Goal: Information Seeking & Learning: Learn about a topic

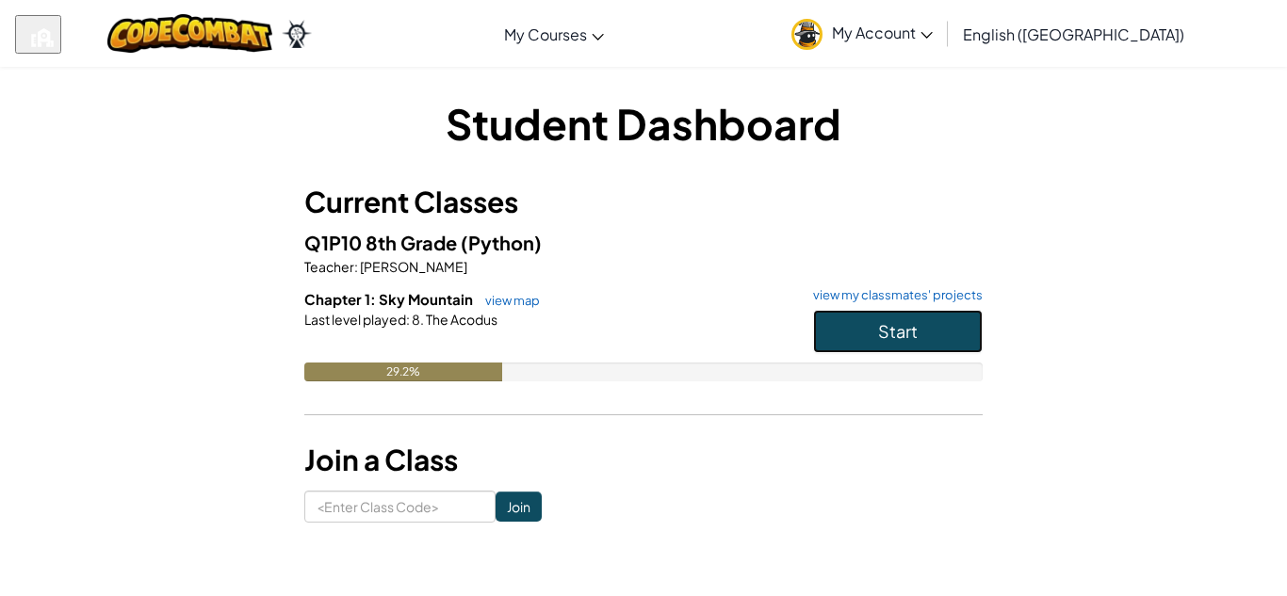
click at [860, 335] on button "Start" at bounding box center [898, 331] width 170 height 43
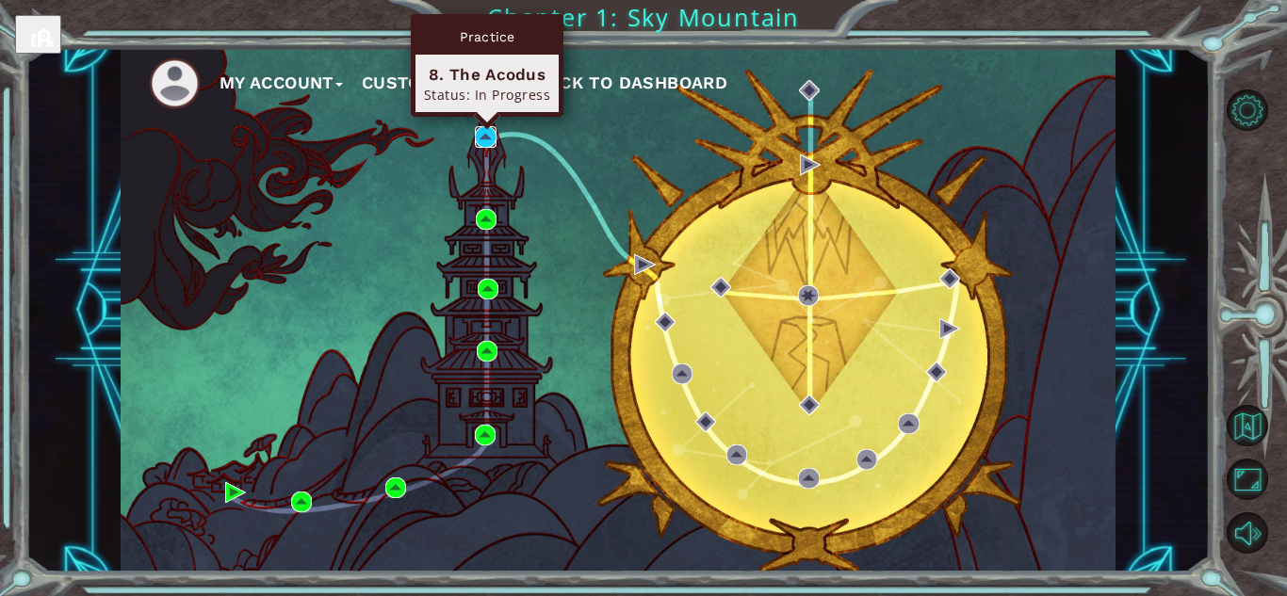
click at [487, 134] on img at bounding box center [485, 136] width 21 height 21
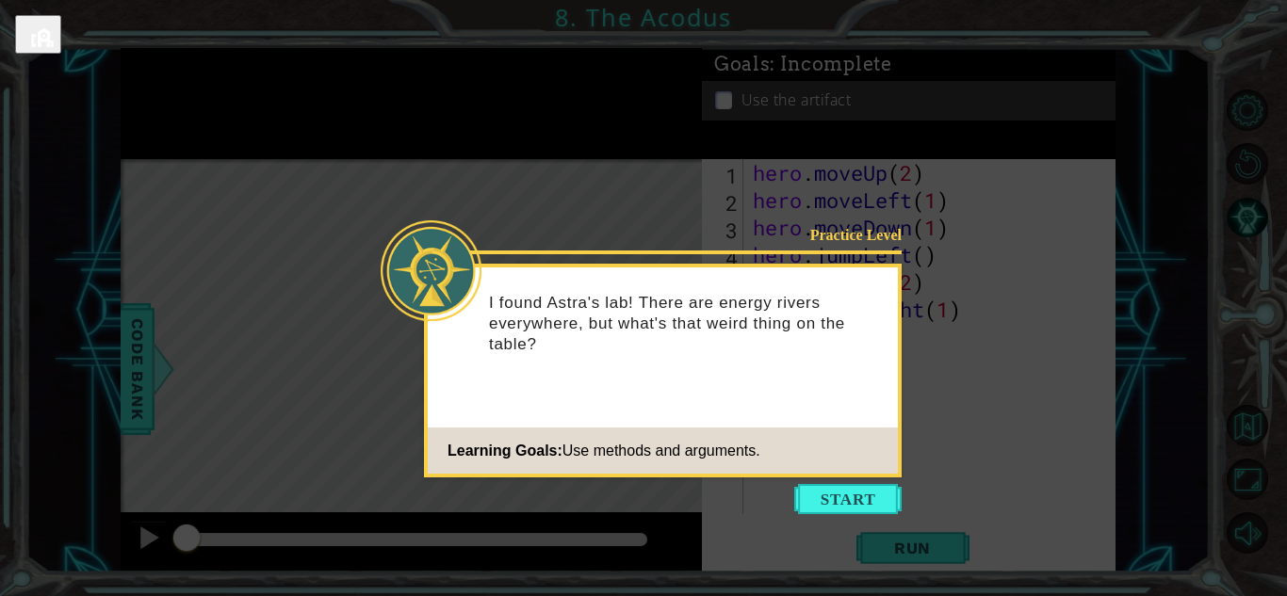
drag, startPoint x: 844, startPoint y: 484, endPoint x: 880, endPoint y: 517, distance: 48.7
click at [880, 517] on body "1 ההההההההההההההההההההההההההההההההההההההההההההההההההההההההההההההההההההההההההההה…" at bounding box center [643, 298] width 1287 height 596
click at [874, 495] on button "Start" at bounding box center [847, 499] width 107 height 30
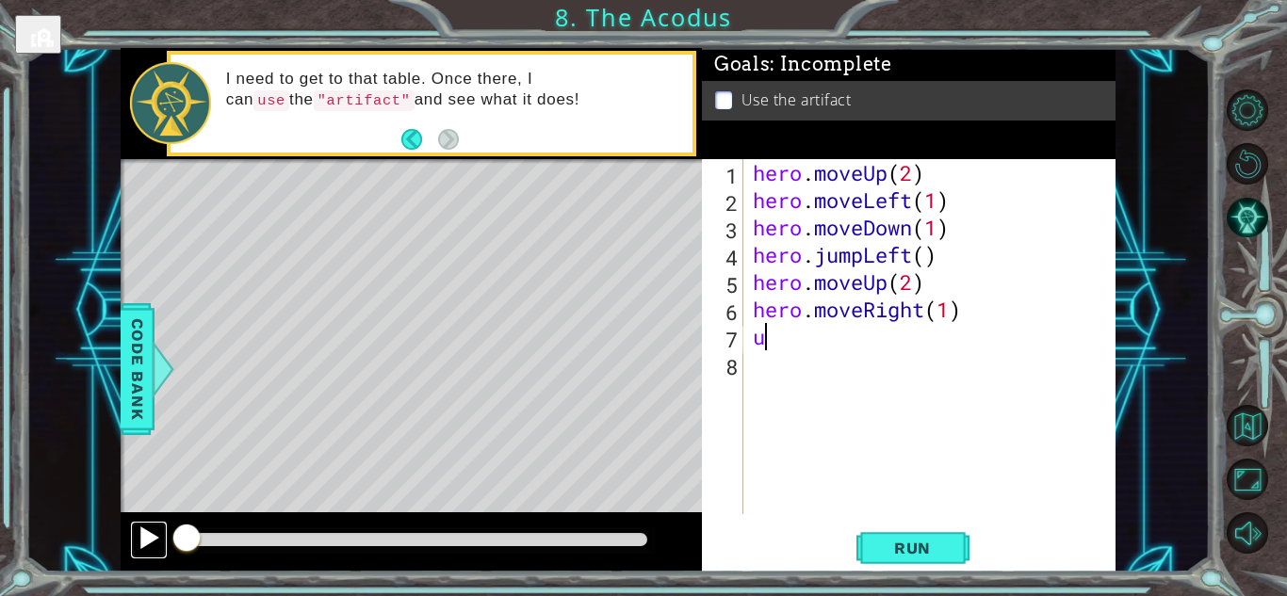
click at [149, 531] on div at bounding box center [149, 538] width 24 height 24
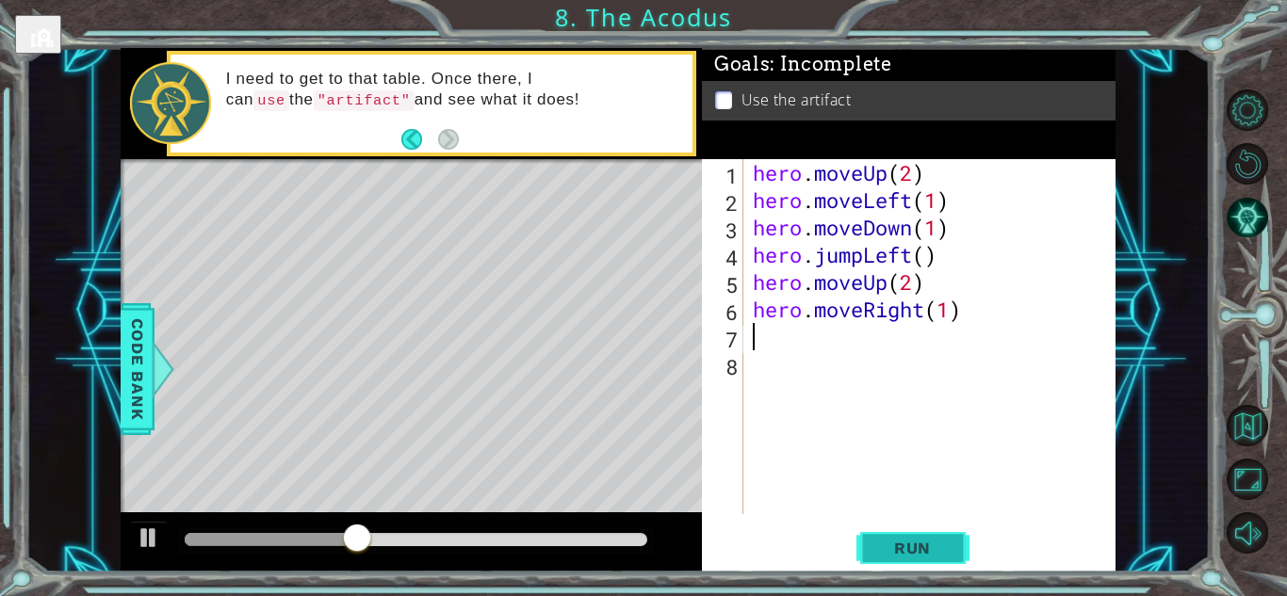
click at [919, 558] on button "Run" at bounding box center [912, 547] width 113 height 41
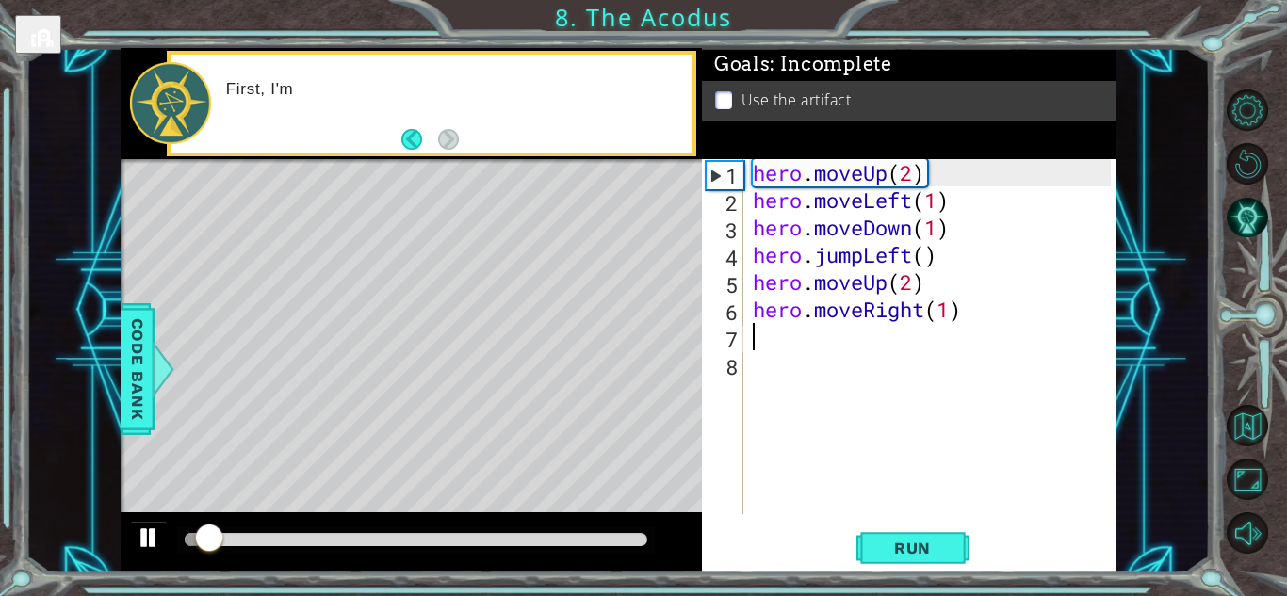
drag, startPoint x: 919, startPoint y: 558, endPoint x: 141, endPoint y: 551, distance: 778.1
click at [141, 551] on div "1 ההההההההההההההההההההההההההההההההההההההההההההההההההההההההההההההההההההההההההההה…" at bounding box center [618, 310] width 995 height 525
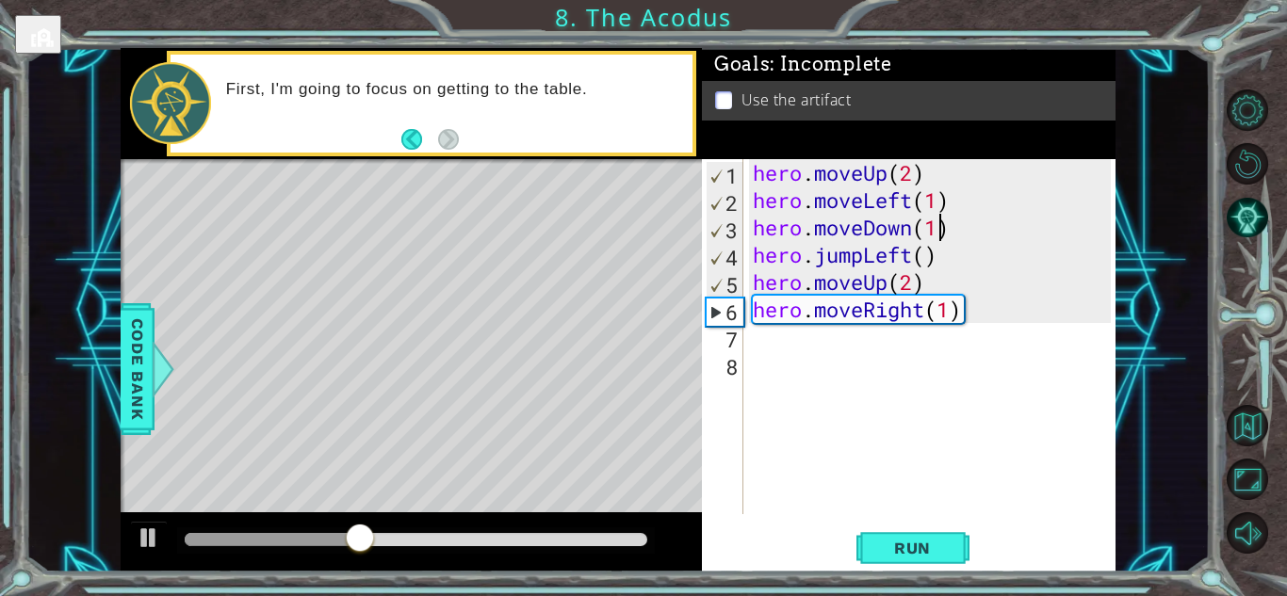
click at [940, 231] on div "hero . moveUp ( 2 ) hero . moveLeft ( 1 ) hero . moveDown ( 1 ) hero . jumpLeft…" at bounding box center [934, 364] width 371 height 410
type textarea "hero.moveDown(2)"
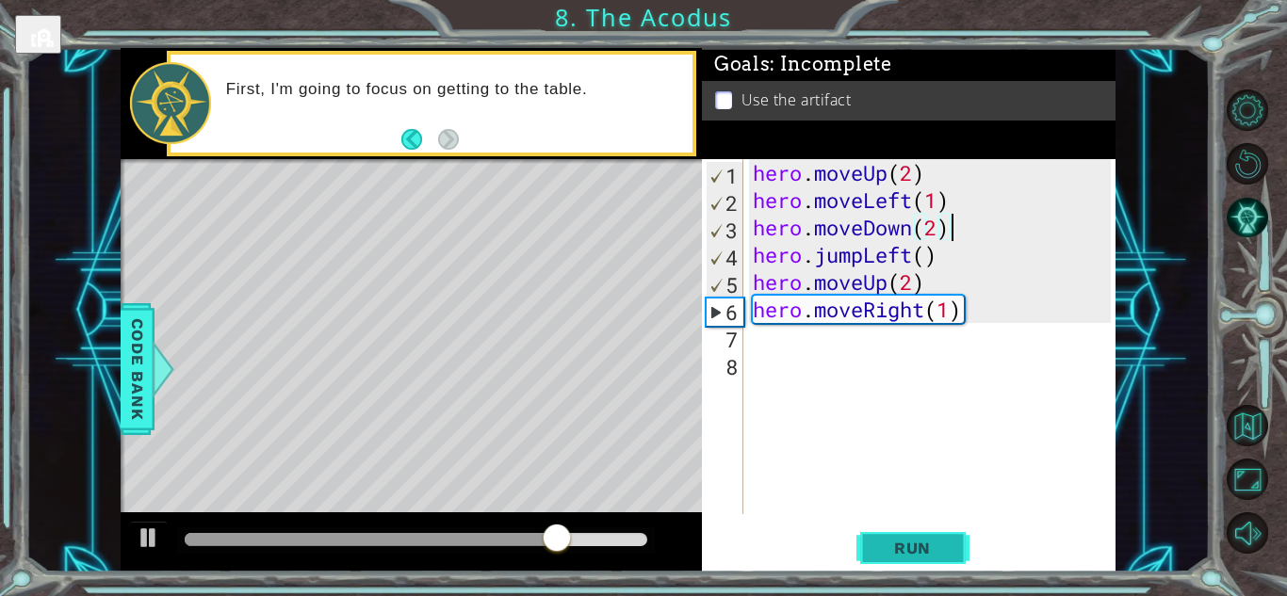
type textarea "hero.moveDown(2)"
click at [921, 548] on span "Run" at bounding box center [912, 548] width 74 height 19
click at [762, 349] on div "hero . moveUp ( 2 ) hero . moveLeft ( 1 ) hero . moveDown ( 2 ) hero . jumpLeft…" at bounding box center [934, 364] width 371 height 410
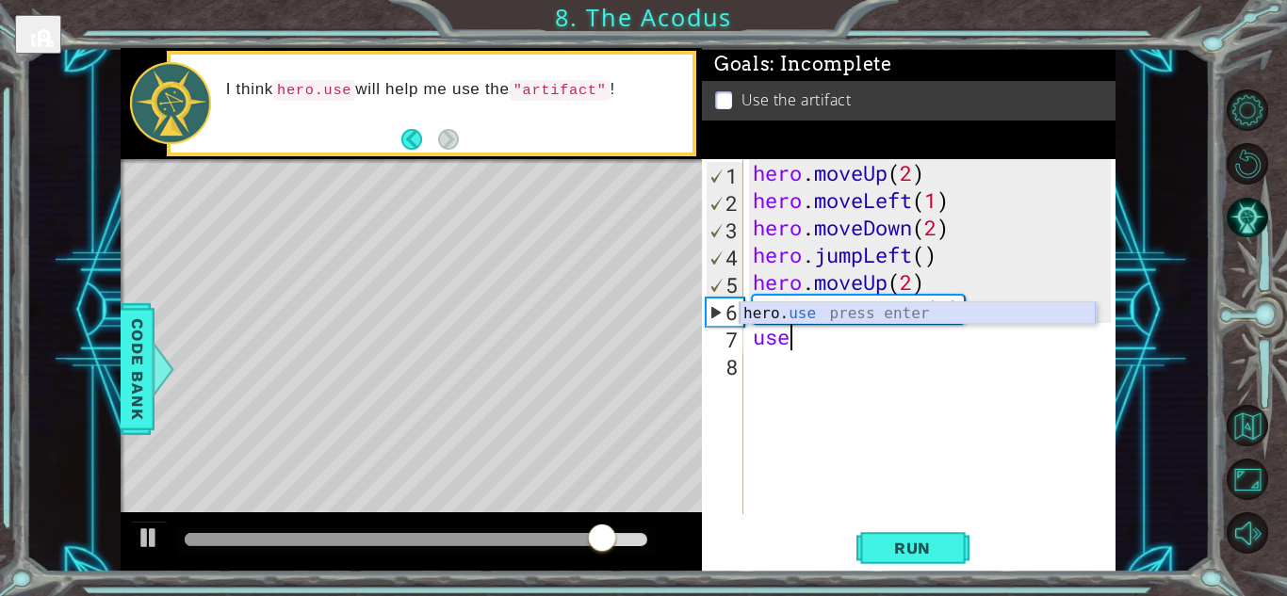
click at [770, 303] on div "hero. use press enter" at bounding box center [917, 336] width 356 height 68
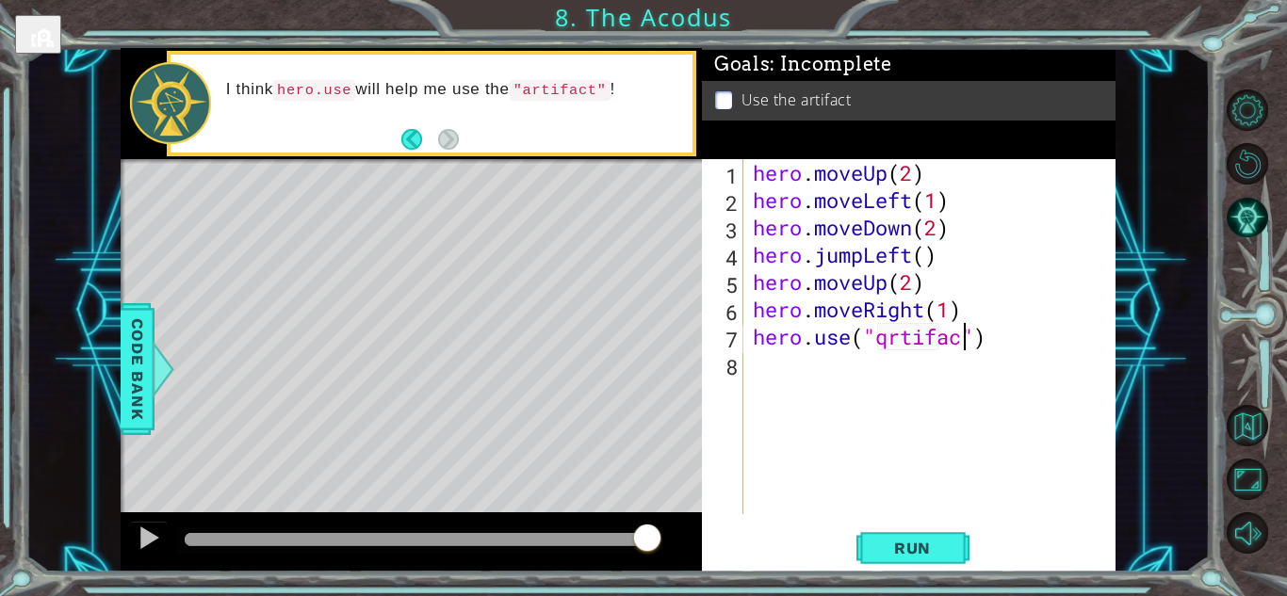
scroll to position [0, 9]
type textarea "hero.use("qrtifact")"
click at [908, 558] on button "Run" at bounding box center [912, 547] width 113 height 41
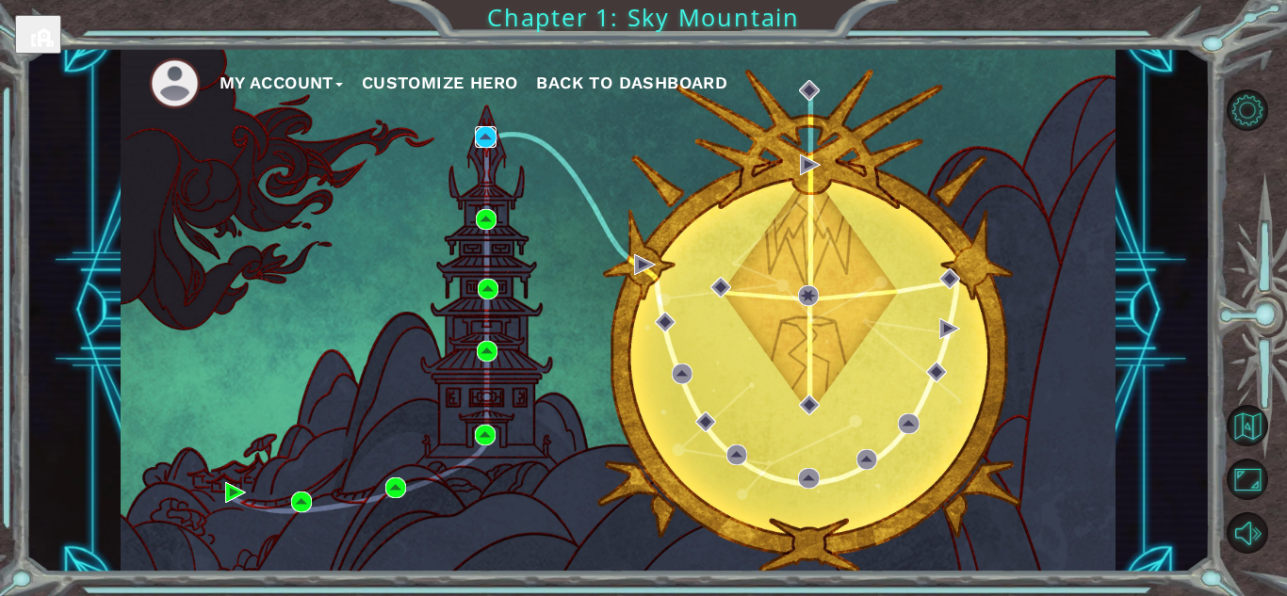
click at [486, 136] on img at bounding box center [485, 136] width 21 height 21
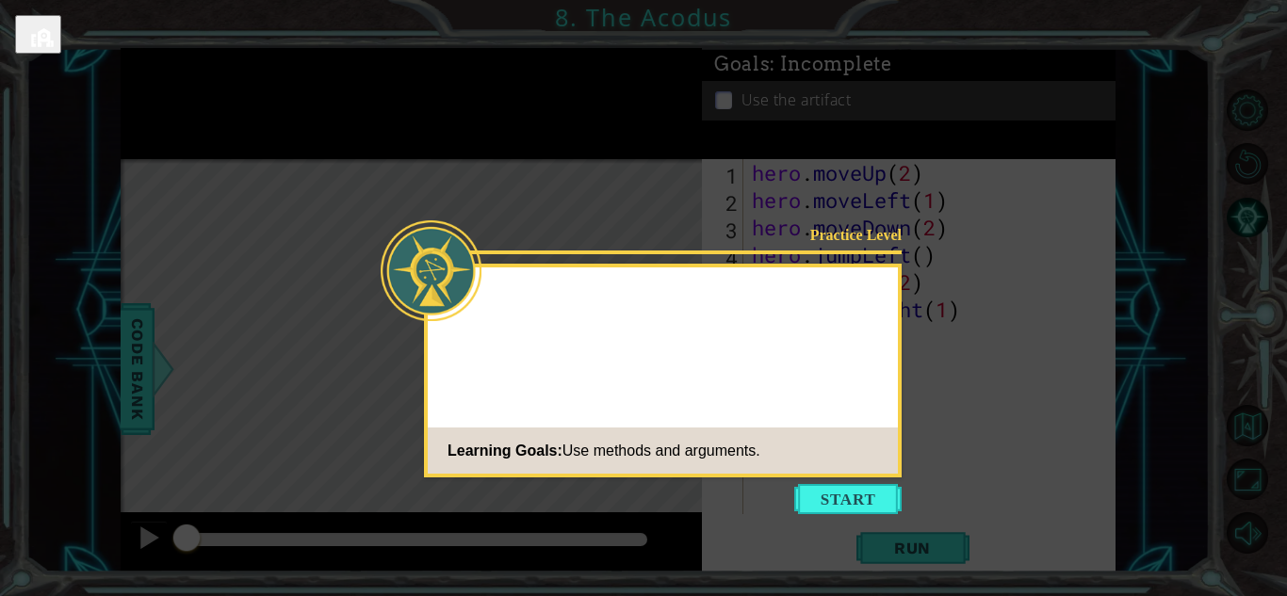
click at [834, 518] on icon at bounding box center [643, 298] width 1287 height 596
click at [848, 509] on button "Start" at bounding box center [847, 499] width 107 height 30
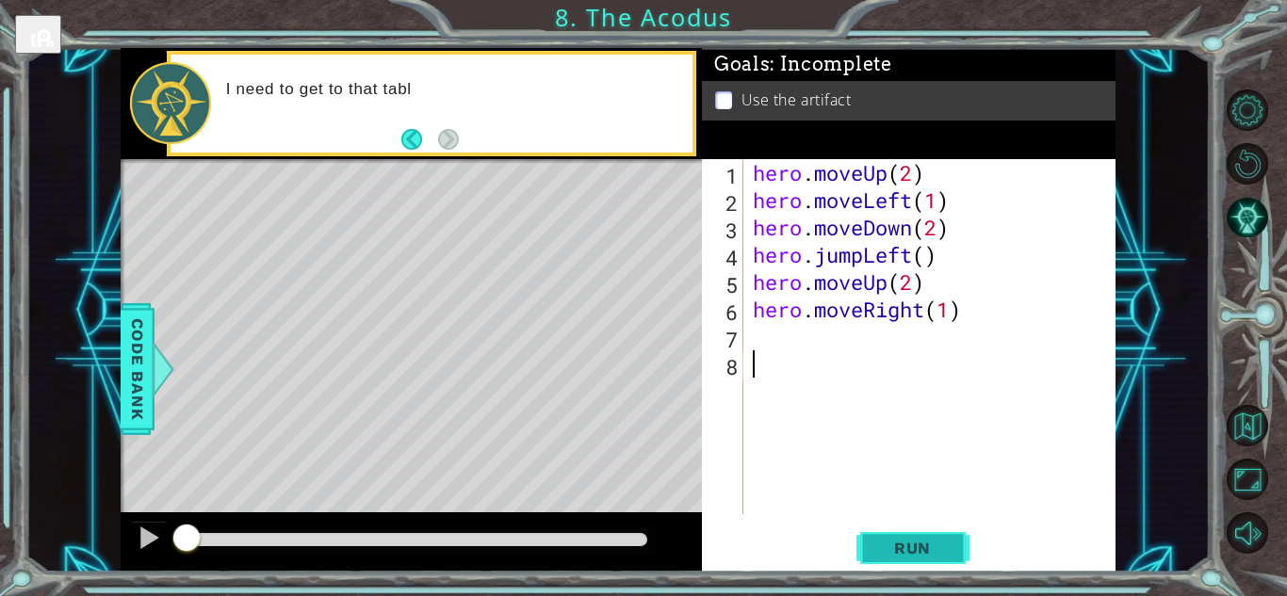
click at [908, 555] on span "Run" at bounding box center [912, 548] width 74 height 19
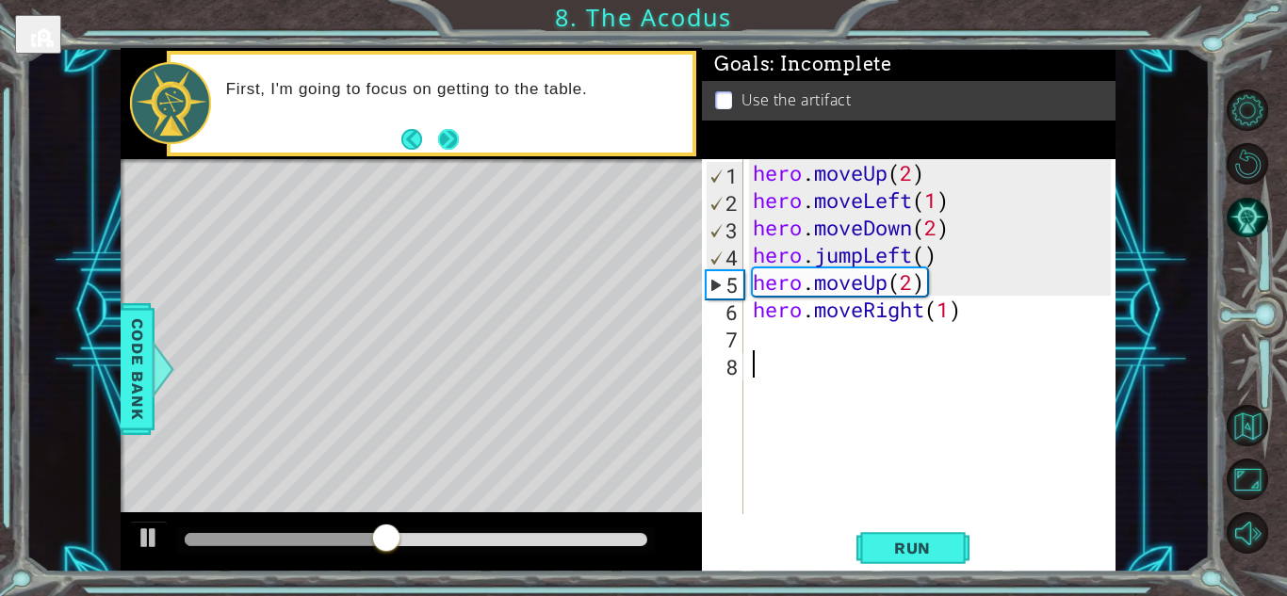
click at [437, 137] on button "Next" at bounding box center [448, 139] width 23 height 23
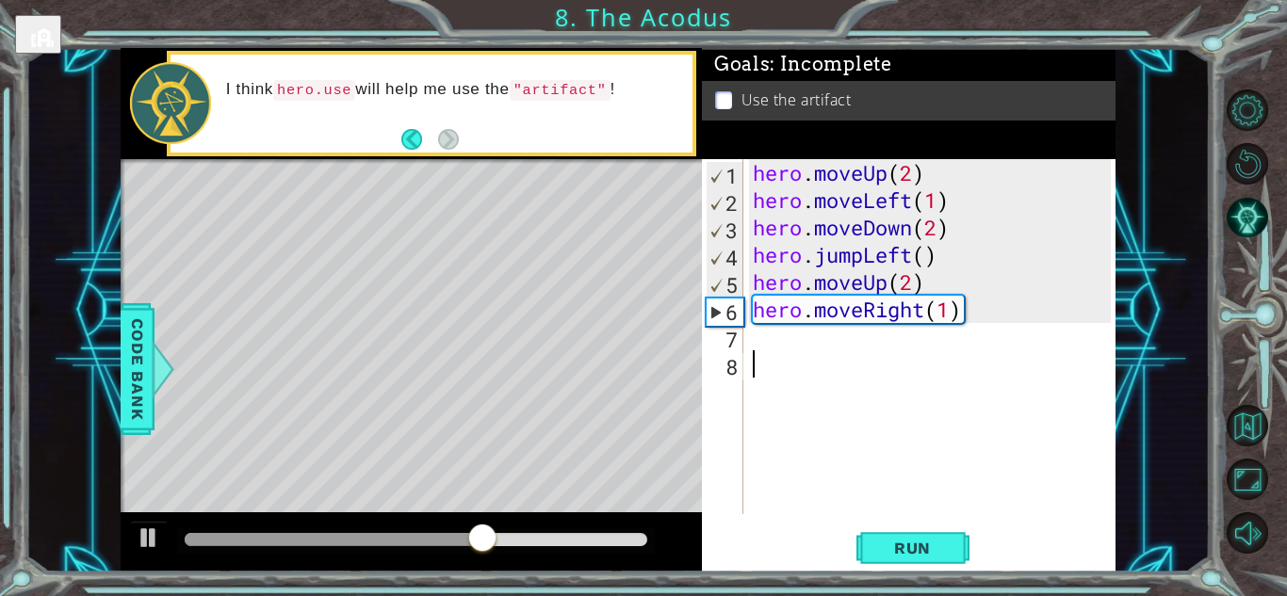
click at [774, 346] on div "hero . moveUp ( 2 ) hero . moveLeft ( 1 ) hero . moveDown ( 2 ) hero . jumpLeft…" at bounding box center [934, 364] width 371 height 410
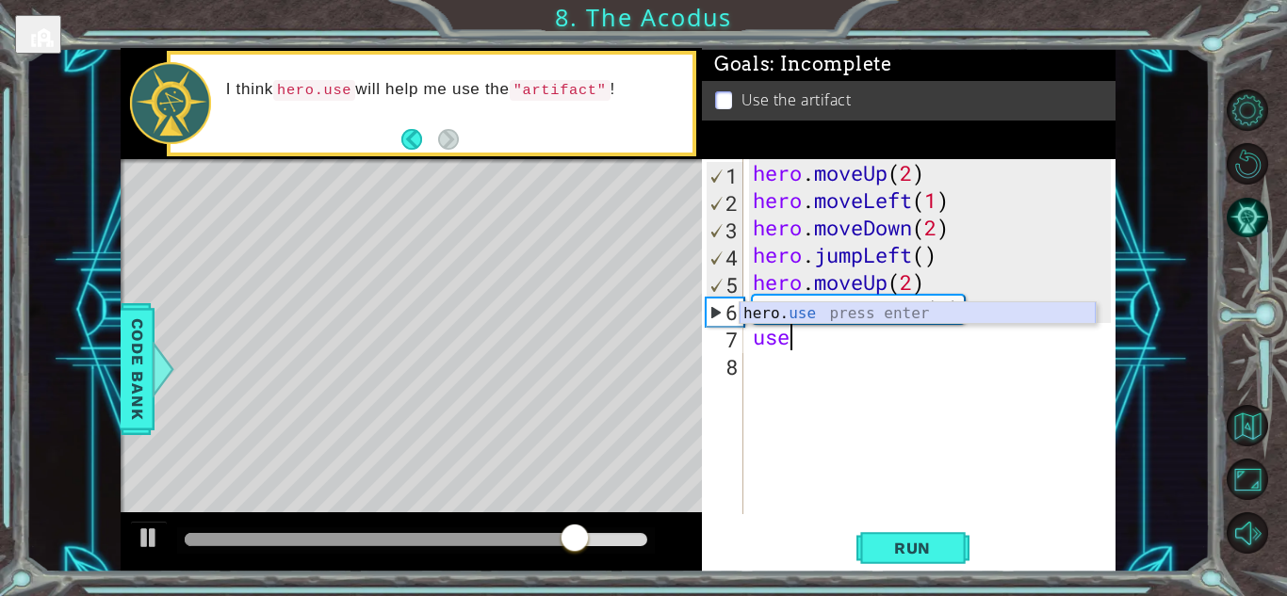
click at [868, 307] on div "hero. use press enter" at bounding box center [917, 336] width 356 height 68
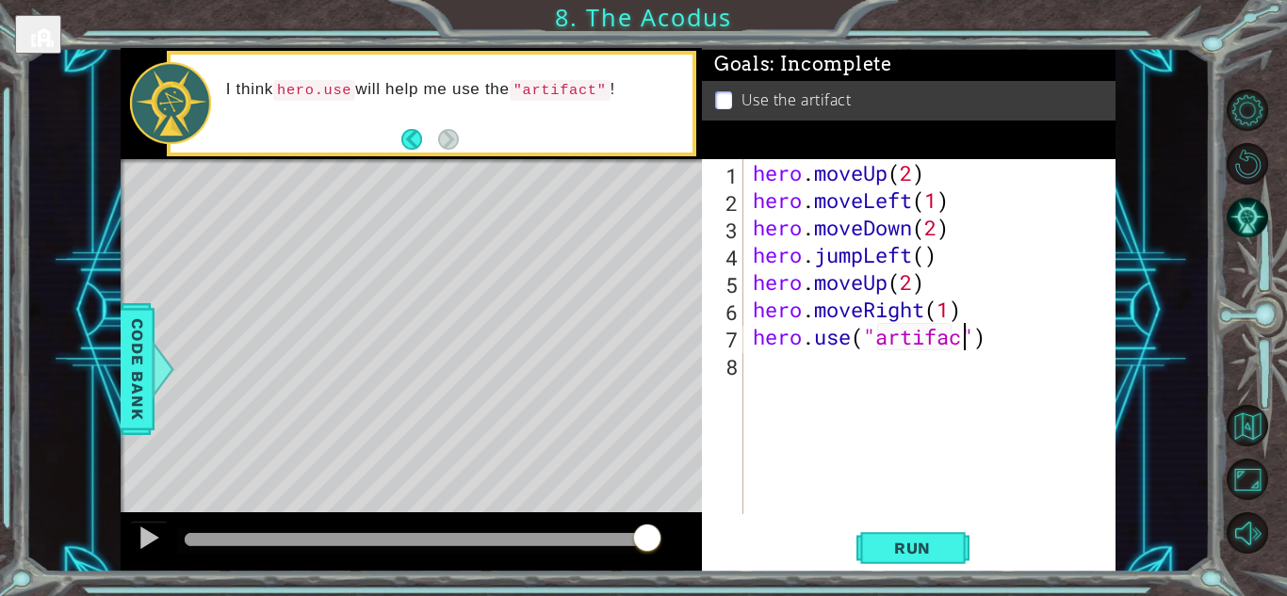
scroll to position [0, 9]
type textarea "hero.use("artifact")"
click at [907, 553] on span "Run" at bounding box center [912, 548] width 74 height 19
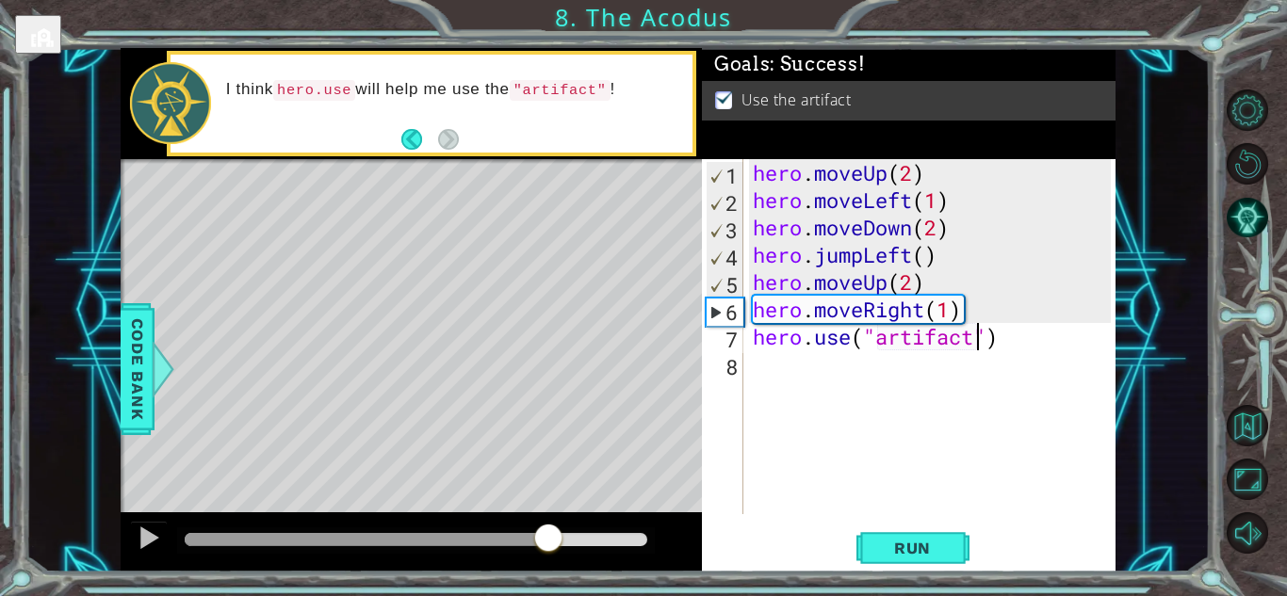
drag, startPoint x: 222, startPoint y: 541, endPoint x: 548, endPoint y: 566, distance: 326.9
click at [548, 566] on div at bounding box center [411, 542] width 581 height 60
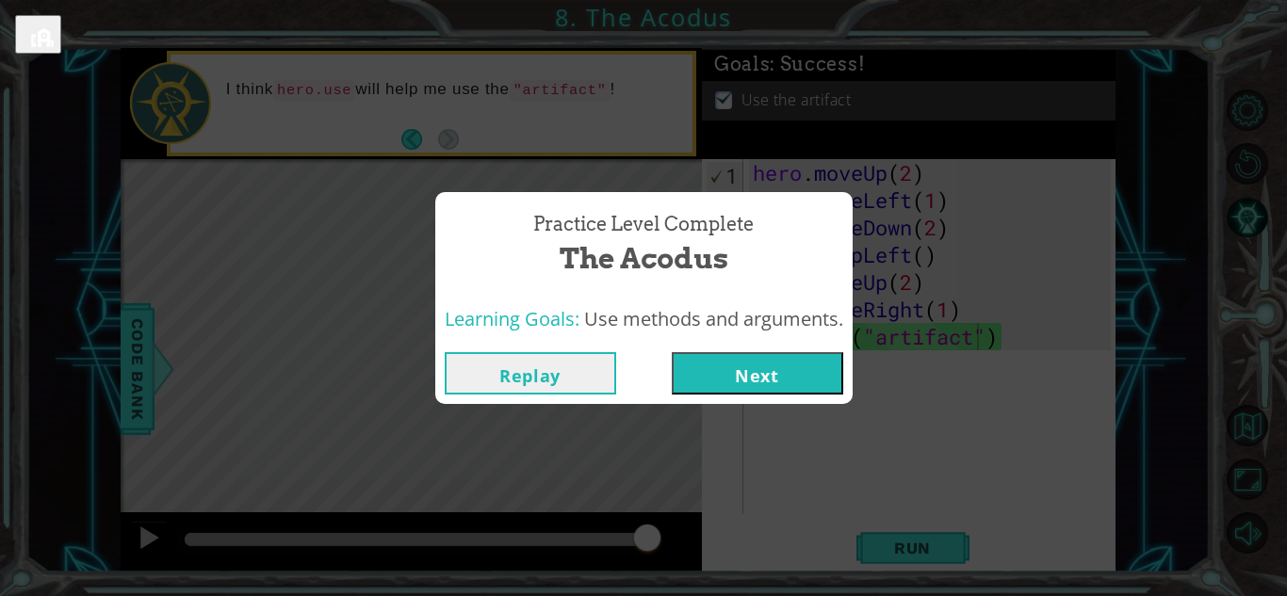
click at [783, 365] on button "Next" at bounding box center [757, 373] width 171 height 42
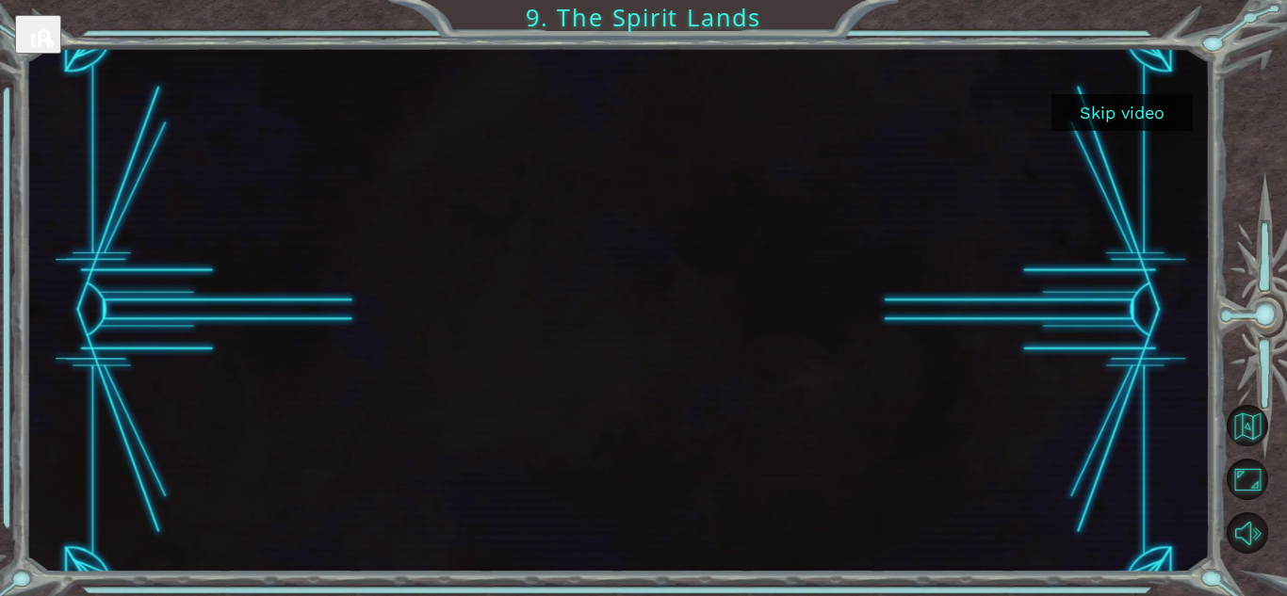
click at [1133, 110] on button "Skip video" at bounding box center [1121, 112] width 141 height 37
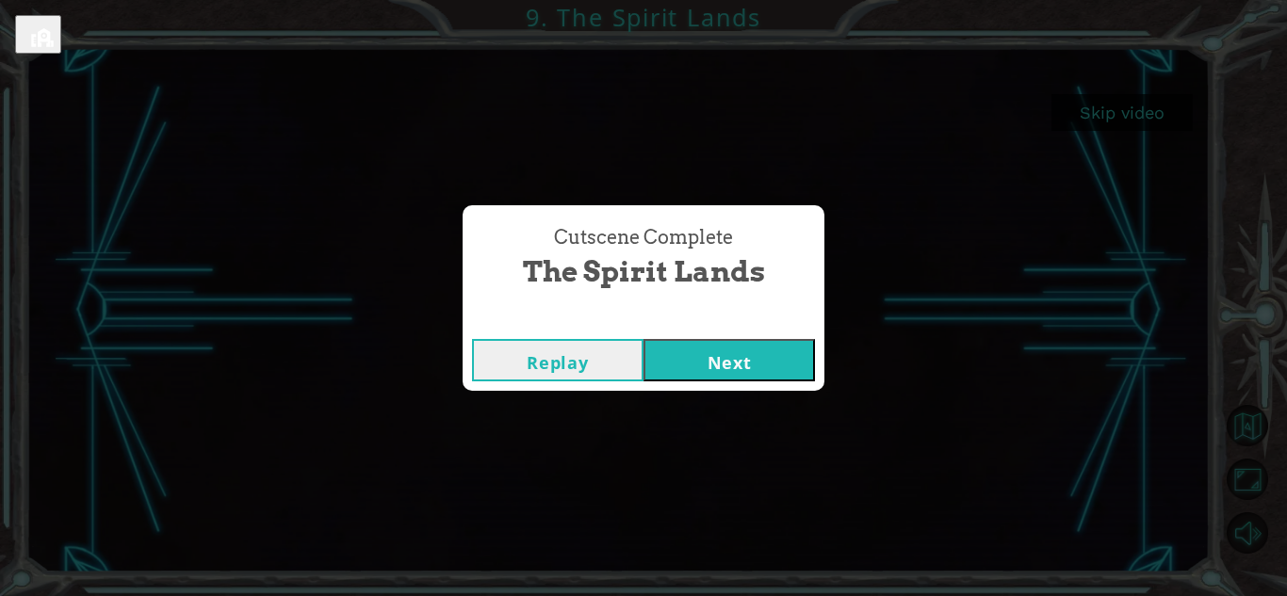
click at [770, 345] on button "Next" at bounding box center [728, 360] width 171 height 42
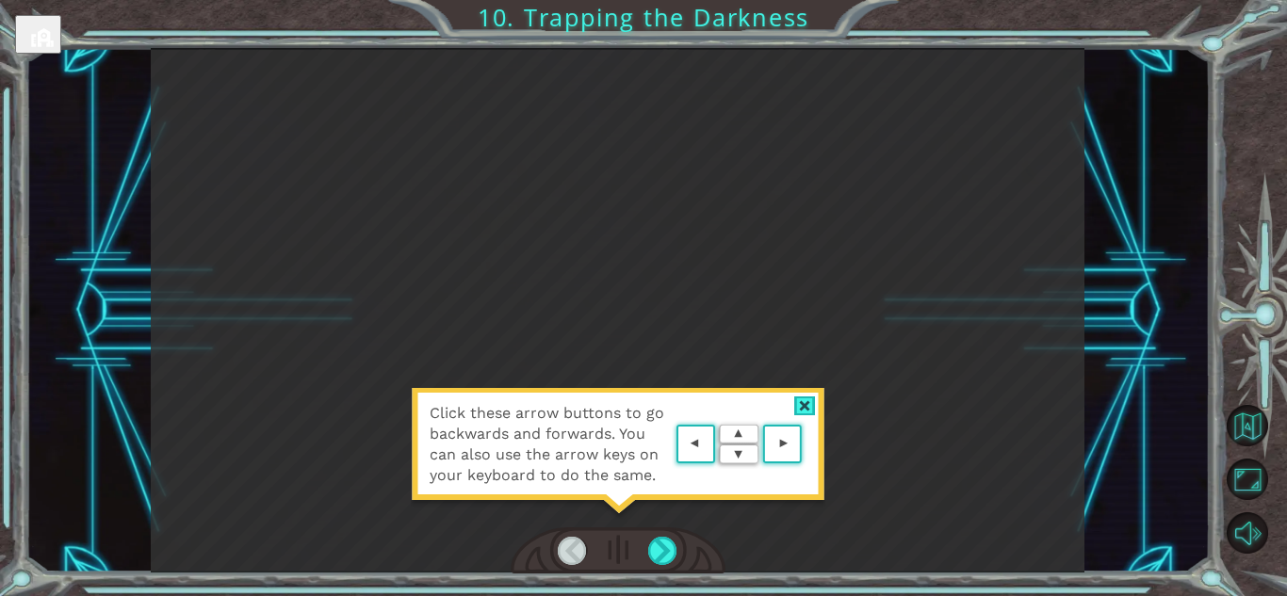
click at [811, 403] on div at bounding box center [805, 407] width 22 height 20
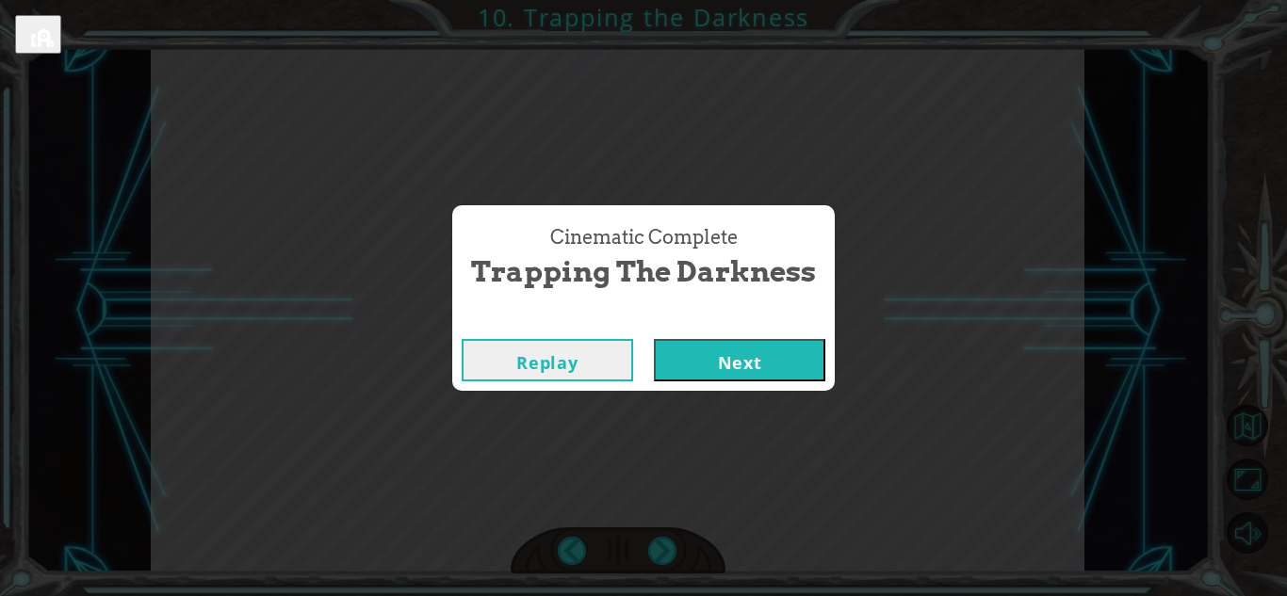
click at [743, 362] on button "Next" at bounding box center [739, 360] width 171 height 42
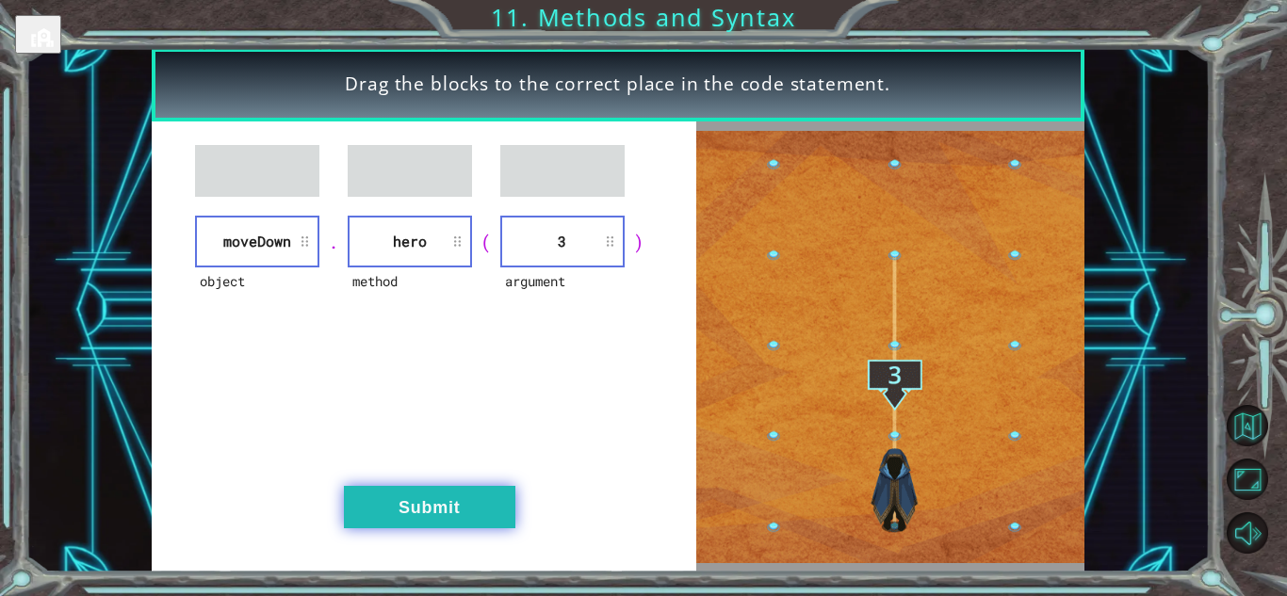
click at [472, 497] on button "Submit" at bounding box center [429, 507] width 171 height 42
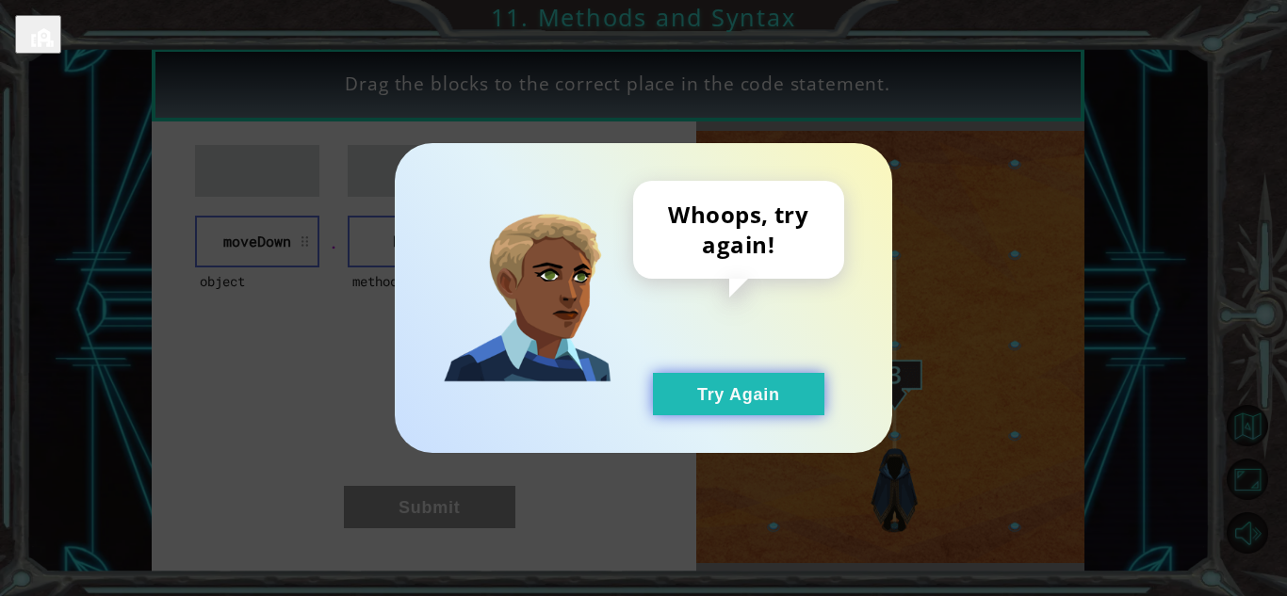
click at [781, 396] on button "Try Again" at bounding box center [738, 394] width 171 height 42
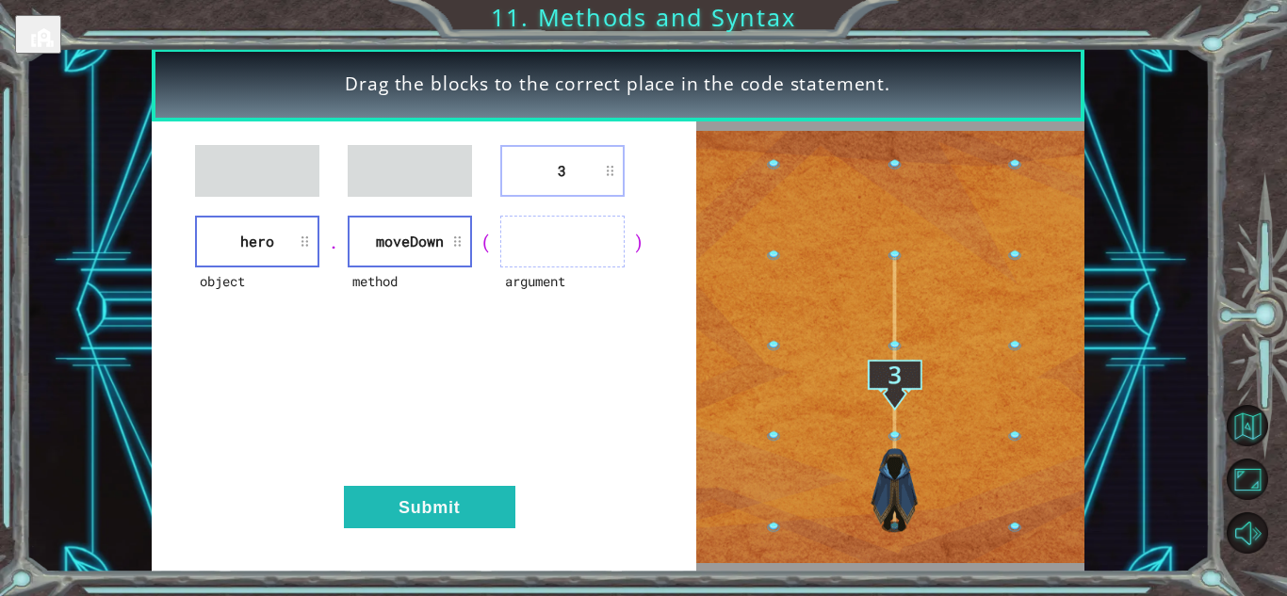
click at [500, 219] on ul at bounding box center [562, 242] width 124 height 52
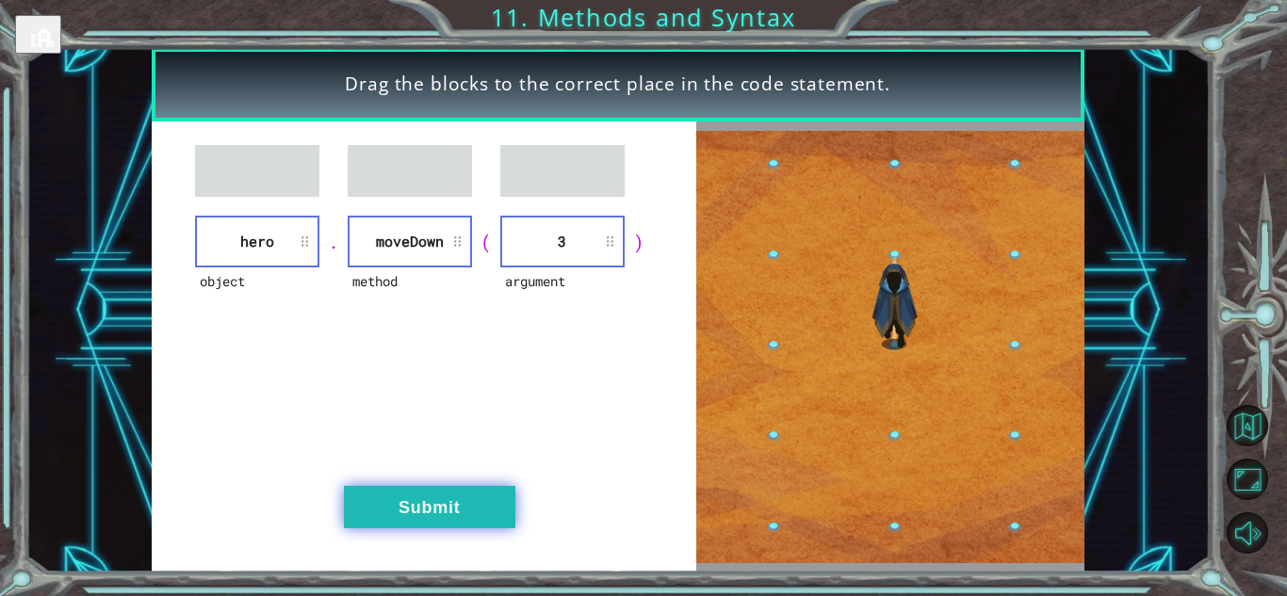
click at [474, 508] on button "Submit" at bounding box center [429, 507] width 171 height 42
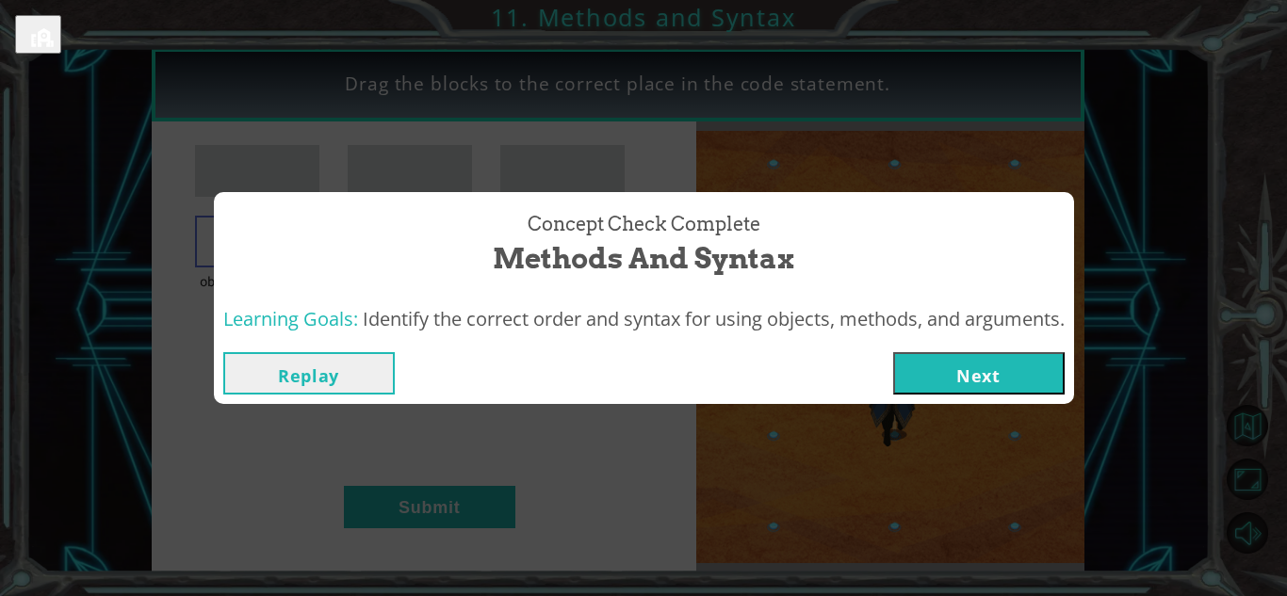
click at [1018, 383] on button "Next" at bounding box center [978, 373] width 171 height 42
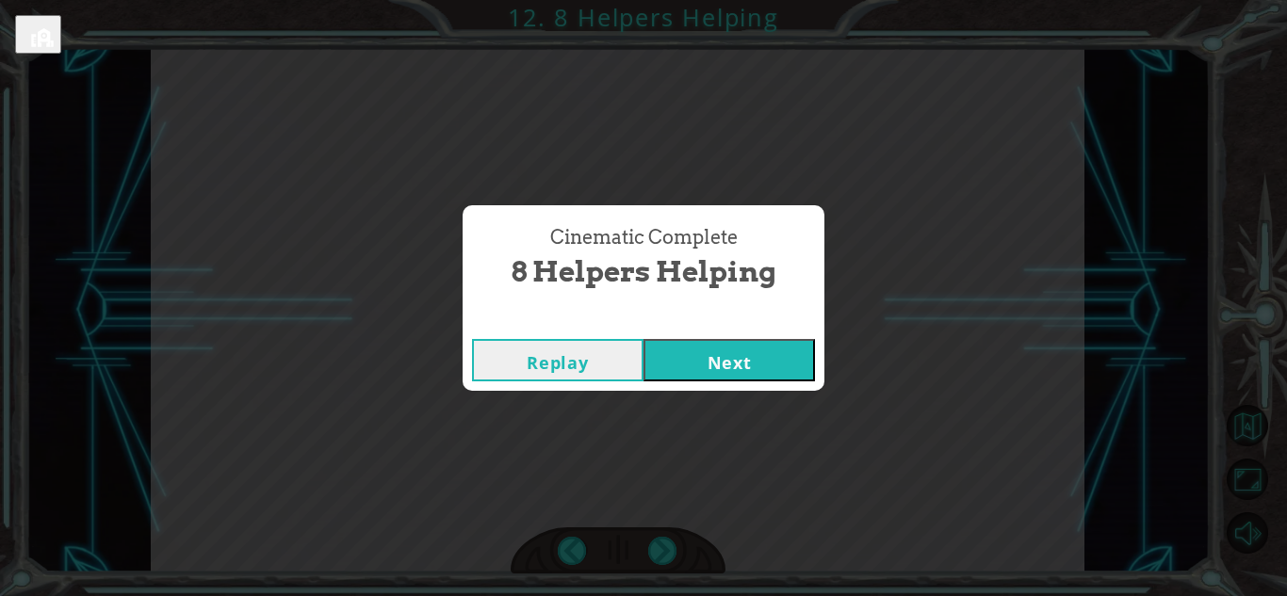
click at [755, 344] on button "Next" at bounding box center [728, 360] width 171 height 42
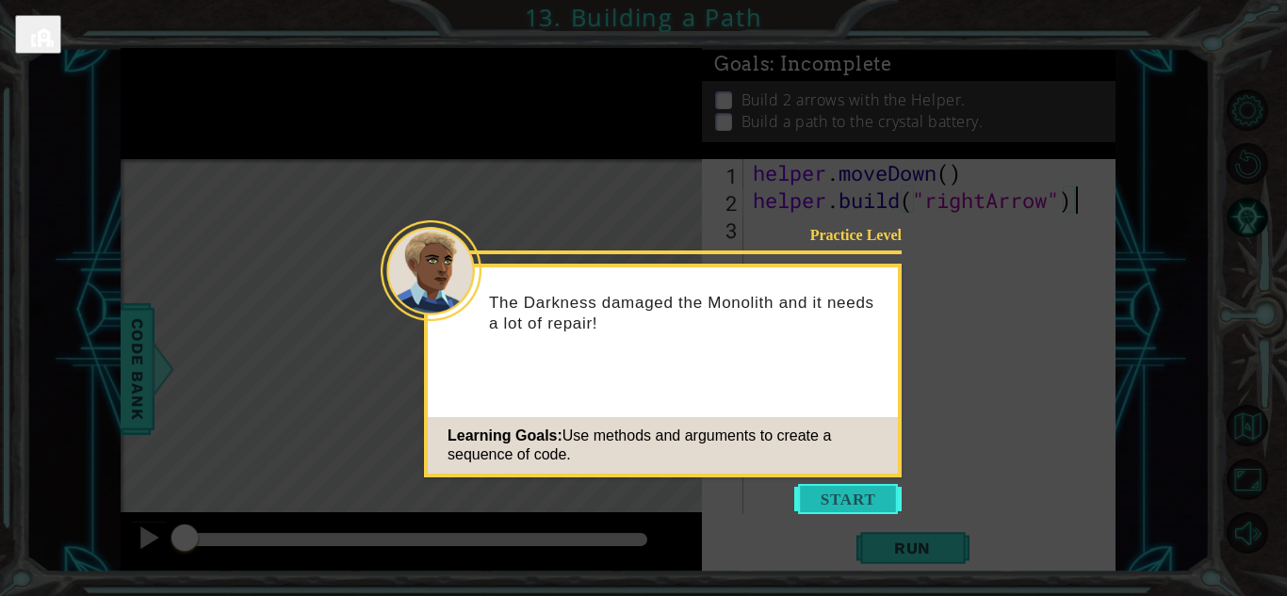
click at [829, 498] on button "Start" at bounding box center [847, 499] width 107 height 30
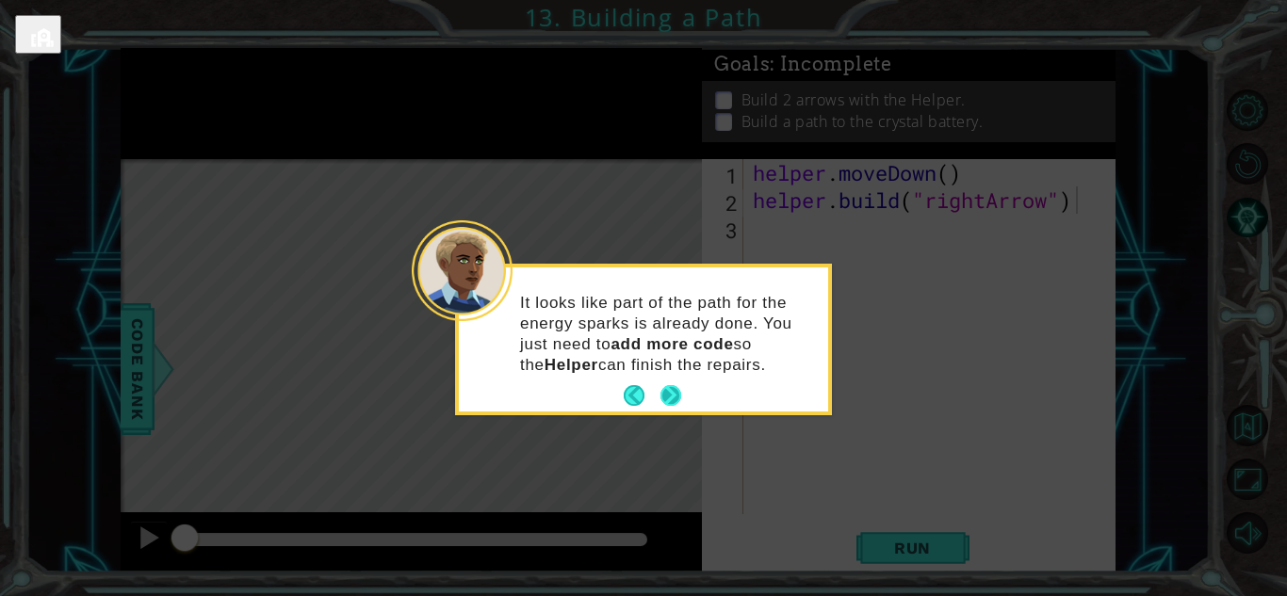
click at [679, 393] on button "Next" at bounding box center [670, 395] width 29 height 29
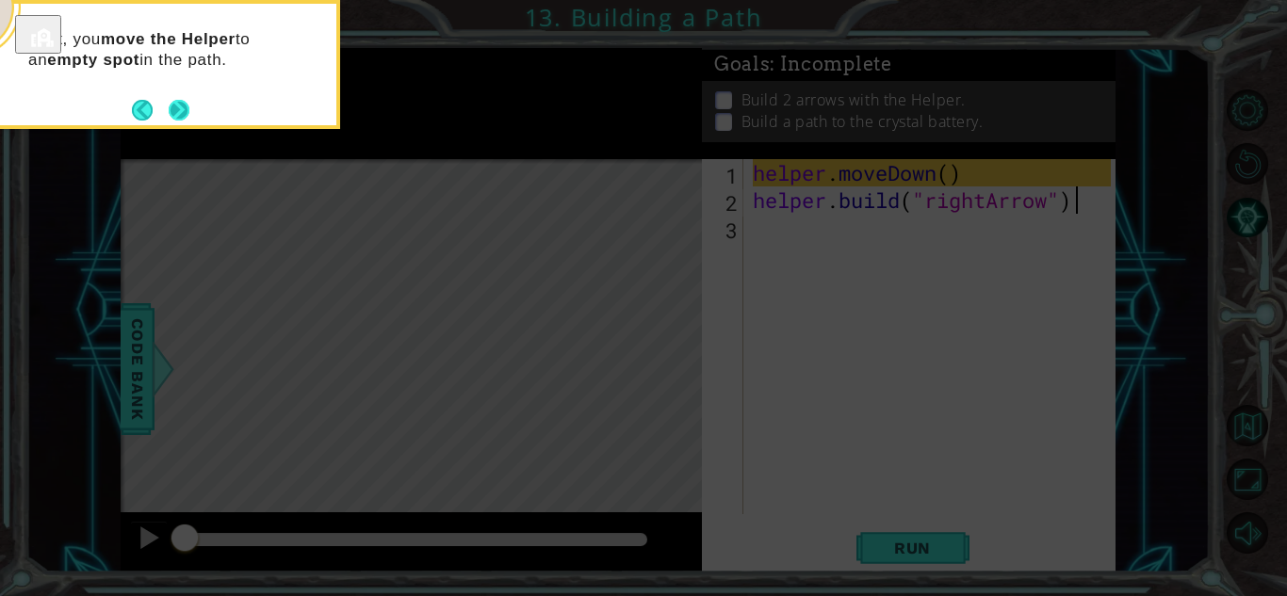
click at [182, 108] on button "Next" at bounding box center [179, 110] width 26 height 26
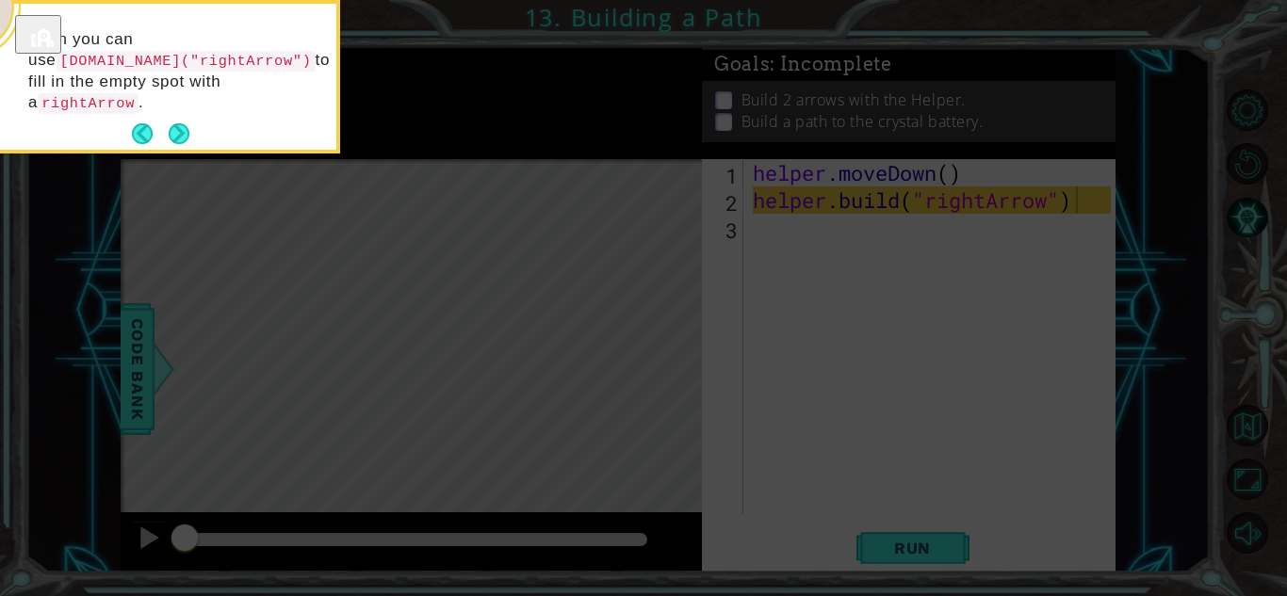
click at [182, 118] on button "Next" at bounding box center [179, 134] width 32 height 32
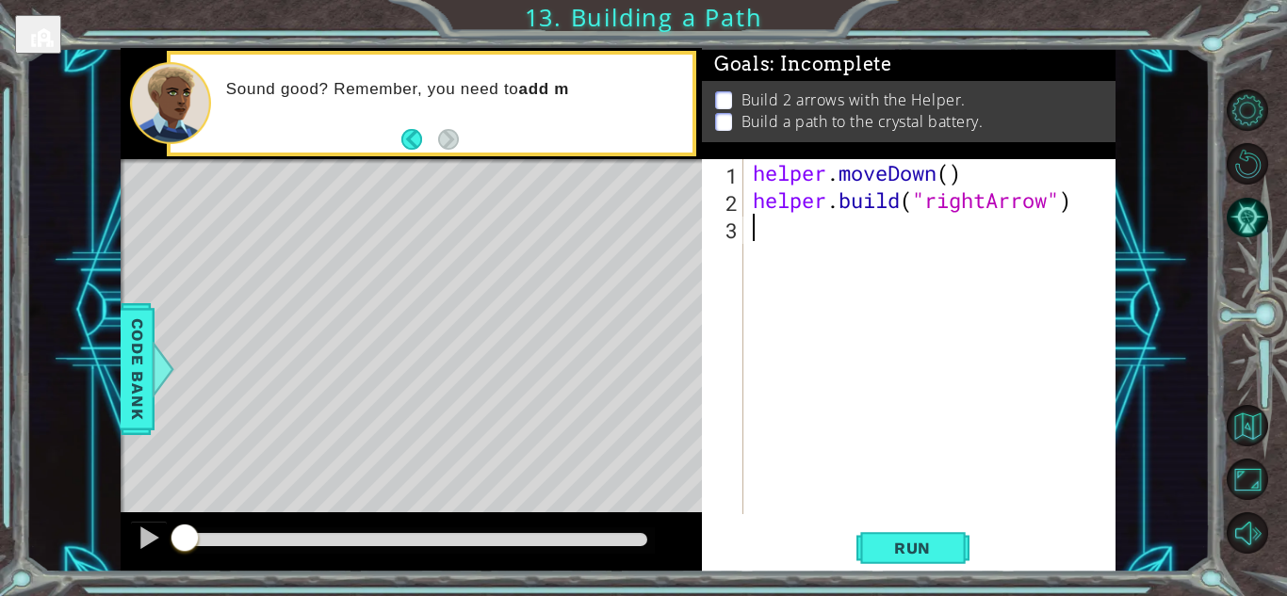
type textarea "[DOMAIN_NAME]("rightArrow")"
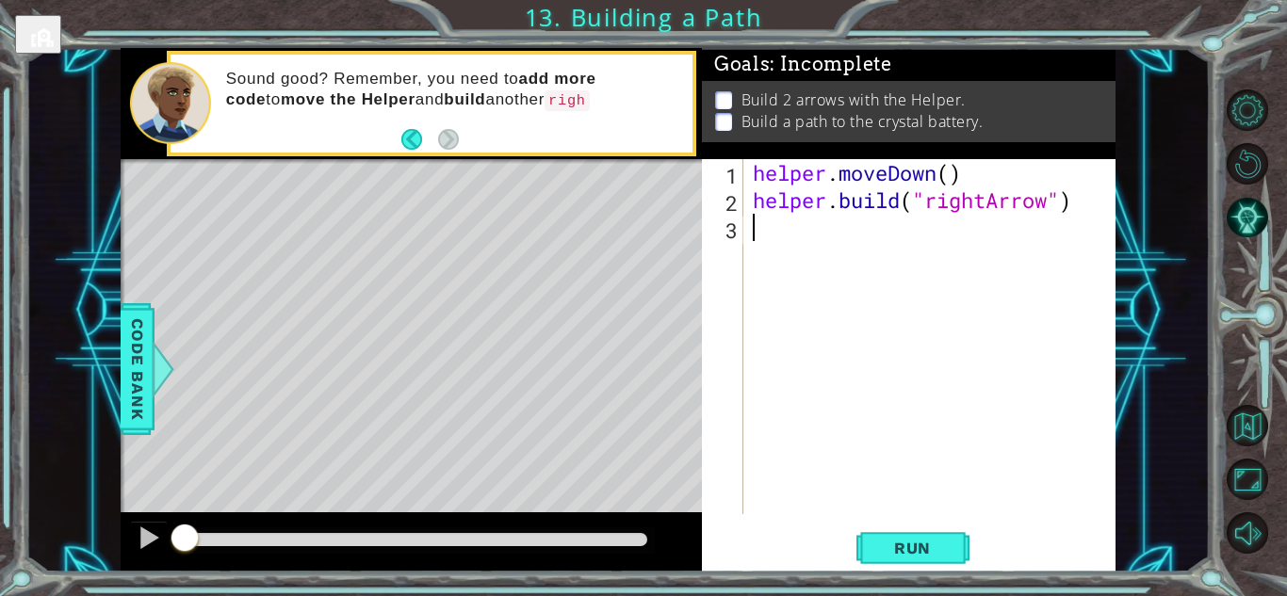
type textarea "[DOMAIN_NAME]("rightArrow")"
click at [904, 564] on button "Run" at bounding box center [912, 547] width 113 height 41
click at [919, 540] on span "Run" at bounding box center [912, 548] width 74 height 19
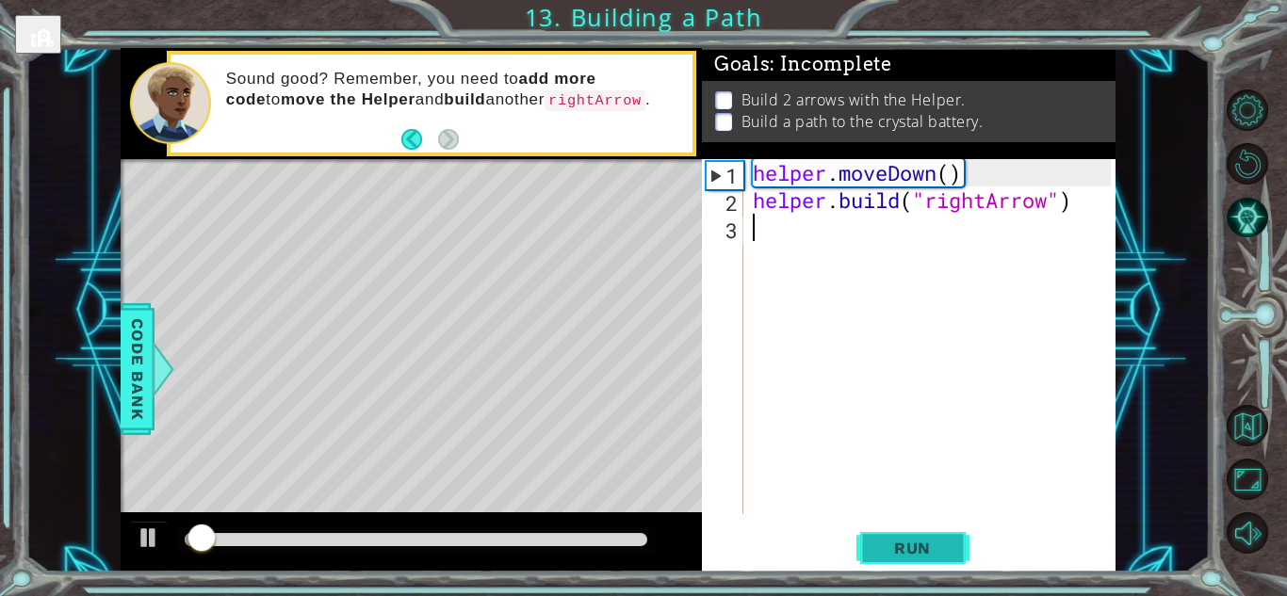
click at [926, 541] on span "Run" at bounding box center [912, 548] width 74 height 19
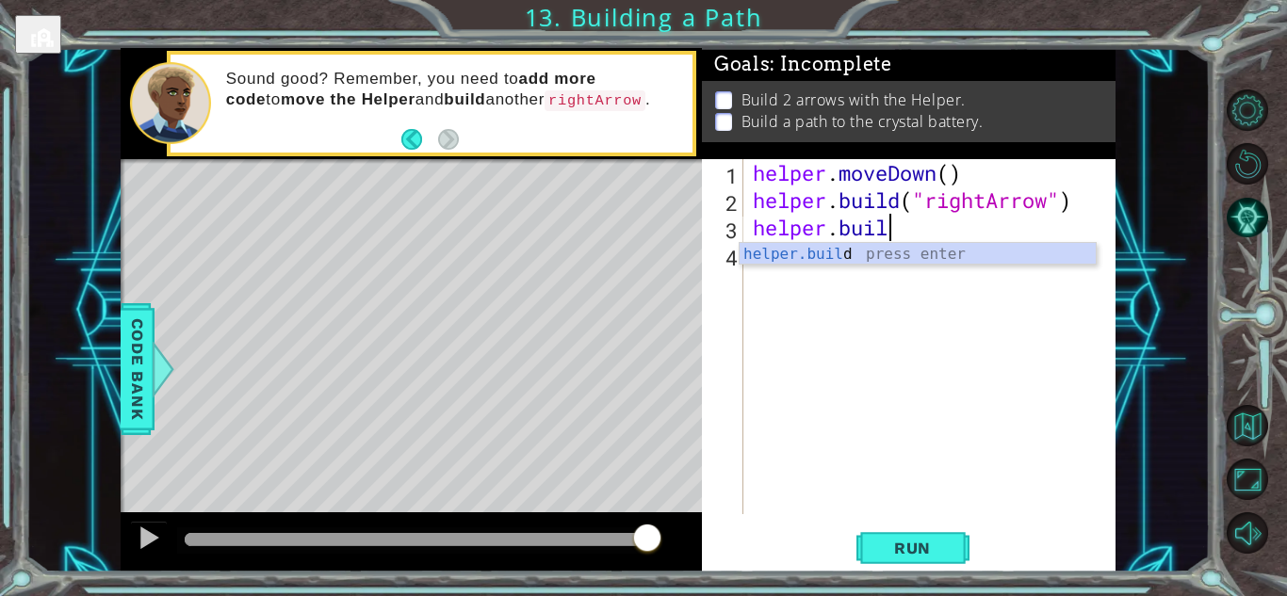
scroll to position [0, 6]
click at [842, 255] on div "[DOMAIN_NAME] press enter" at bounding box center [917, 277] width 356 height 68
type textarea "[DOMAIN_NAME]("rightArrow")"
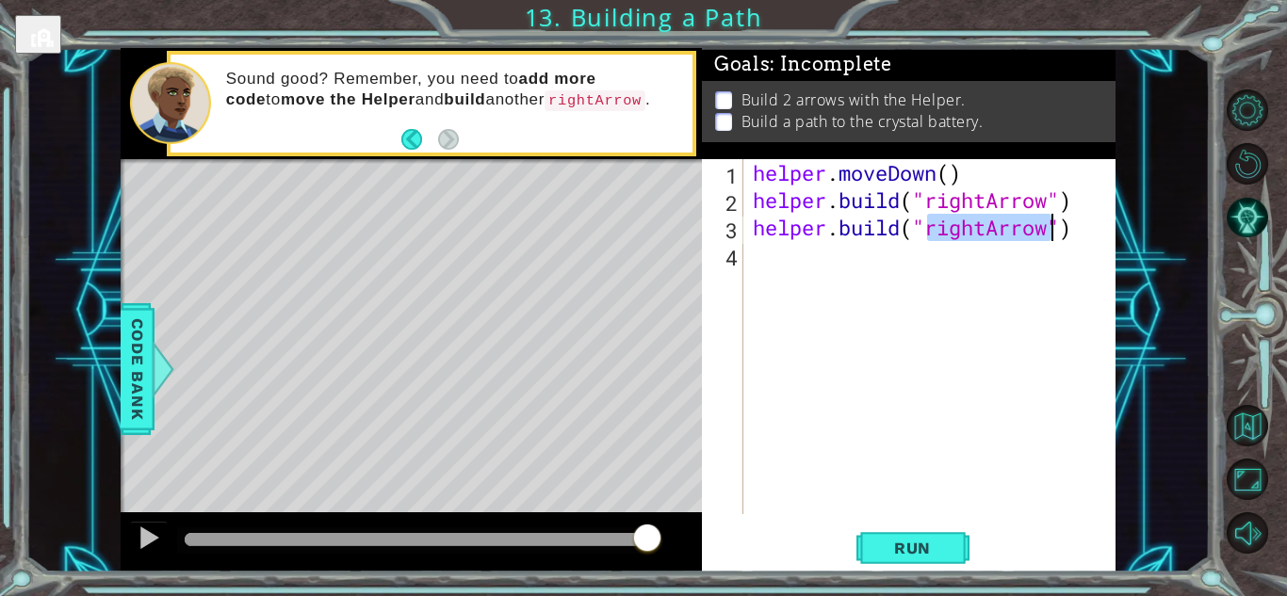
click at [770, 257] on div "helper . moveDown ( ) helper . build ( "rightArrow" ) helper . build ( "rightAr…" at bounding box center [934, 364] width 371 height 410
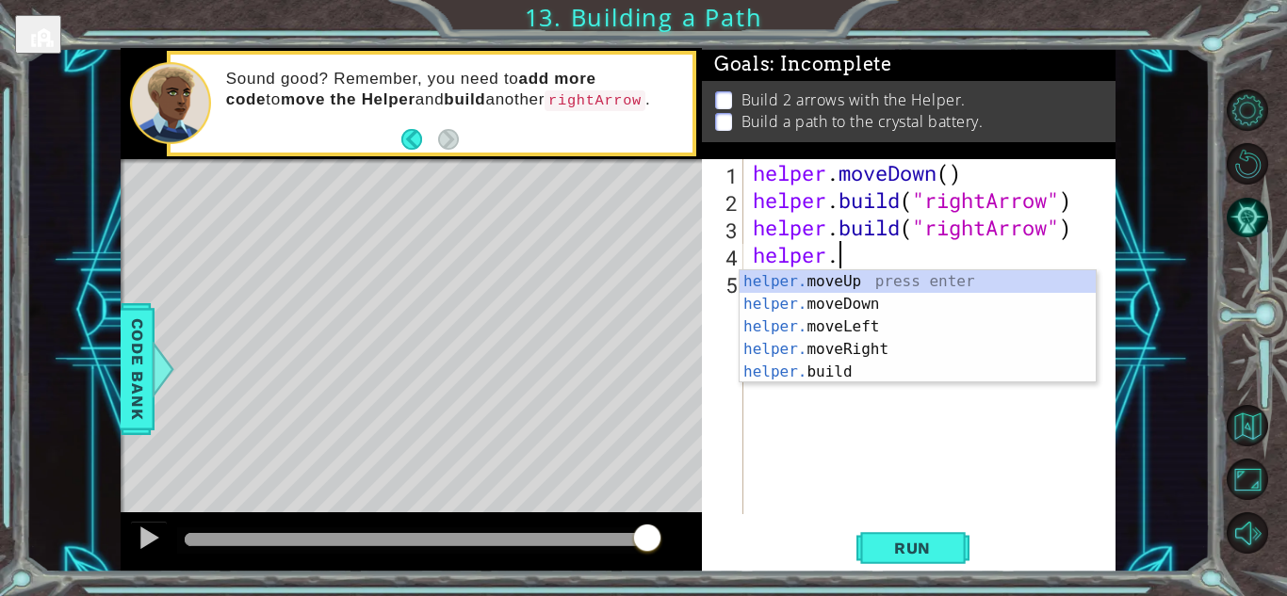
scroll to position [0, 3]
click at [842, 371] on div "helper. moveUp press enter helper. moveDown press enter helper. moveLeft press …" at bounding box center [917, 349] width 356 height 158
type textarea "[DOMAIN_NAME]("rightArrow")"
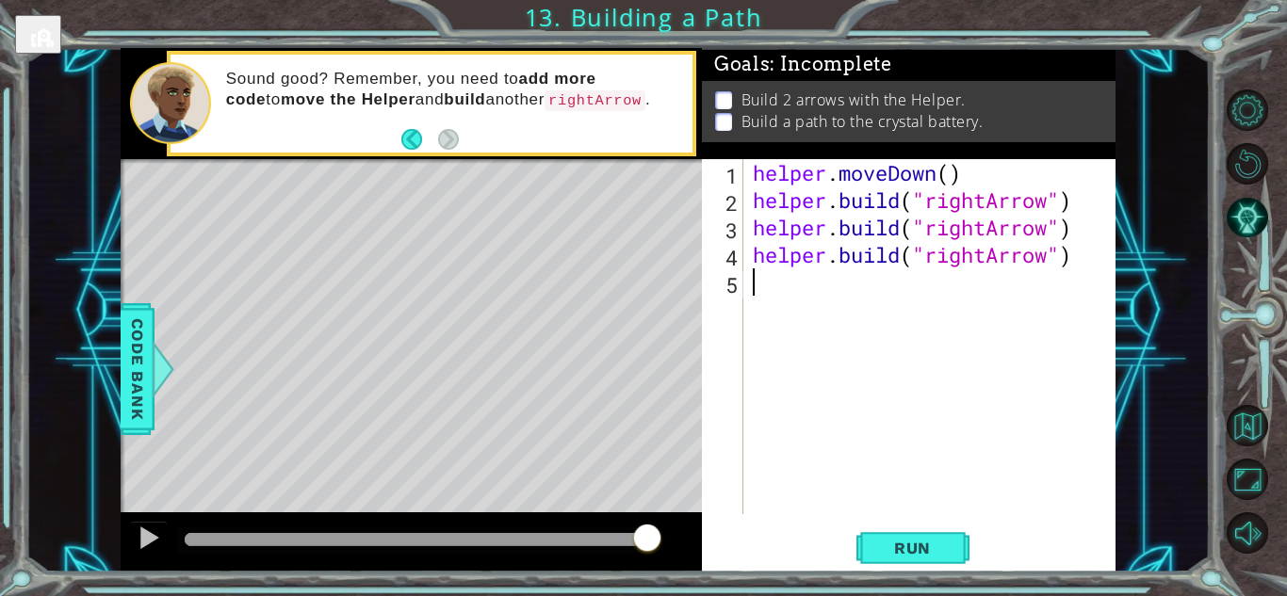
click at [779, 298] on div "helper . moveDown ( ) helper . build ( "rightArrow" ) helper . build ( "rightAr…" at bounding box center [934, 364] width 371 height 410
click at [908, 547] on span "Run" at bounding box center [912, 548] width 74 height 19
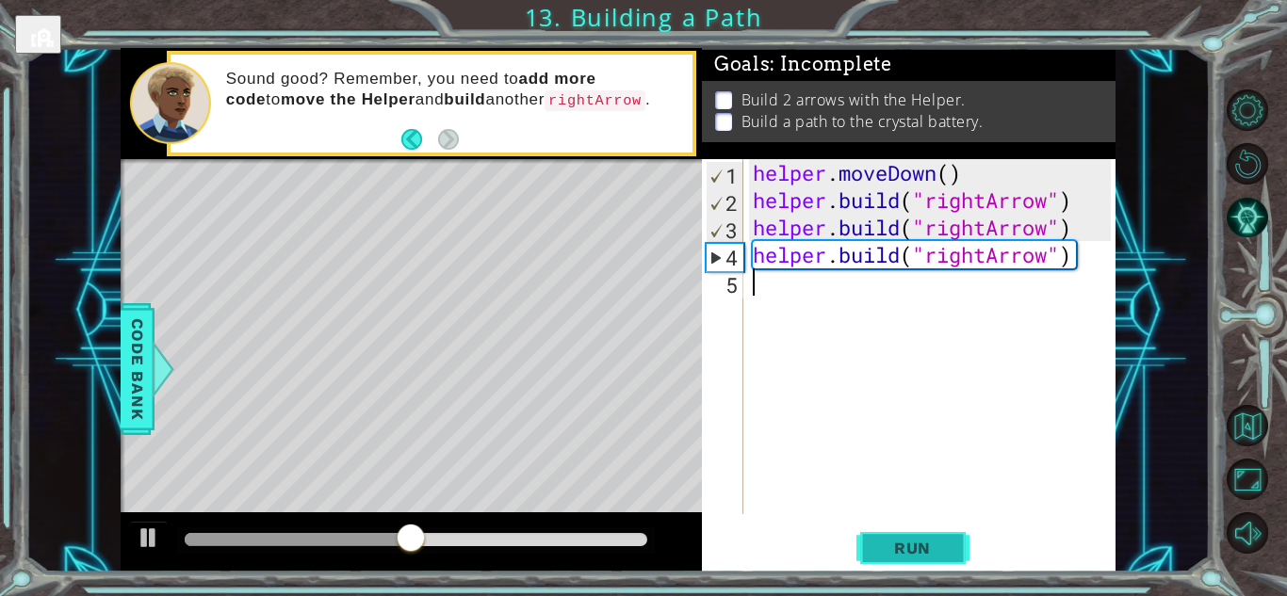
type textarea "[DOMAIN_NAME]("rightArrow")"
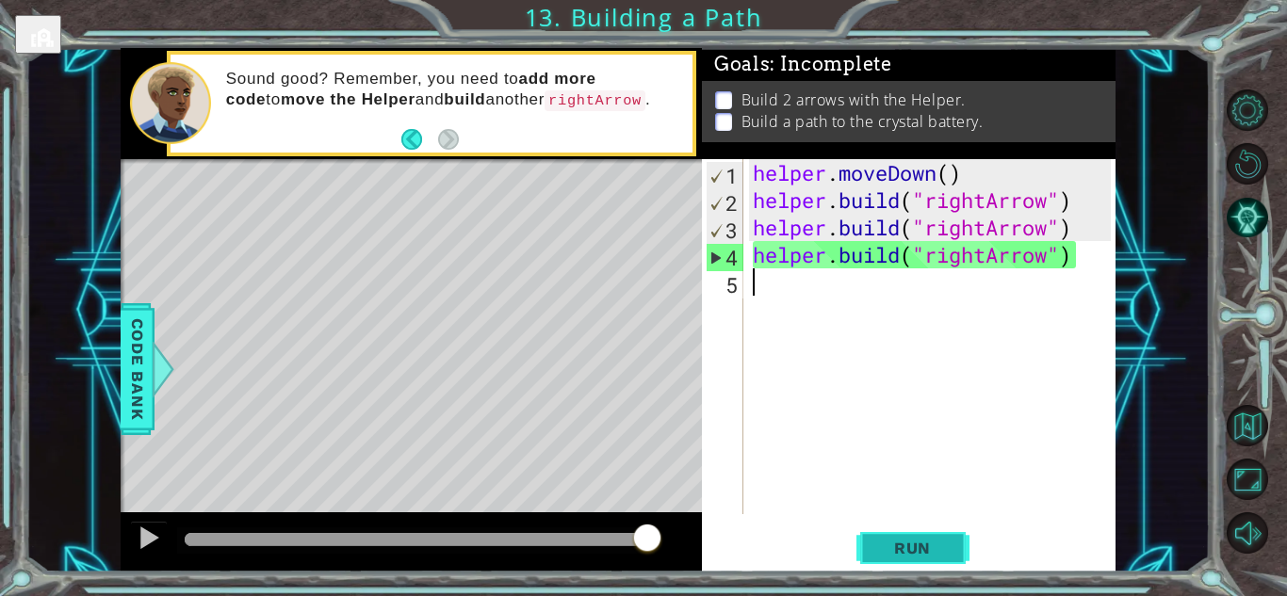
type textarea "[DOMAIN_NAME]("rightArrow")"
drag, startPoint x: 275, startPoint y: 309, endPoint x: 360, endPoint y: 316, distance: 85.0
click at [360, 316] on div "Level Map" at bounding box center [556, 436] width 870 height 555
click at [419, 138] on button "Back" at bounding box center [419, 139] width 37 height 21
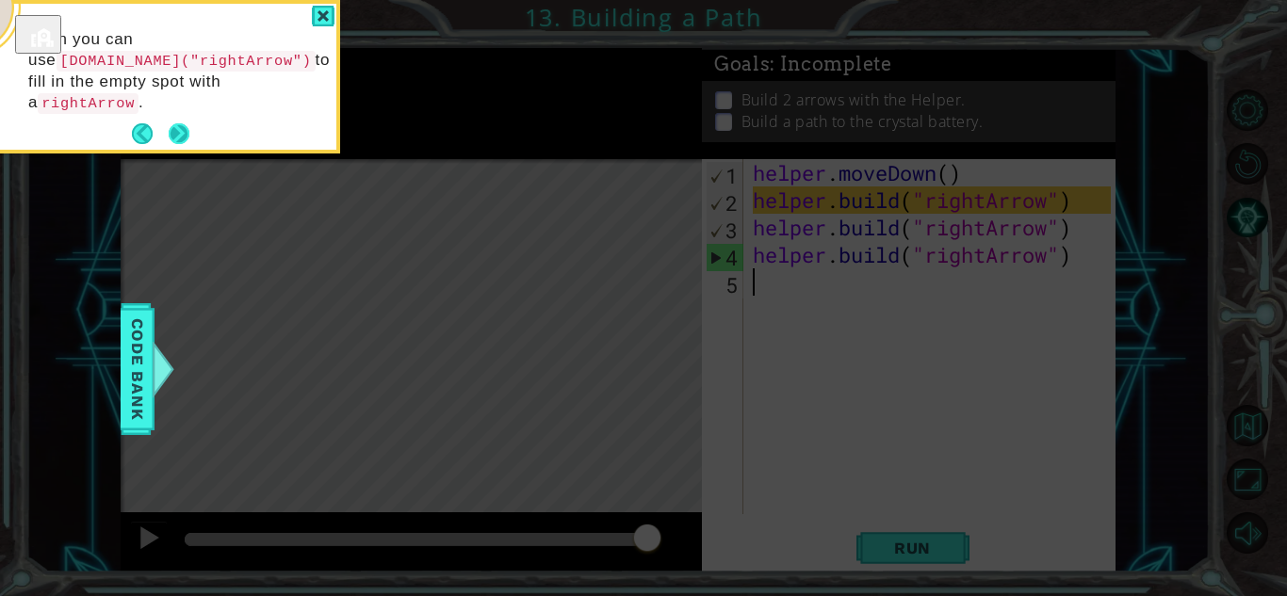
click at [179, 118] on button "Next" at bounding box center [179, 134] width 34 height 34
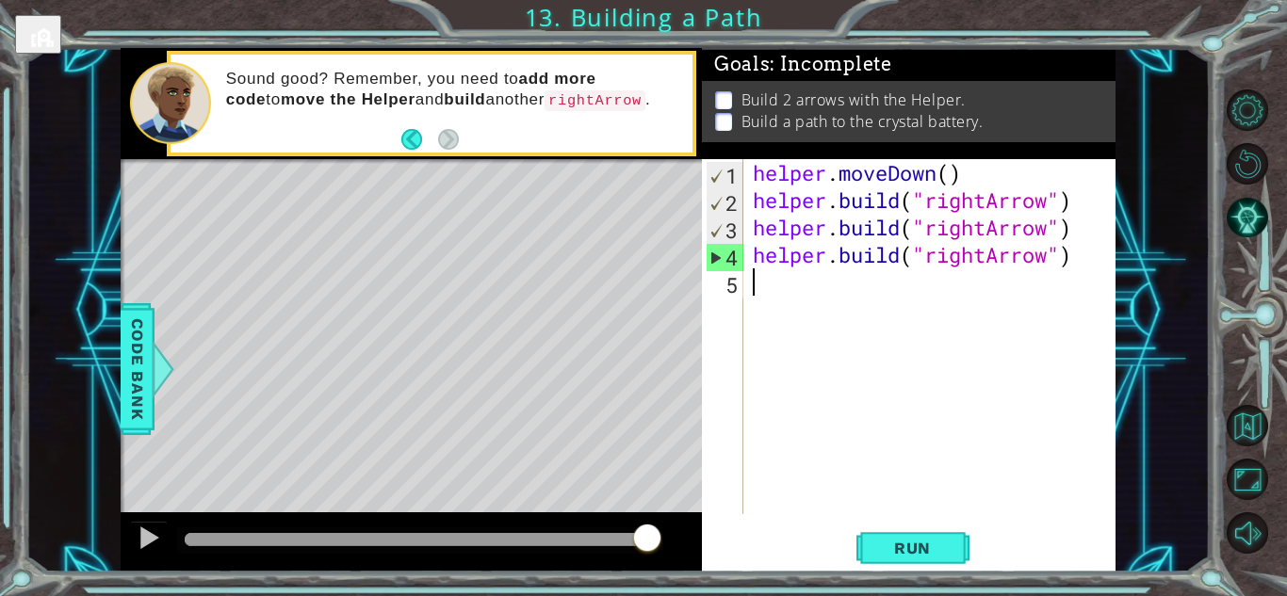
click at [750, 232] on div "helper . moveDown ( ) helper . build ( "rightArrow" ) helper . build ( "rightAr…" at bounding box center [934, 364] width 371 height 410
type textarea "[DOMAIN_NAME]("rightArrow")"
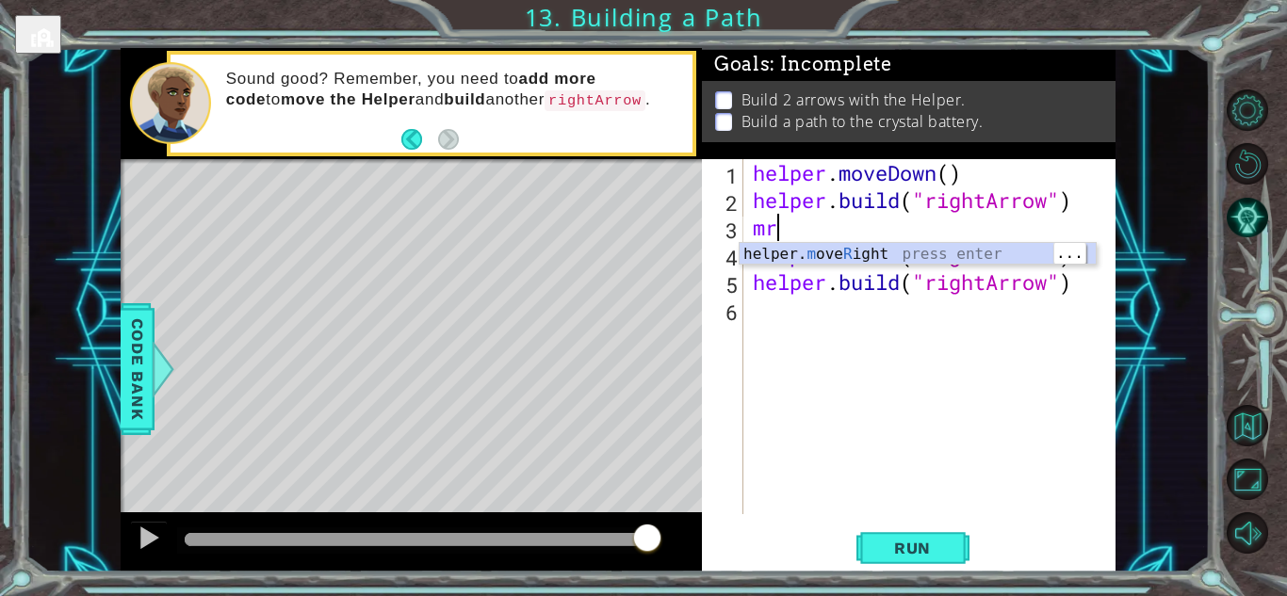
click at [822, 259] on div "helper. m ove R ight press enter" at bounding box center [917, 277] width 356 height 68
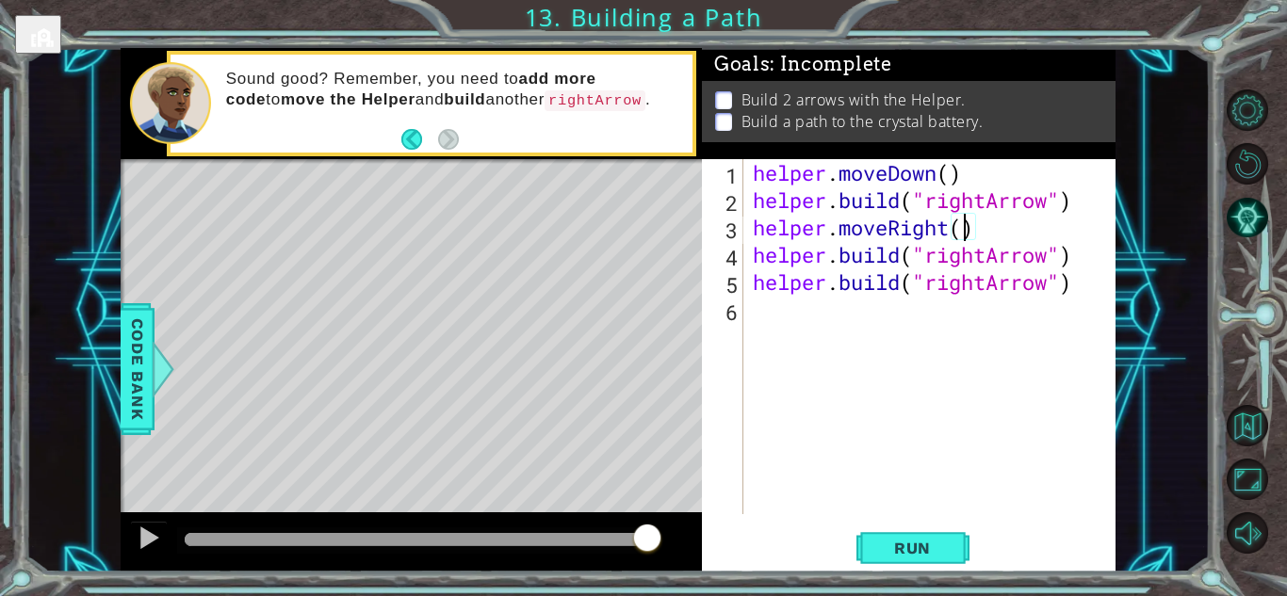
scroll to position [0, 9]
click at [1025, 296] on div "helper . moveDown ( ) helper . build ( "rightArrow" ) helper . moveRight ( 3 ) …" at bounding box center [934, 364] width 371 height 410
type textarea "[DOMAIN_NAME]("rightArrow")"
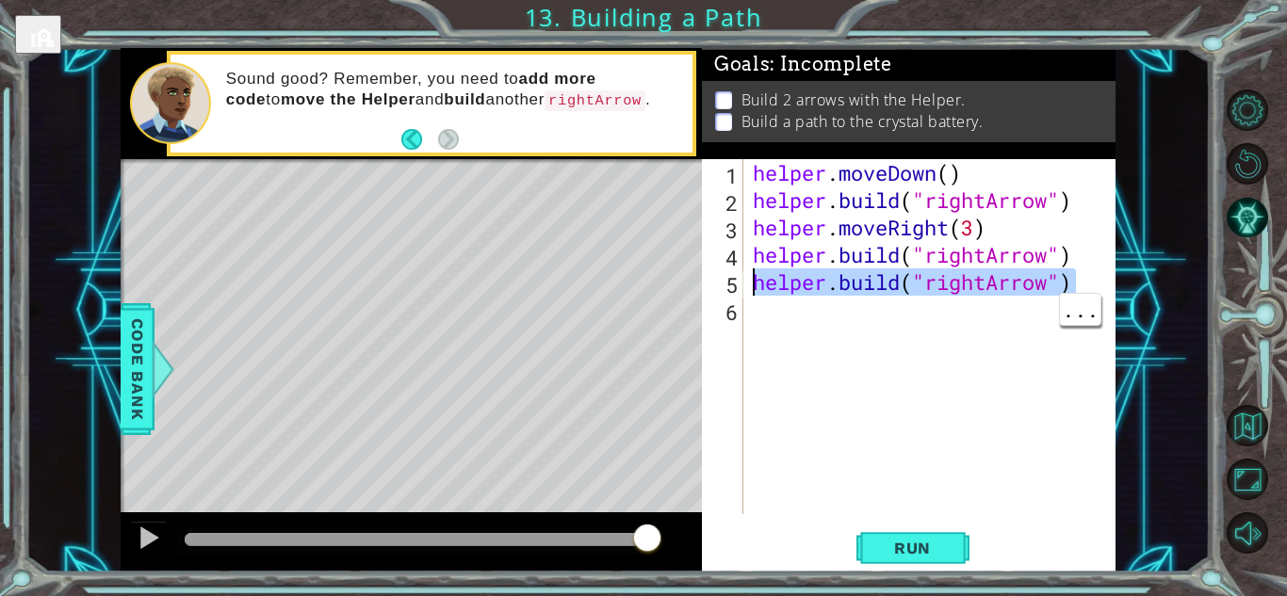
drag, startPoint x: 1077, startPoint y: 279, endPoint x: 753, endPoint y: 296, distance: 324.5
click at [753, 296] on div "helper . moveDown ( ) helper . build ( "rightArrow" ) helper . moveRight ( 3 ) …" at bounding box center [934, 364] width 371 height 410
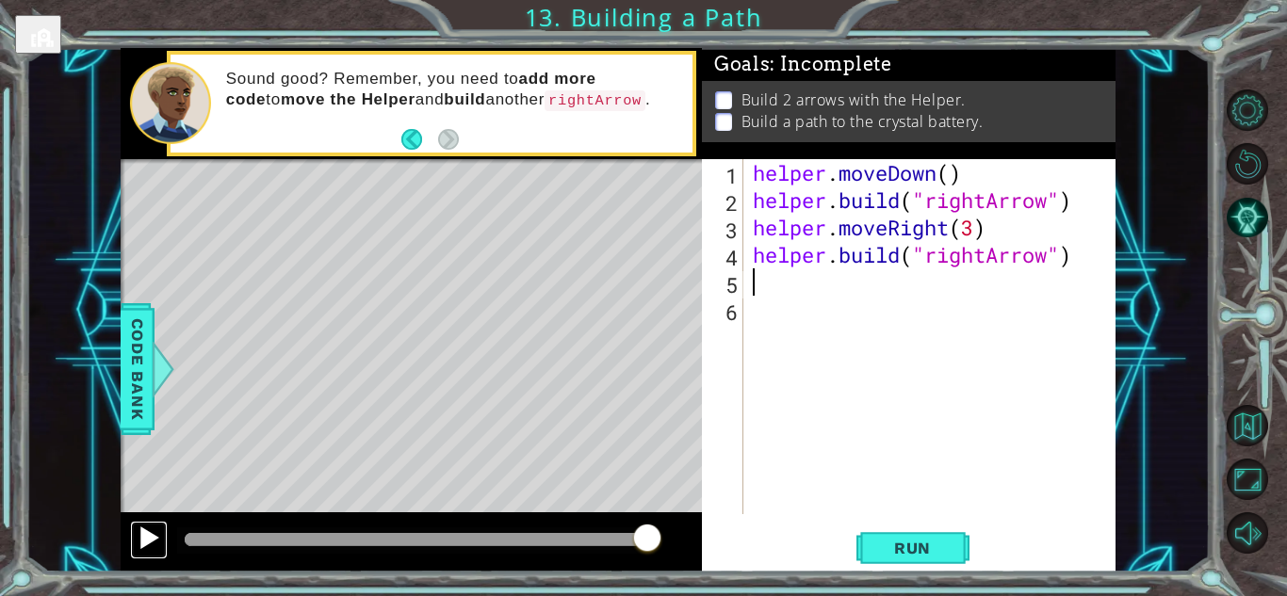
click at [150, 535] on div at bounding box center [149, 538] width 24 height 24
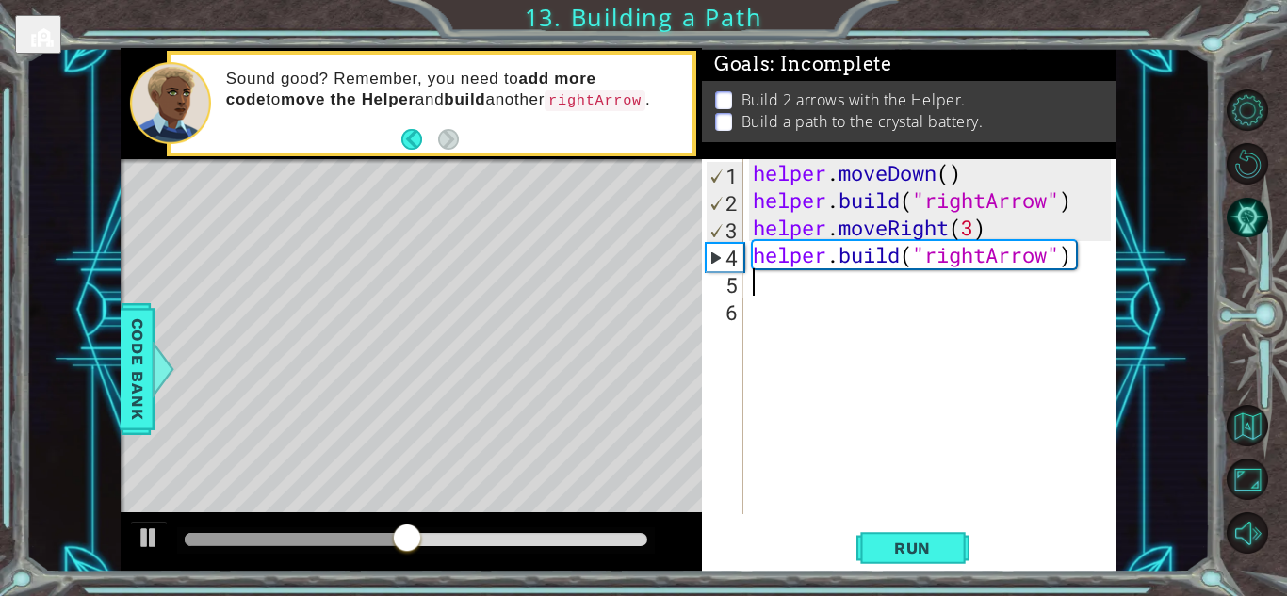
click at [405, 514] on div at bounding box center [411, 542] width 581 height 60
click at [877, 558] on button "Run" at bounding box center [912, 547] width 113 height 41
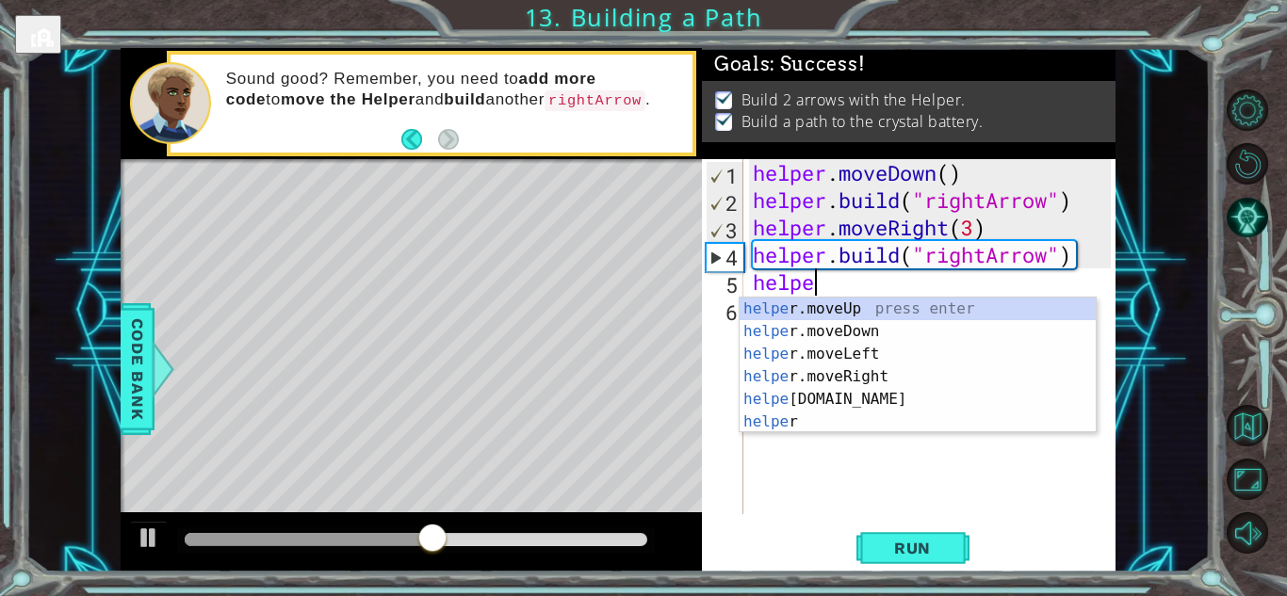
scroll to position [0, 2]
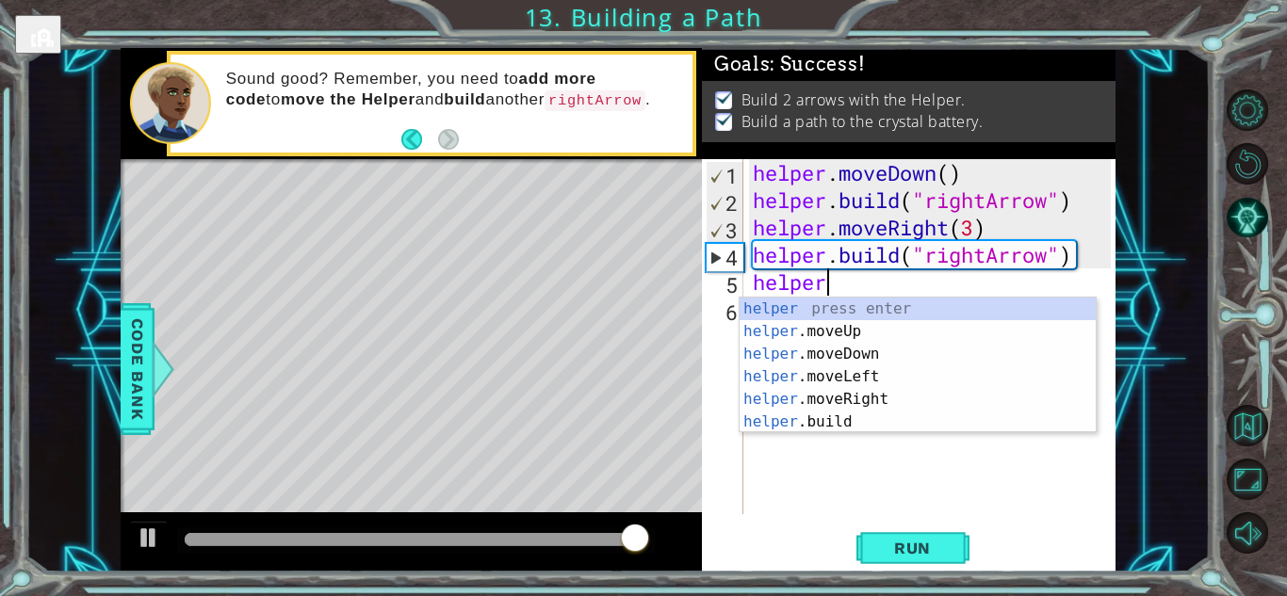
type textarea "helper"
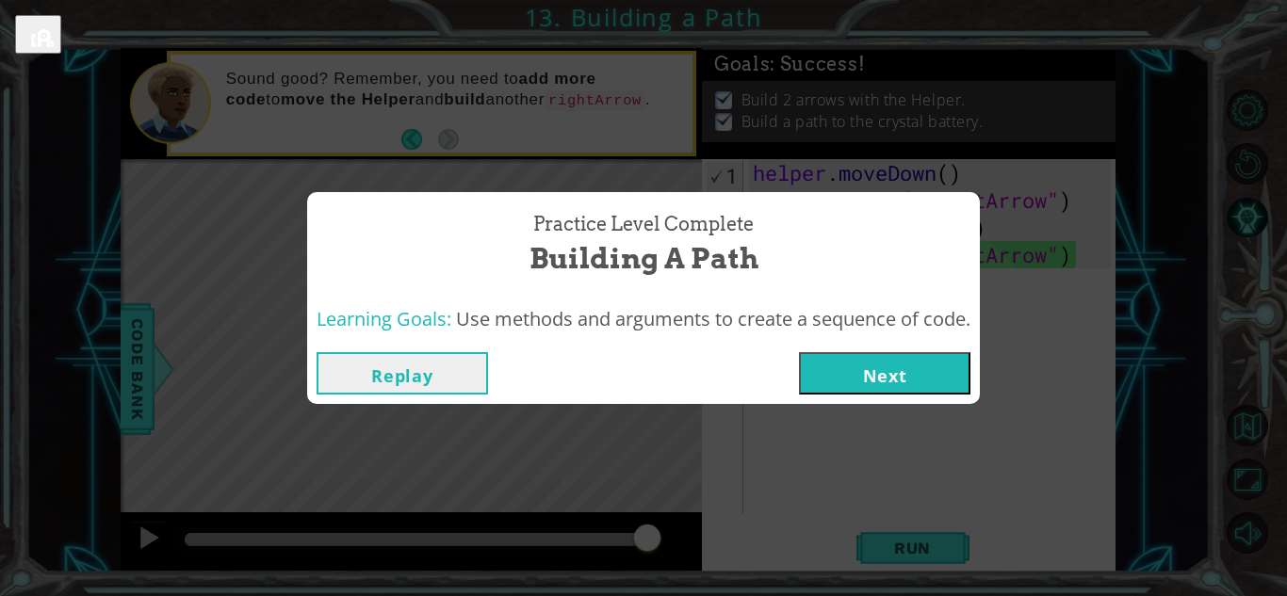
click at [873, 372] on button "Next" at bounding box center [884, 373] width 171 height 42
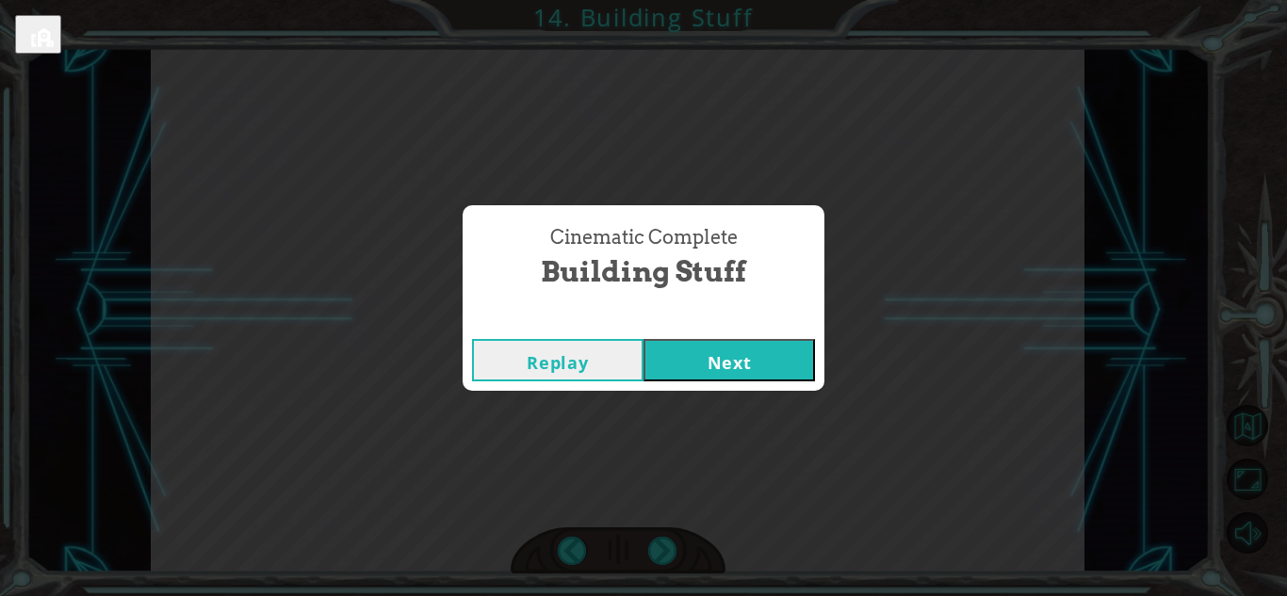
click at [643, 339] on button "Next" at bounding box center [728, 360] width 171 height 42
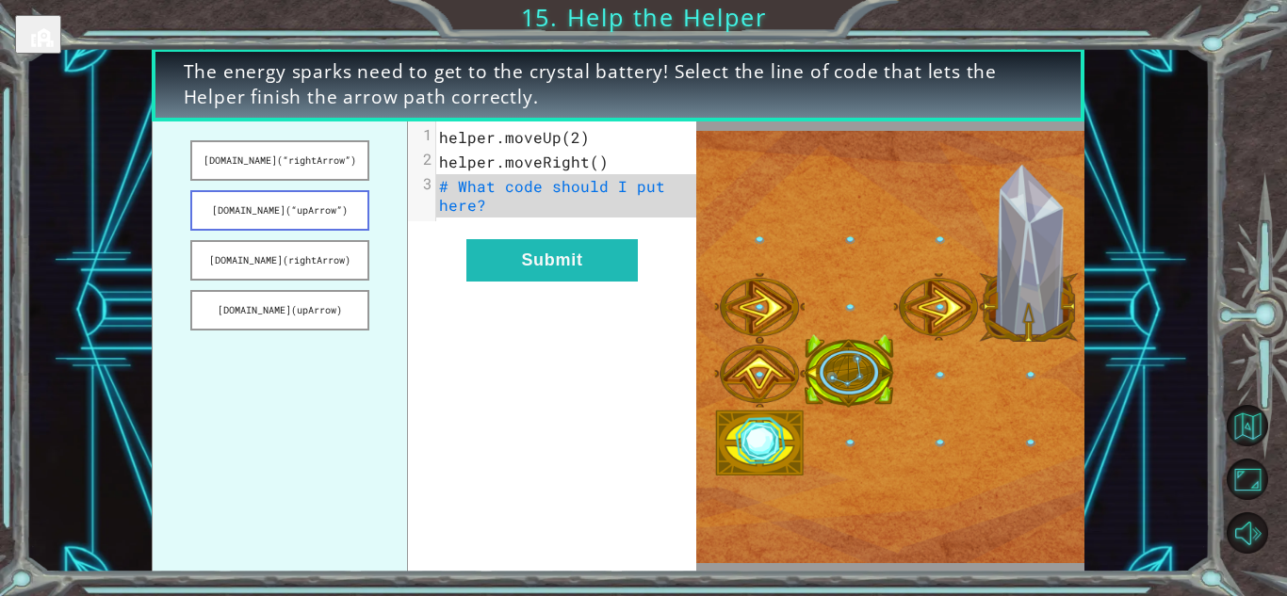
click at [273, 214] on button "[DOMAIN_NAME](“upArrow”)" at bounding box center [279, 210] width 178 height 41
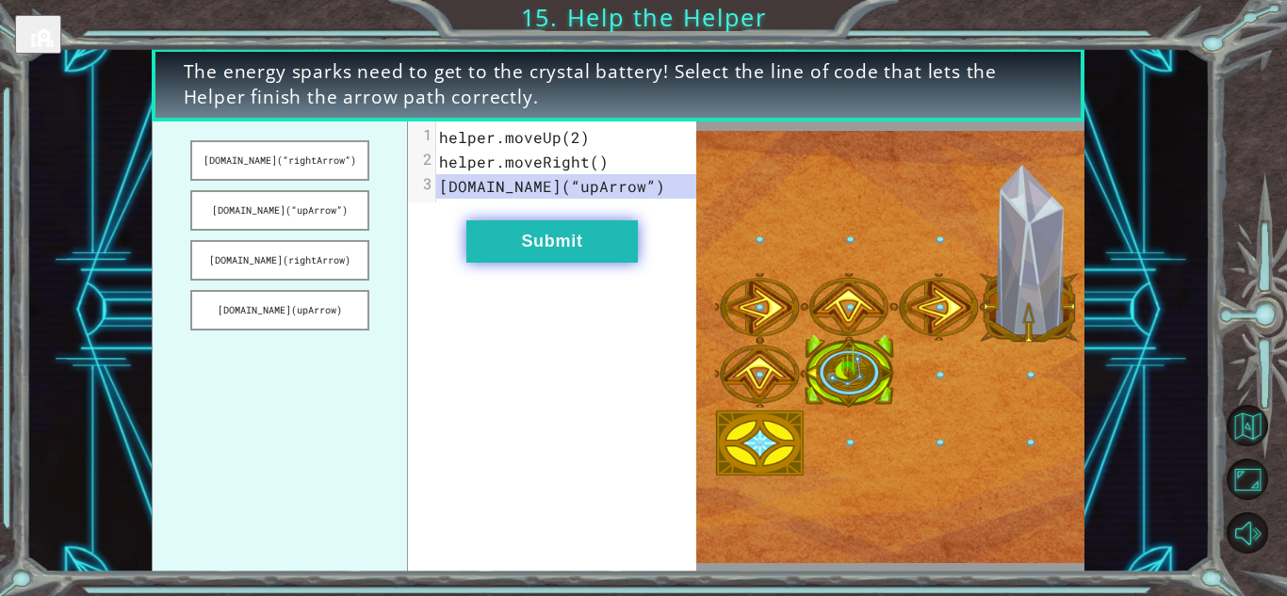
click at [537, 241] on button "Submit" at bounding box center [551, 241] width 171 height 42
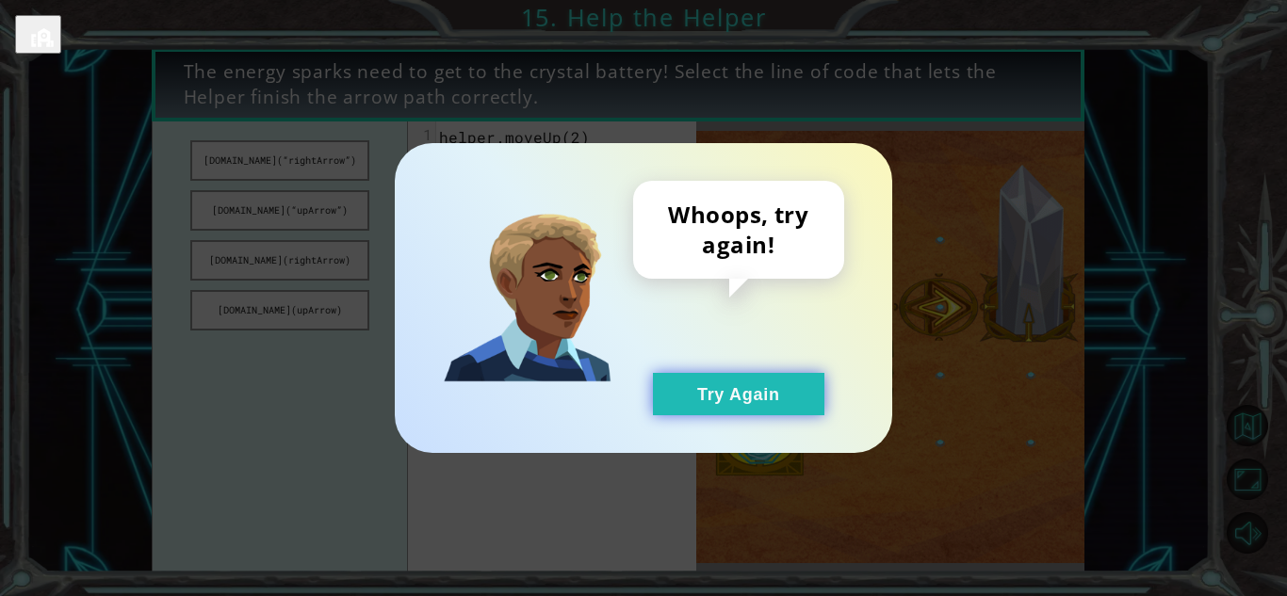
click at [728, 404] on button "Try Again" at bounding box center [738, 394] width 171 height 42
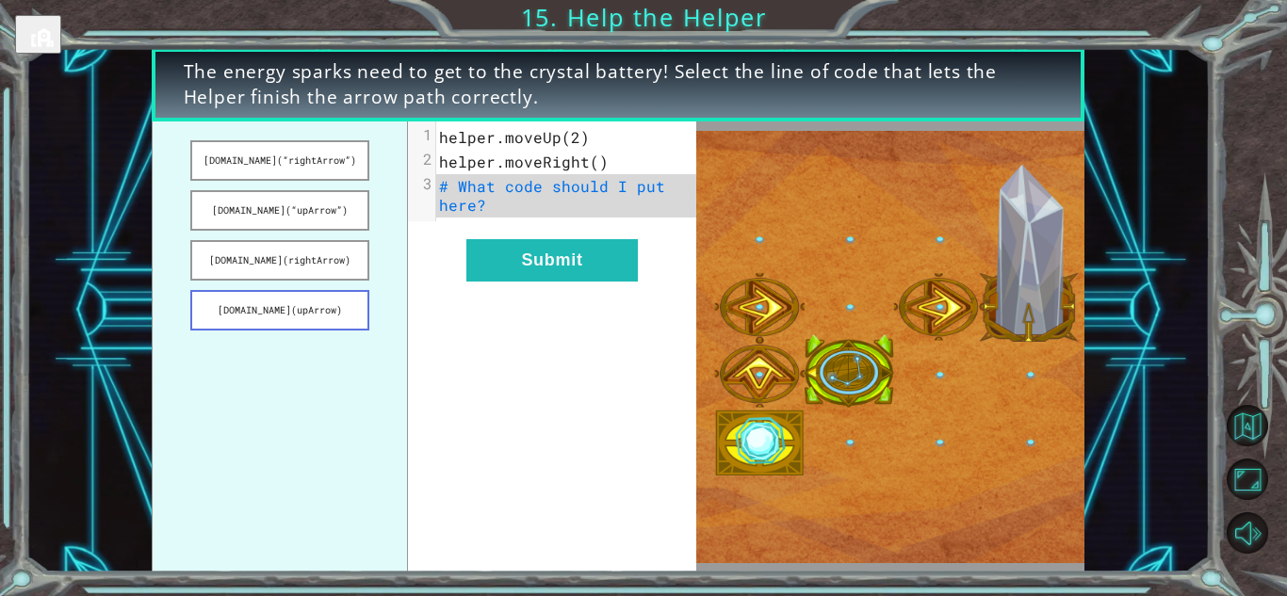
click at [310, 316] on button "[DOMAIN_NAME](upArrow)" at bounding box center [279, 310] width 178 height 41
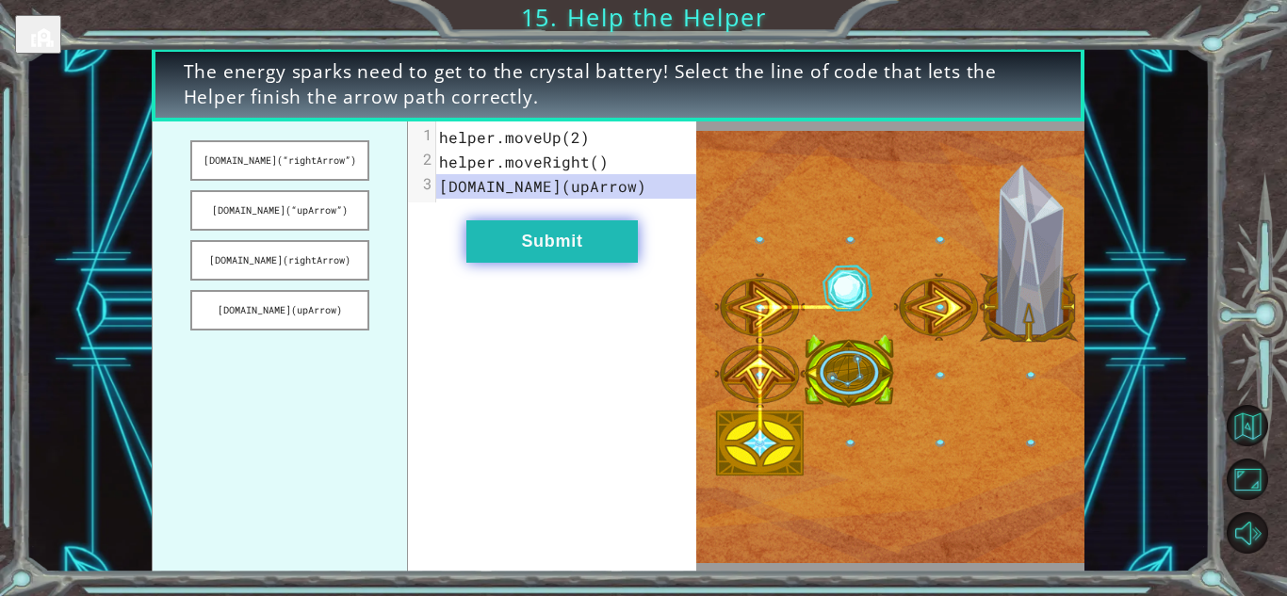
click at [528, 243] on button "Submit" at bounding box center [551, 241] width 171 height 42
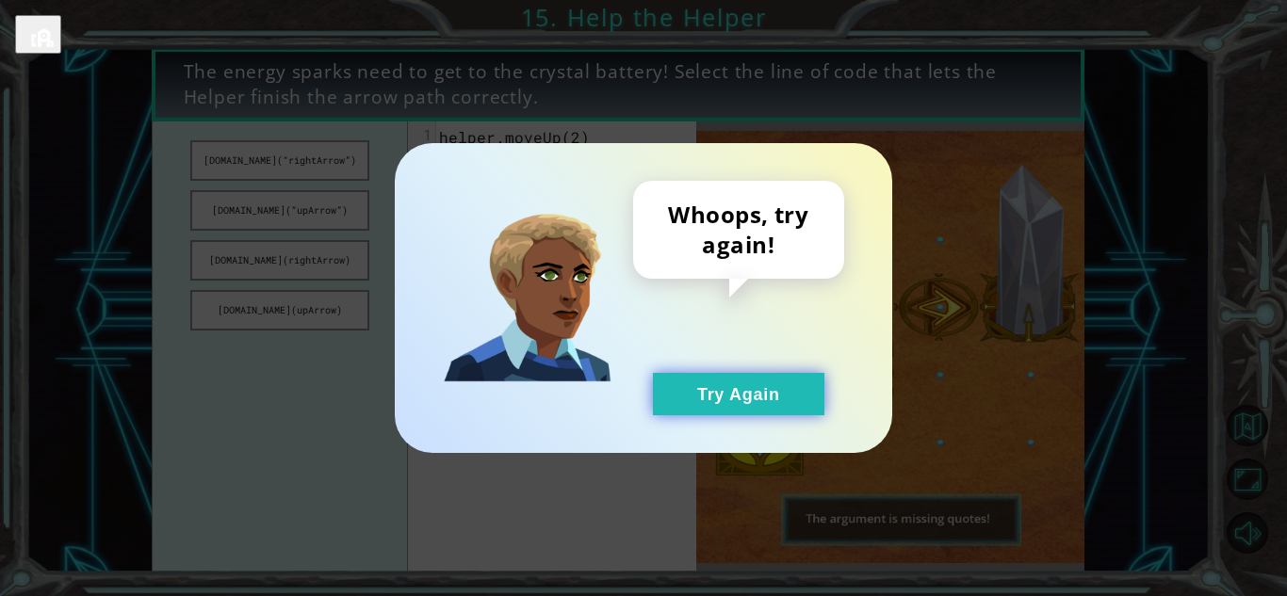
click at [699, 401] on button "Try Again" at bounding box center [738, 394] width 171 height 42
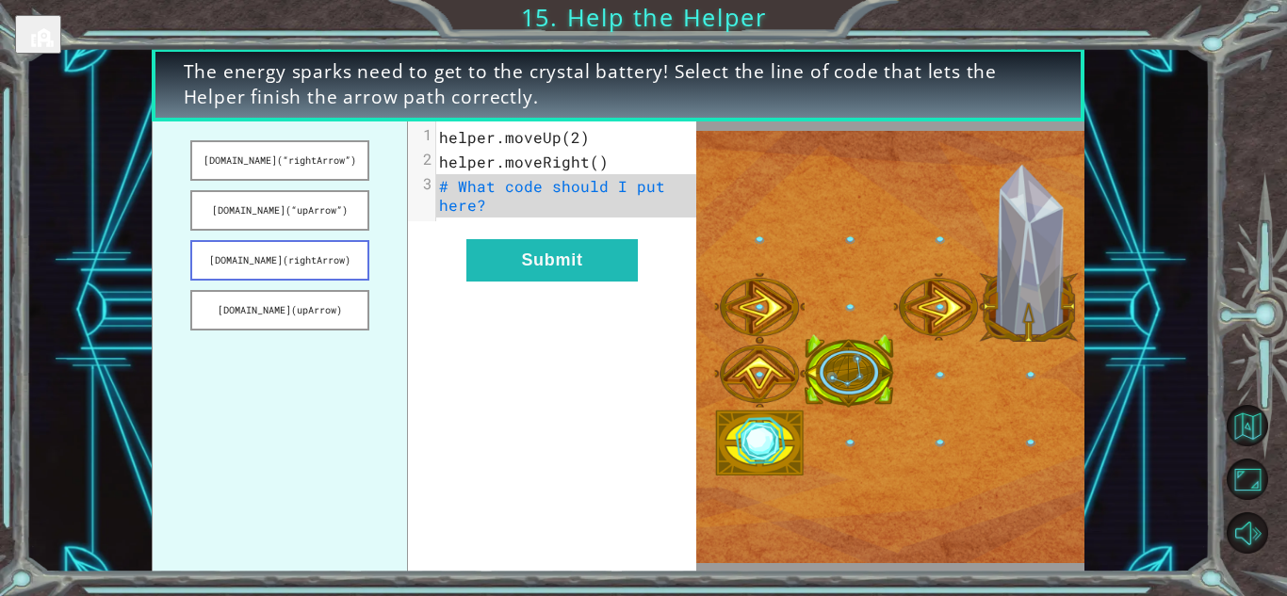
click at [316, 262] on button "[DOMAIN_NAME](rightArrow)" at bounding box center [279, 260] width 178 height 41
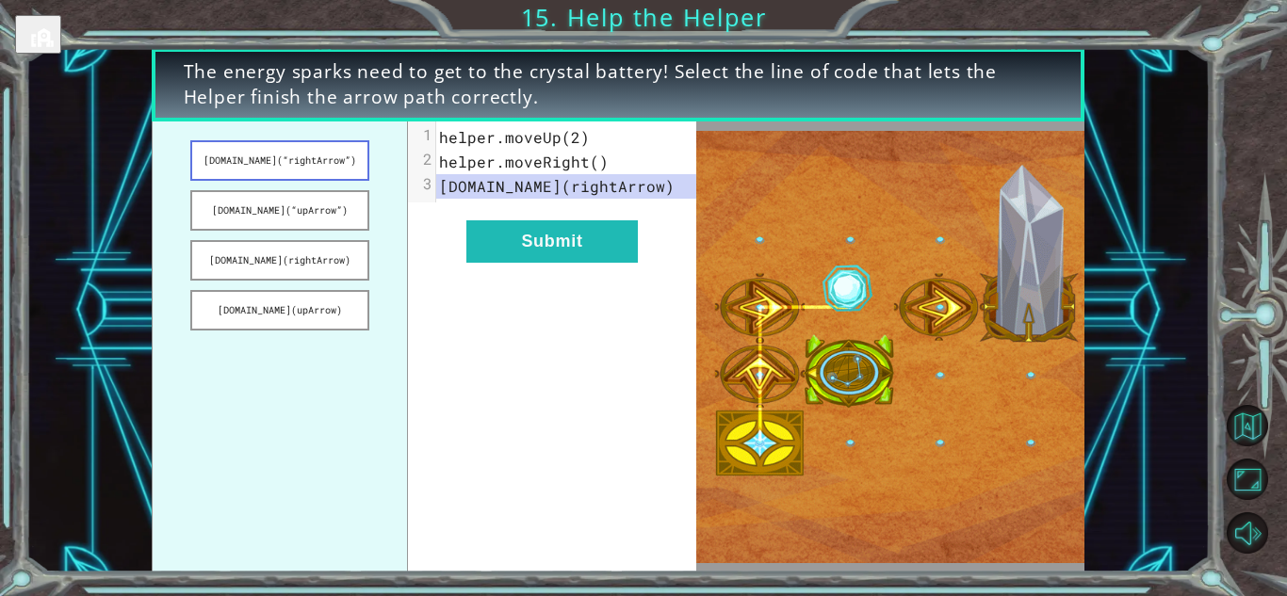
click at [332, 175] on button "[DOMAIN_NAME](“rightArrow”)" at bounding box center [279, 160] width 178 height 41
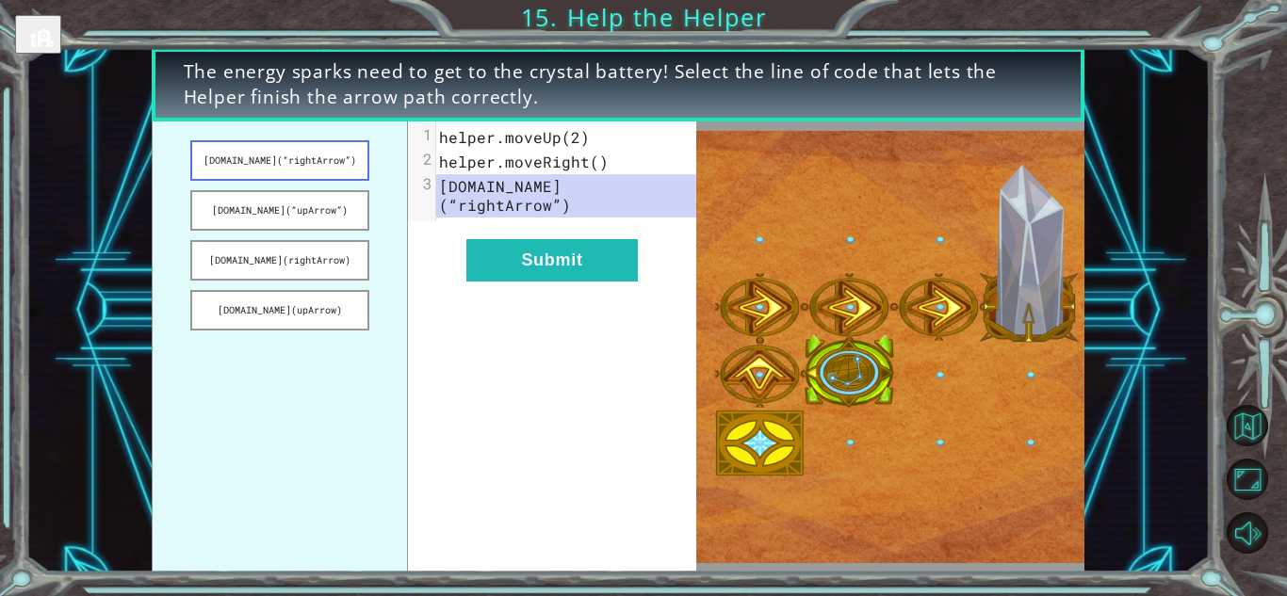
click at [337, 172] on button "[DOMAIN_NAME](“rightArrow”)" at bounding box center [279, 160] width 178 height 41
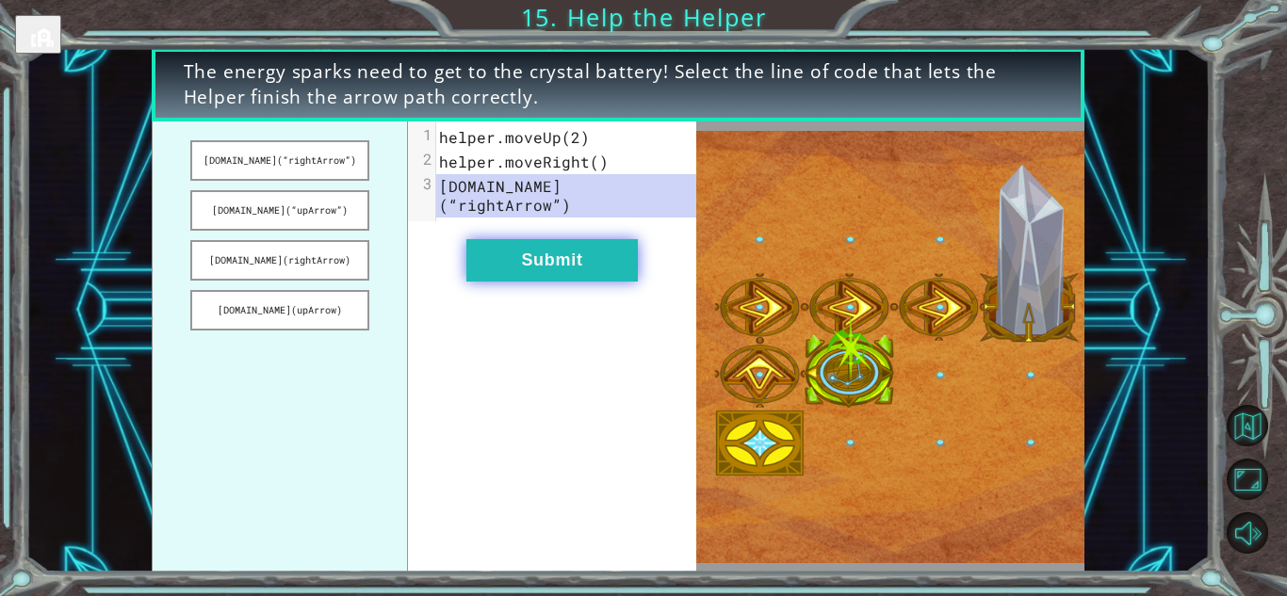
click at [527, 248] on button "Submit" at bounding box center [551, 260] width 171 height 42
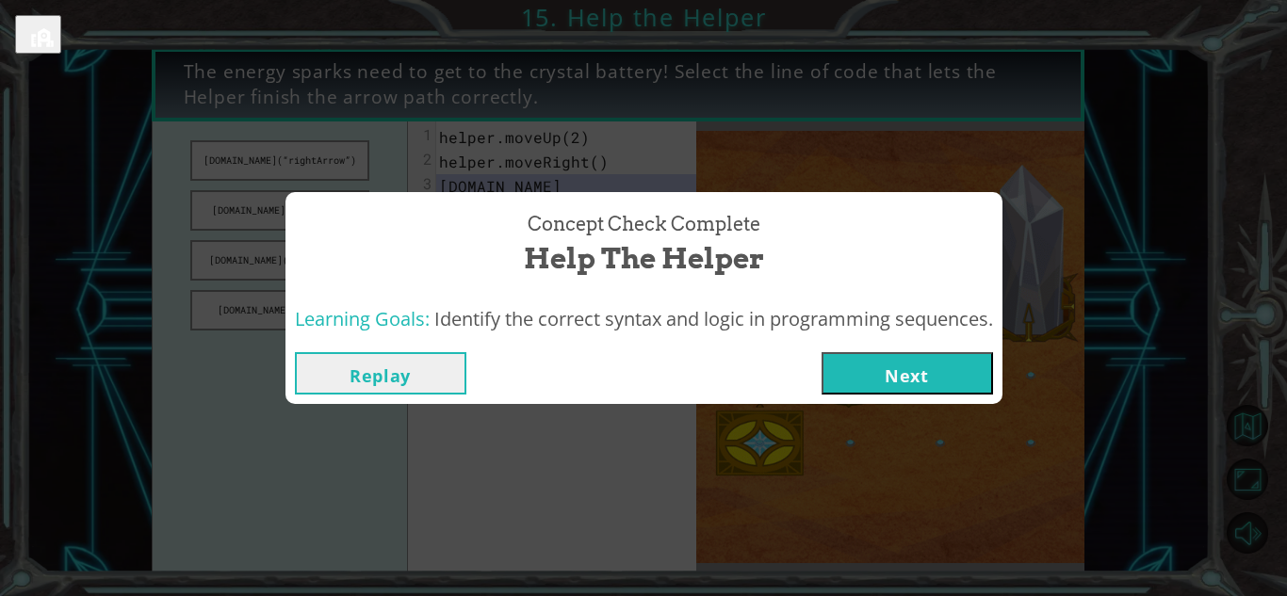
click at [933, 366] on button "Next" at bounding box center [906, 373] width 171 height 42
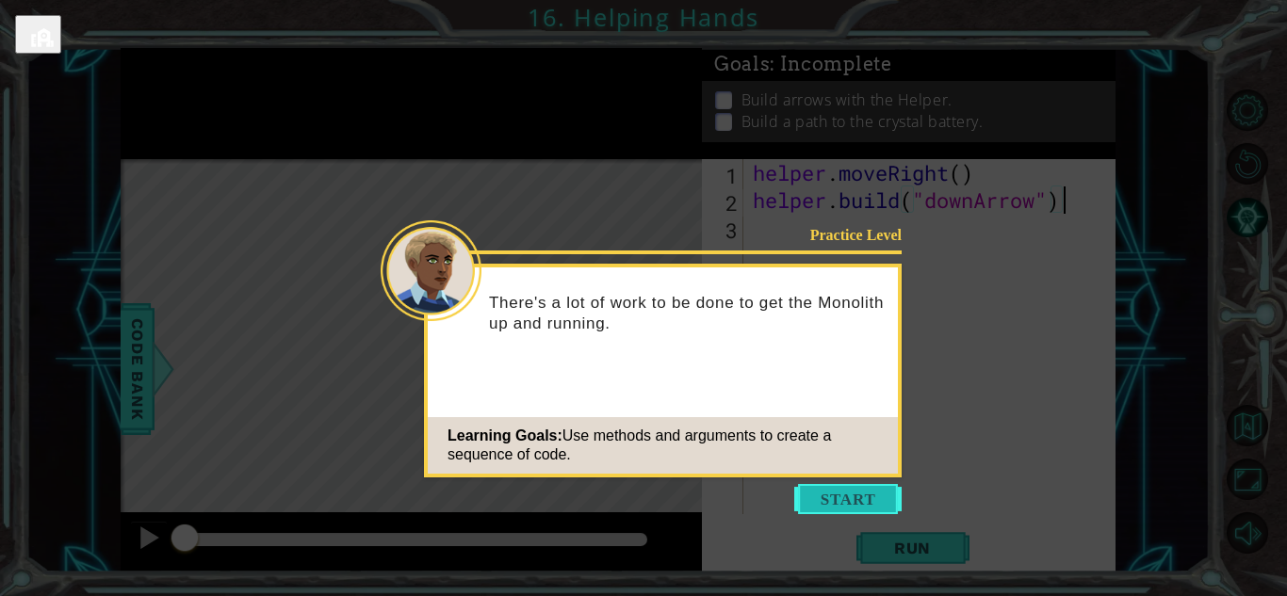
click at [840, 497] on button "Start" at bounding box center [847, 499] width 107 height 30
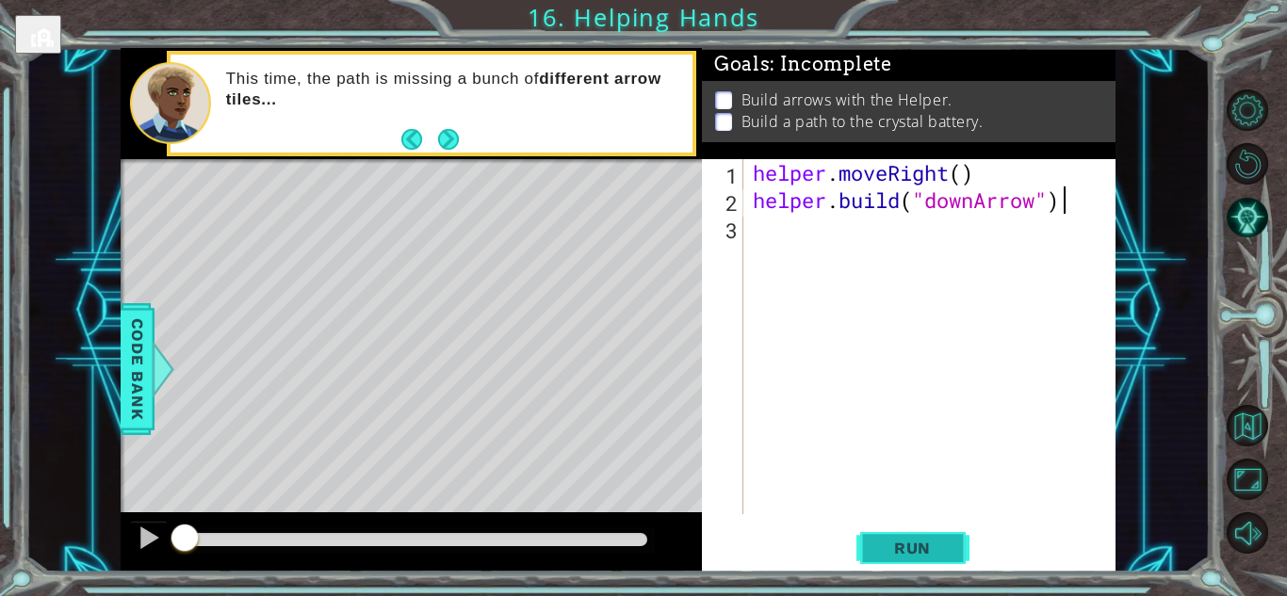
click at [900, 549] on span "Run" at bounding box center [912, 548] width 74 height 19
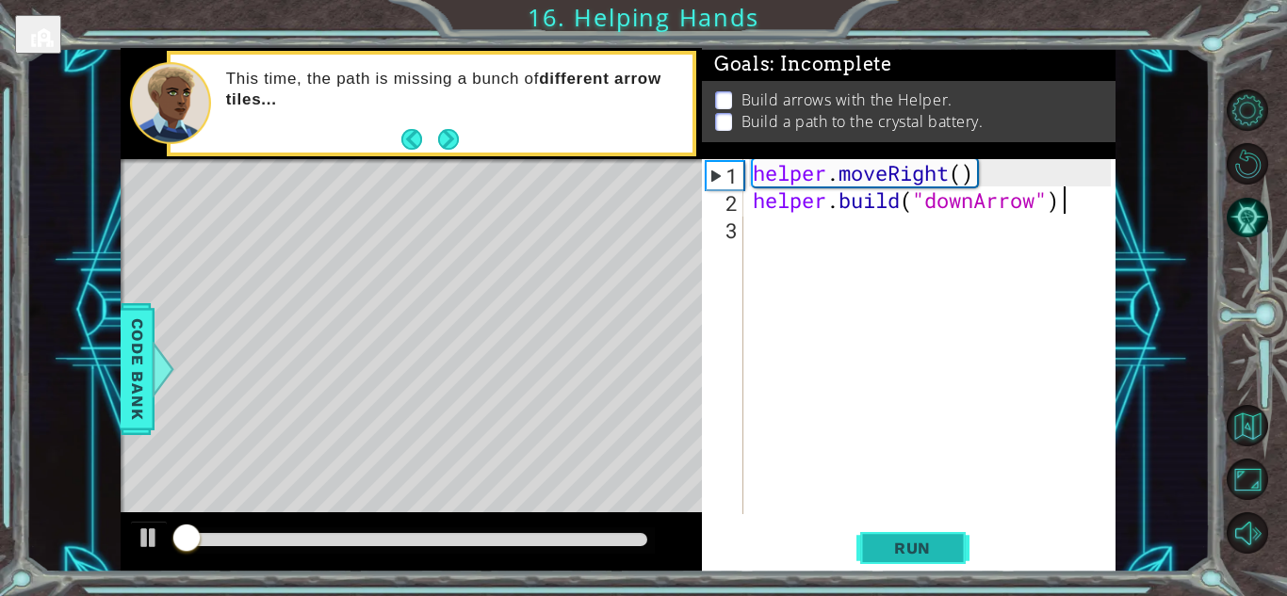
click at [897, 549] on span "Run" at bounding box center [912, 548] width 74 height 19
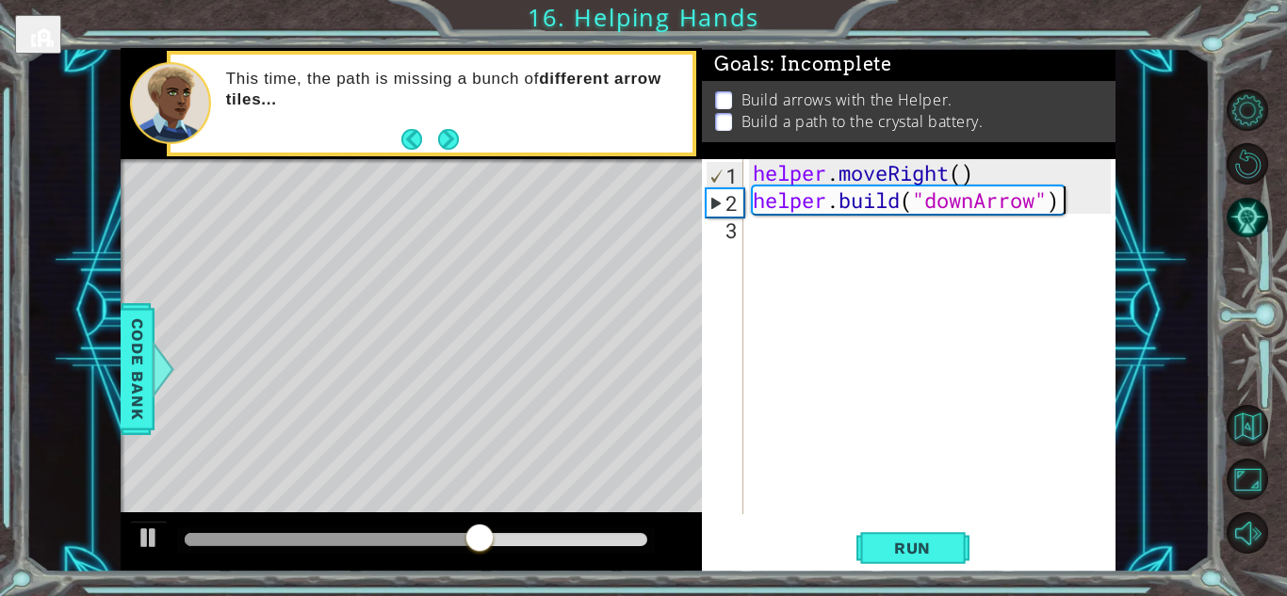
click at [775, 238] on div "helper . moveRight ( ) helper . build ( "downArrow" )" at bounding box center [934, 364] width 371 height 410
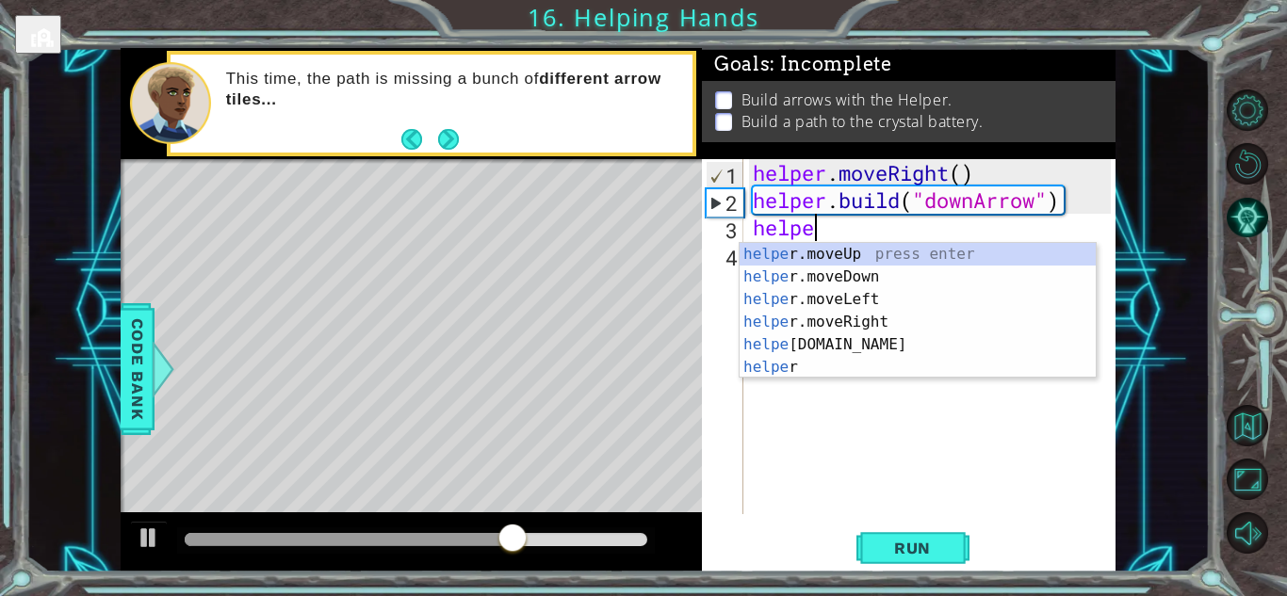
scroll to position [0, 2]
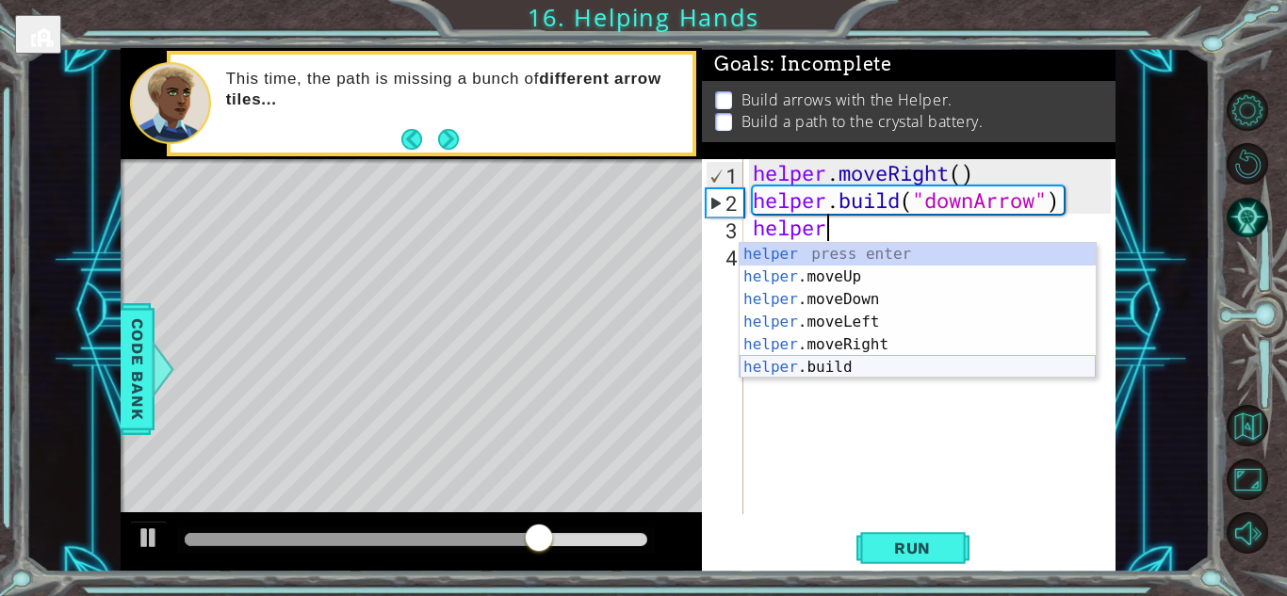
click at [821, 369] on div "helper press enter helper .moveUp press enter helper .moveDown press enter help…" at bounding box center [917, 333] width 356 height 181
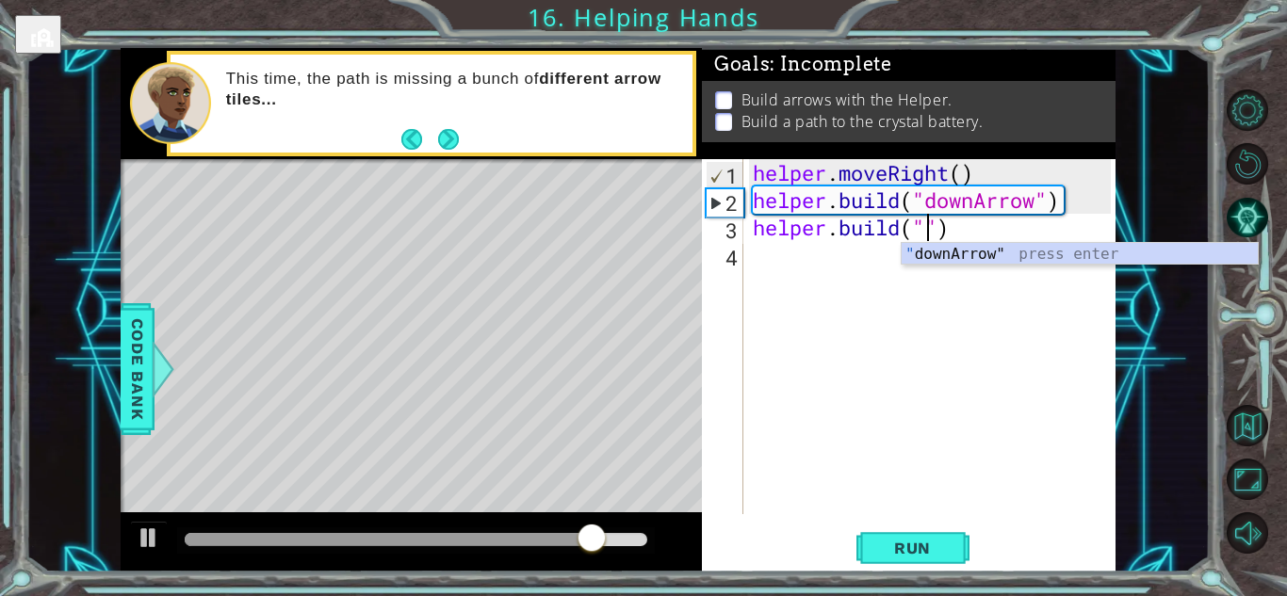
click at [983, 260] on div "" downArrow" press enter" at bounding box center [1079, 277] width 356 height 68
type textarea "[DOMAIN_NAME]("downArrow")"
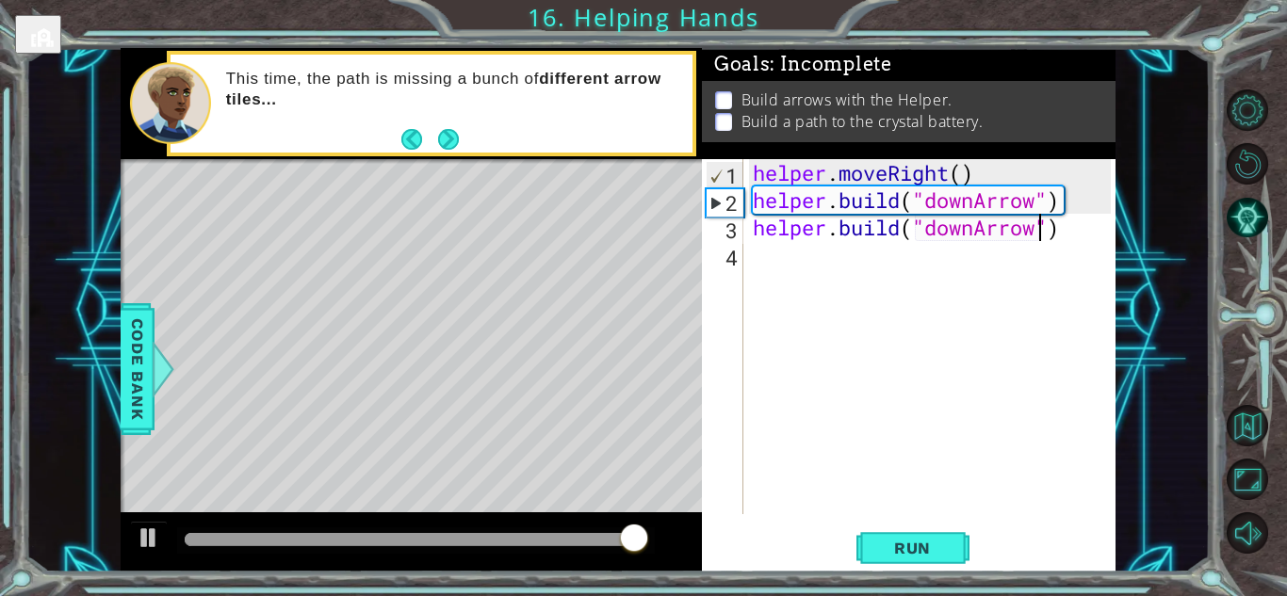
click at [765, 265] on div "helper . moveRight ( ) helper . build ( "downArrow" ) helper . build ( "downArr…" at bounding box center [934, 364] width 371 height 410
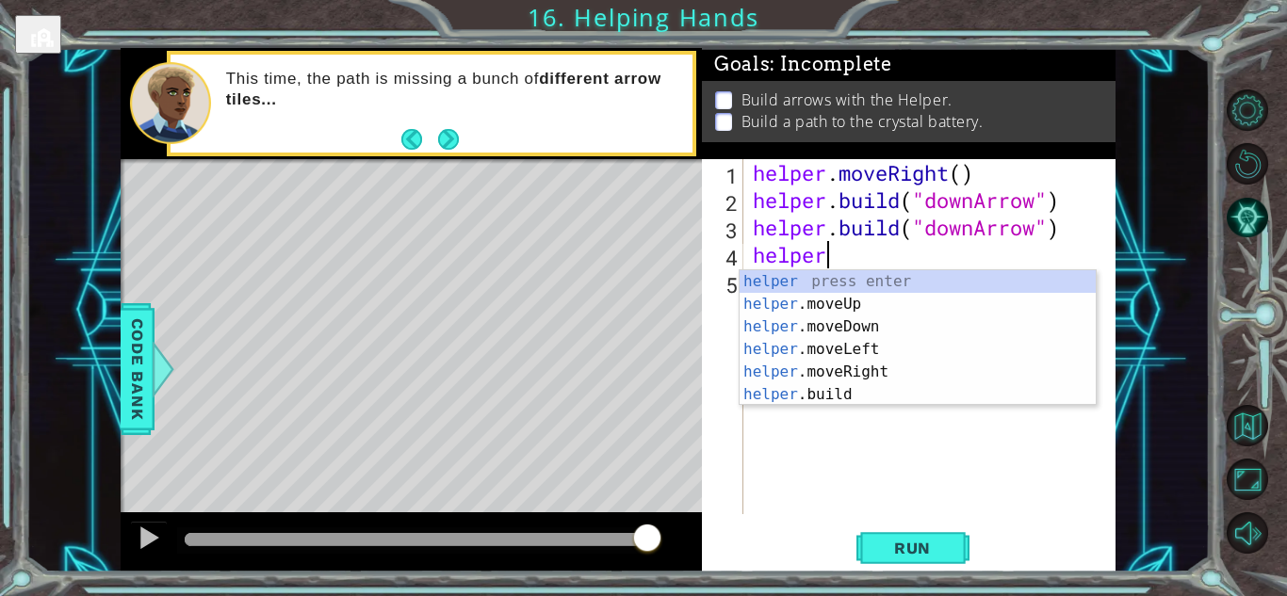
type textarea "helper."
click at [821, 388] on div "helper . moveRight ( ) helper . build ( "downArrow" ) helper . build ( "downArr…" at bounding box center [934, 364] width 371 height 410
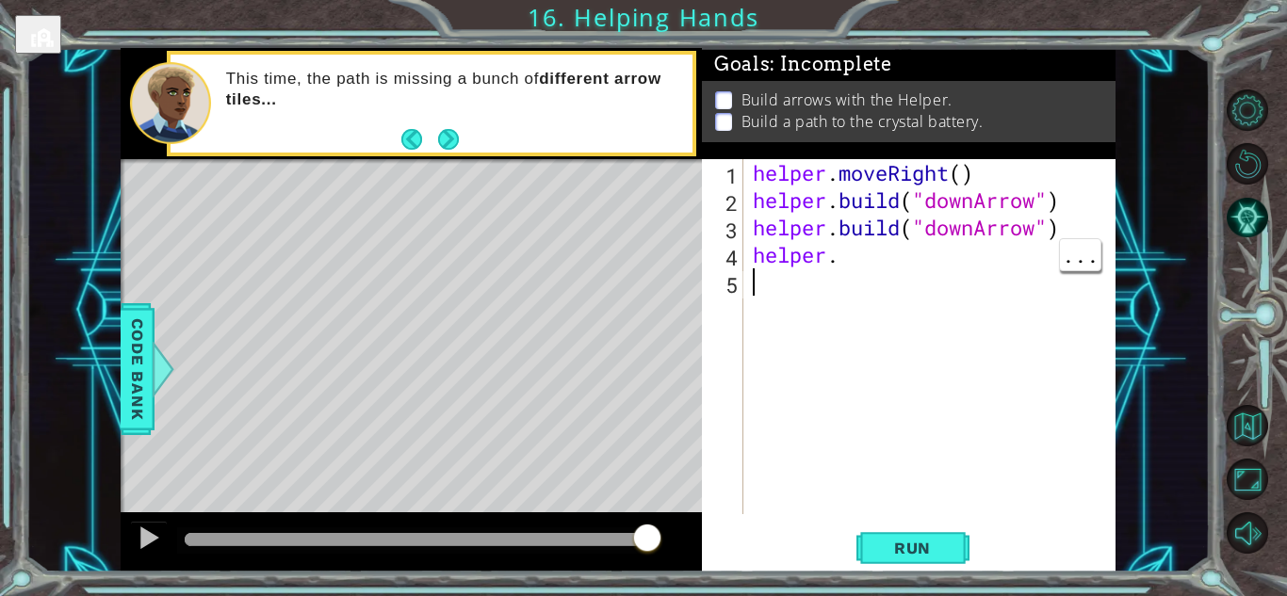
click at [869, 256] on div "helper . moveRight ( ) helper . build ( "downArrow" ) helper . build ( "downArr…" at bounding box center [934, 364] width 371 height 410
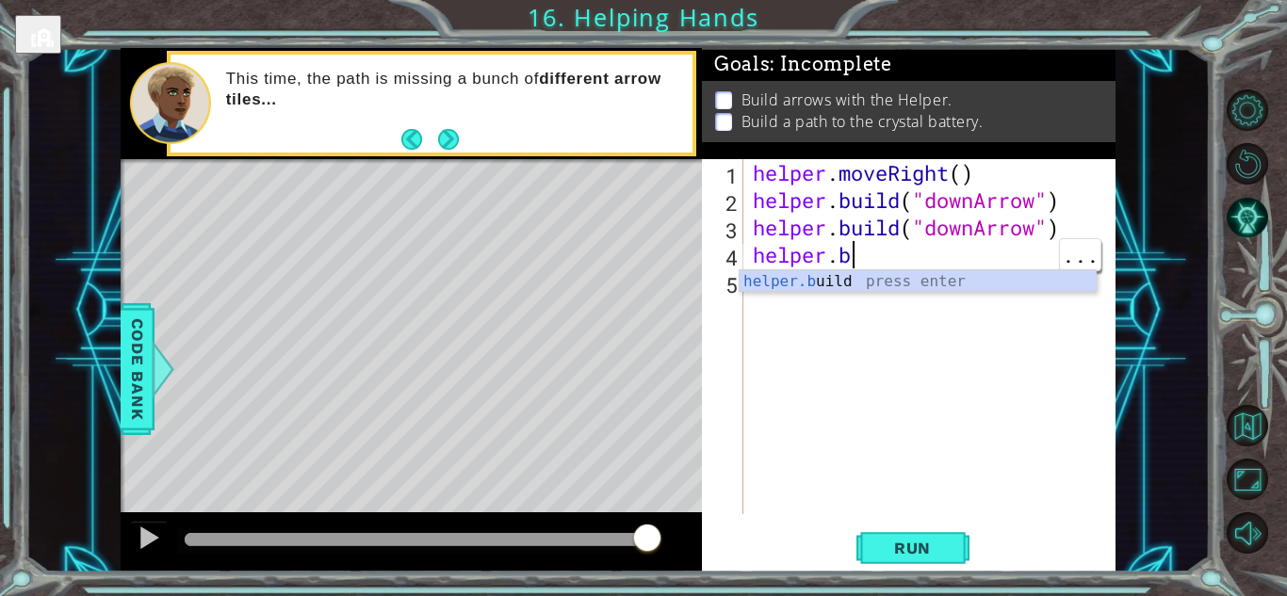
scroll to position [0, 3]
click at [789, 274] on div "helper.b uild press enter" at bounding box center [917, 304] width 356 height 68
type textarea "[DOMAIN_NAME]("rightArrow")"
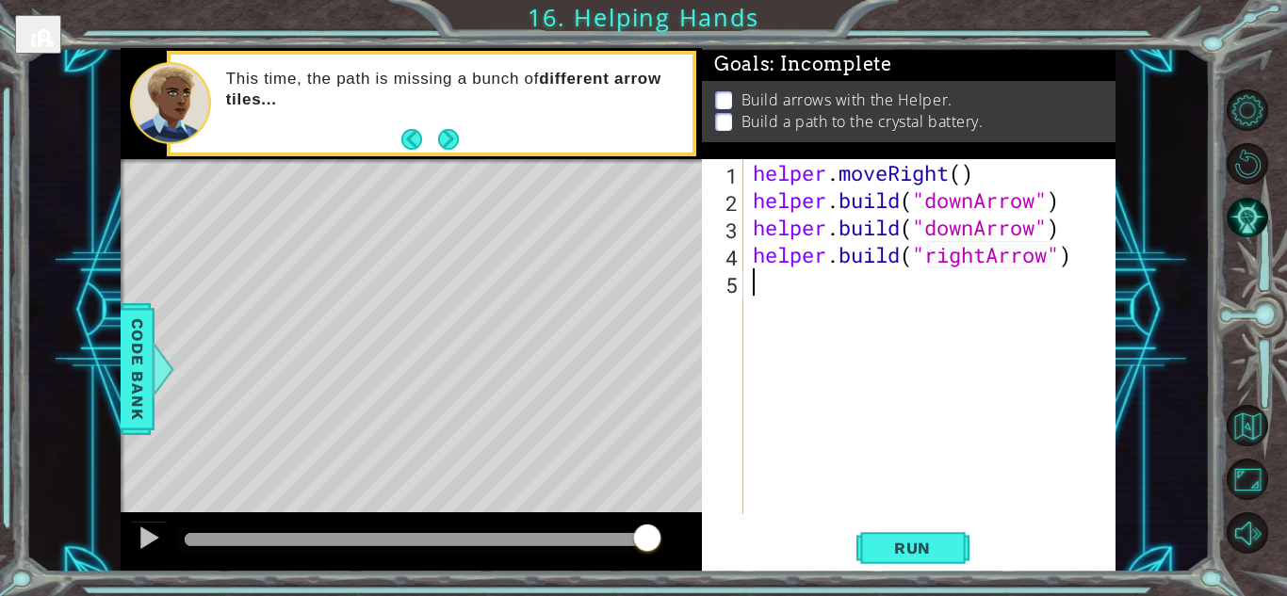
click at [936, 411] on div "helper . moveRight ( ) helper . build ( "downArrow" ) helper . build ( "downArr…" at bounding box center [934, 364] width 371 height 410
click at [894, 541] on span "Run" at bounding box center [912, 548] width 74 height 19
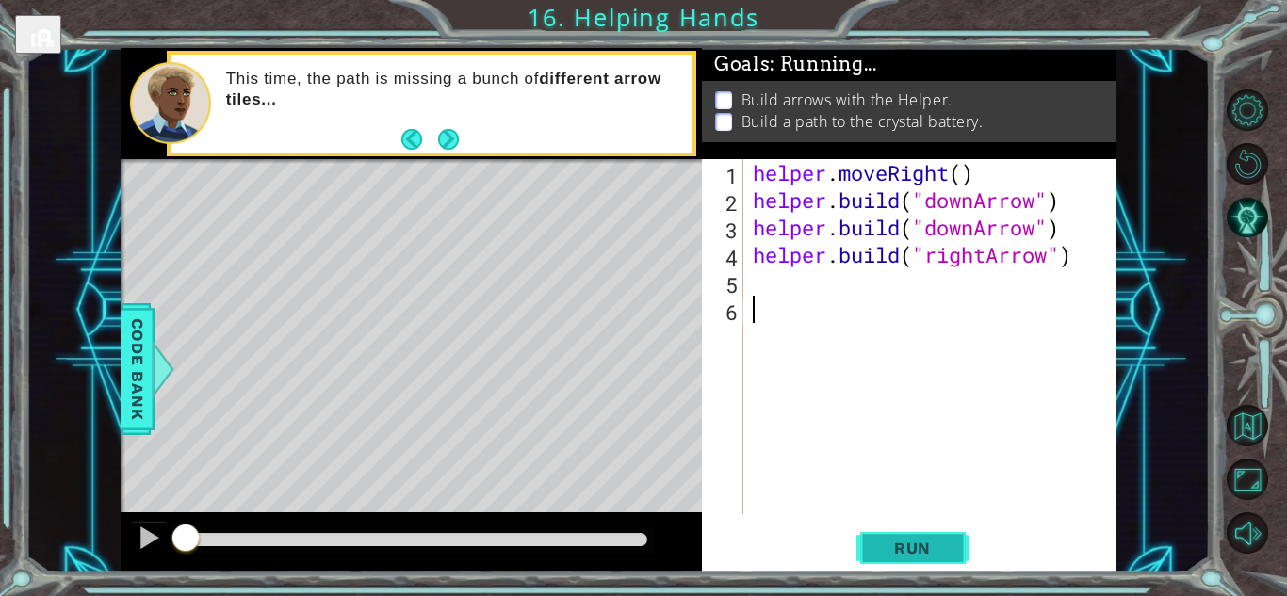
click at [929, 545] on span "Run" at bounding box center [912, 548] width 74 height 19
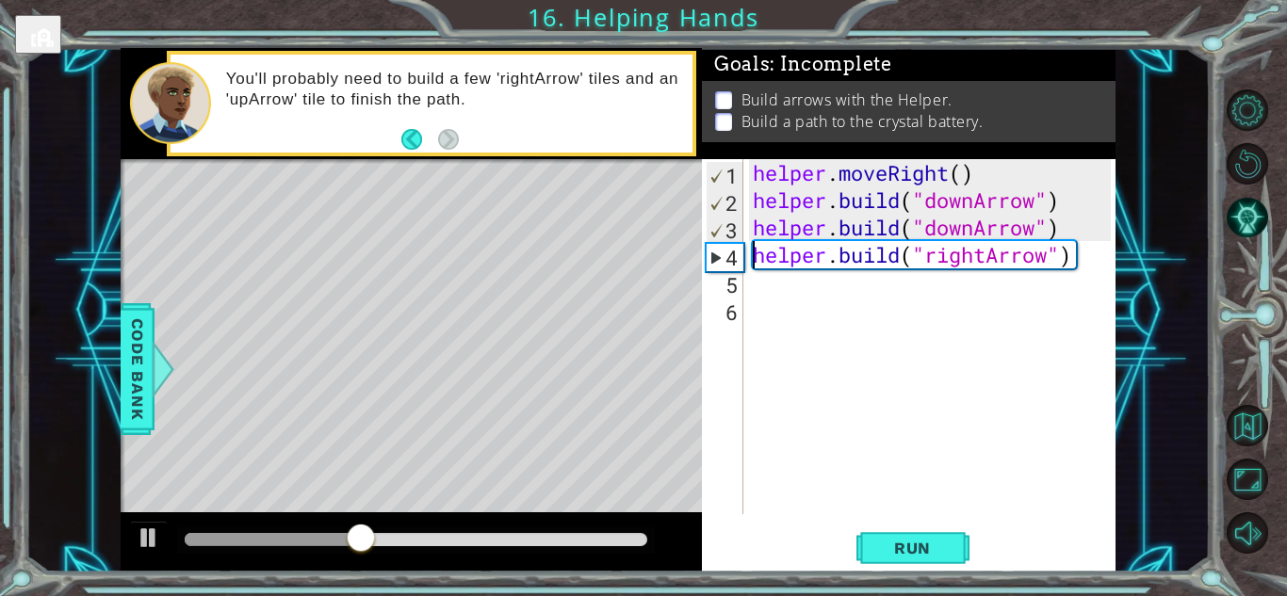
click at [751, 252] on div "helper . moveRight ( ) helper . build ( "downArrow" ) helper . build ( "downArr…" at bounding box center [934, 364] width 371 height 410
type textarea "[DOMAIN_NAME]("rightArrow")"
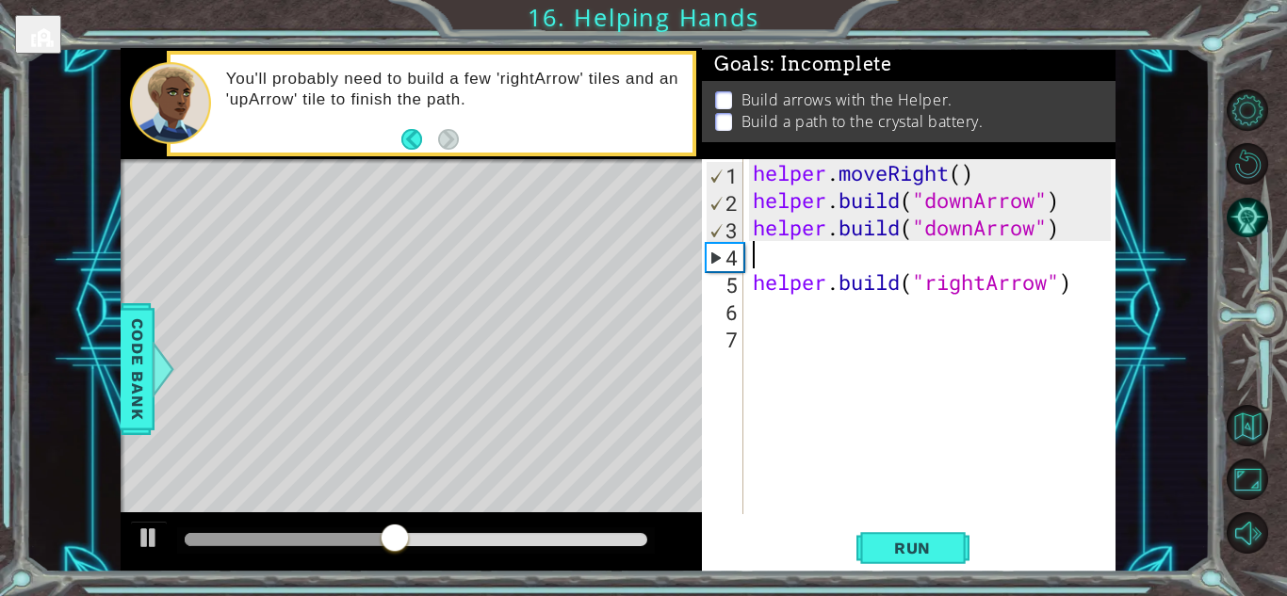
click at [749, 250] on div "helper . moveRight ( ) helper . build ( "downArrow" ) helper . build ( "downArr…" at bounding box center [934, 364] width 371 height 410
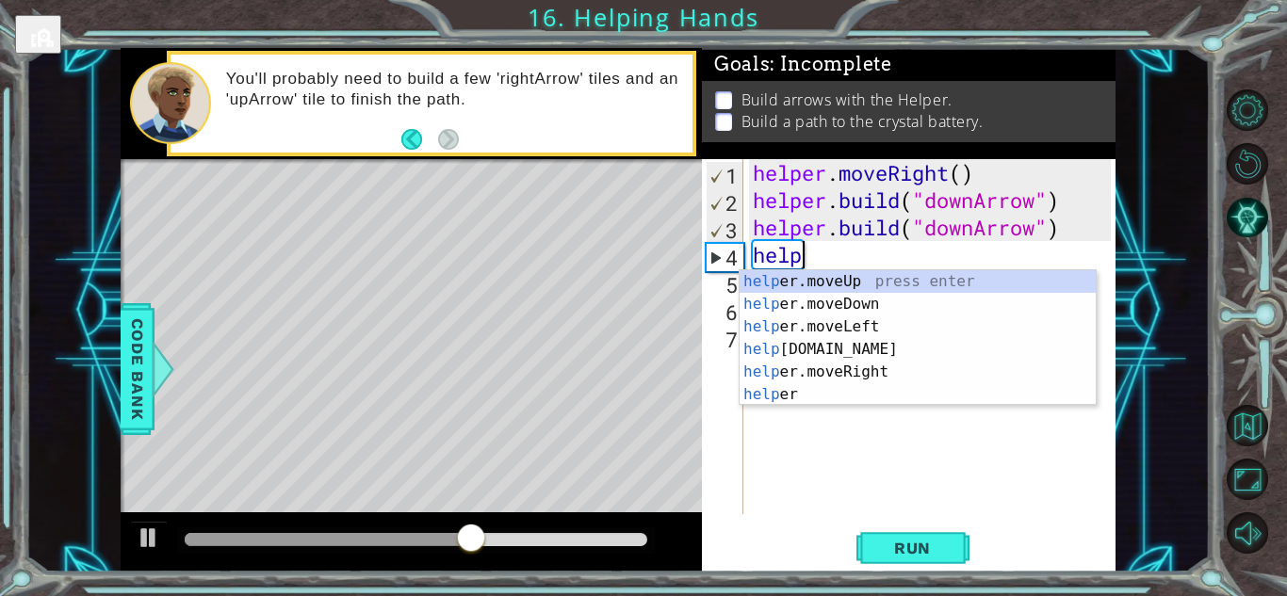
scroll to position [0, 2]
click at [861, 309] on div "helpe [PERSON_NAME]moveUp press enter helpe [PERSON_NAME]moveDown press enter h…" at bounding box center [917, 360] width 356 height 181
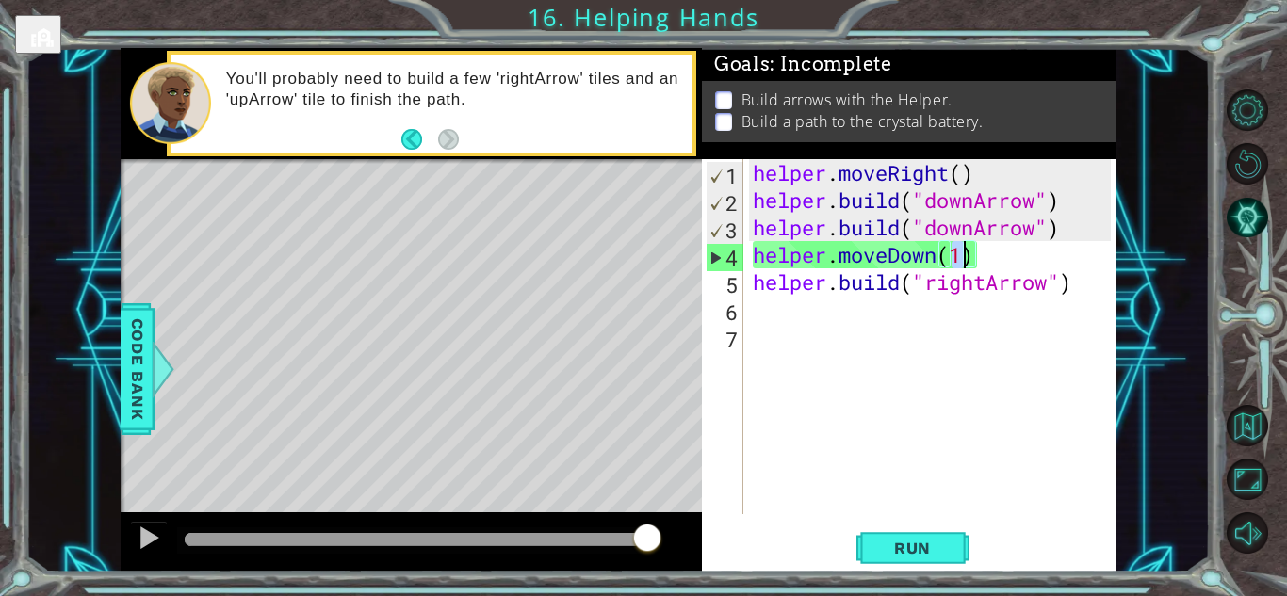
click at [749, 225] on div "helper . moveRight ( ) helper . build ( "downArrow" ) helper . build ( "downArr…" at bounding box center [934, 364] width 371 height 410
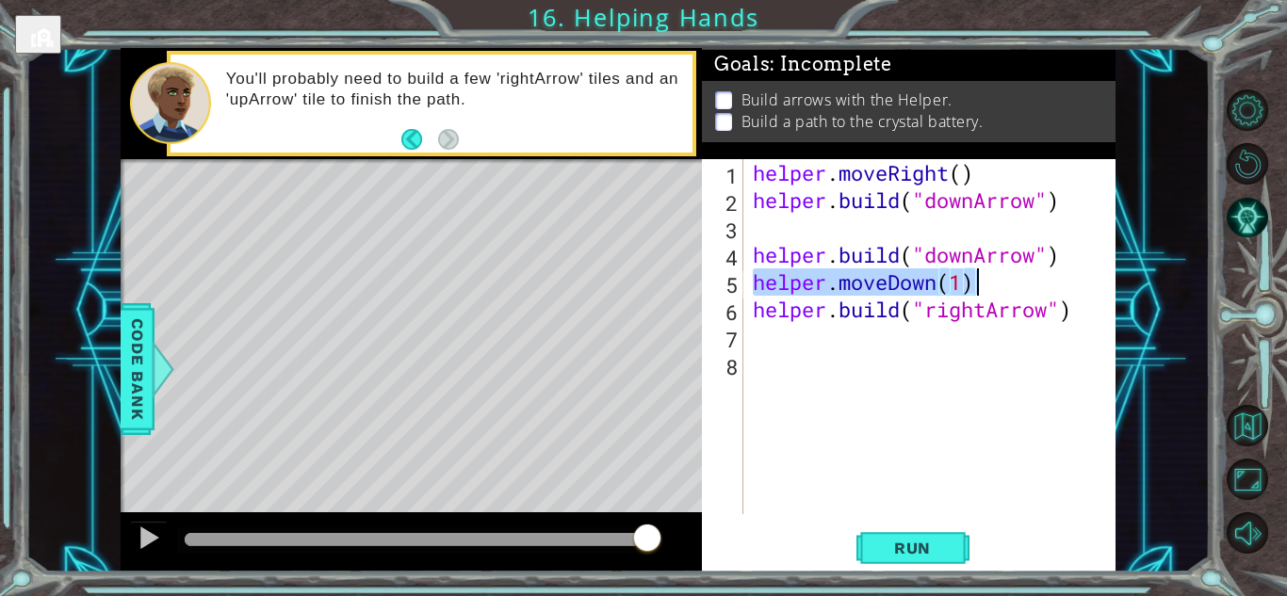
drag, startPoint x: 755, startPoint y: 282, endPoint x: 1026, endPoint y: 283, distance: 270.3
click at [1026, 283] on div "helper . moveRight ( ) helper . build ( "downArrow" ) helper . build ( "downArr…" at bounding box center [934, 364] width 371 height 410
type textarea "helper.moveDown(1)"
click at [759, 229] on div "helper . moveRight ( ) helper . build ( "downArrow" ) helper . build ( "downArr…" at bounding box center [934, 364] width 371 height 410
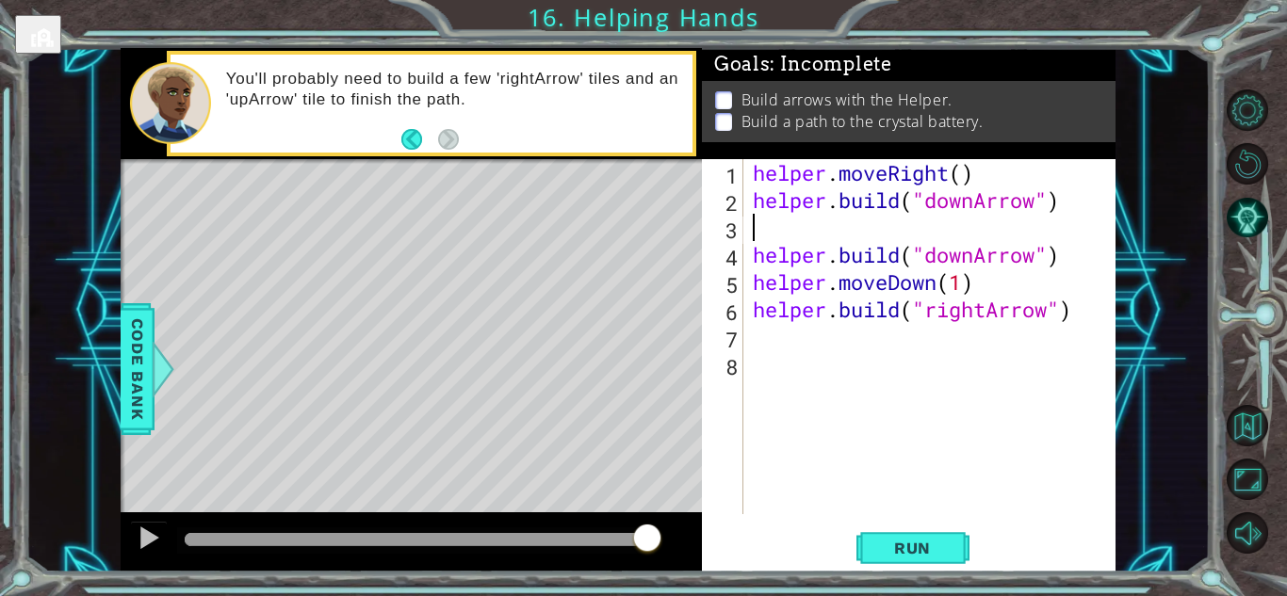
paste textarea "helper.moveDown(1)"
type textarea "helper.moveDown(1)"
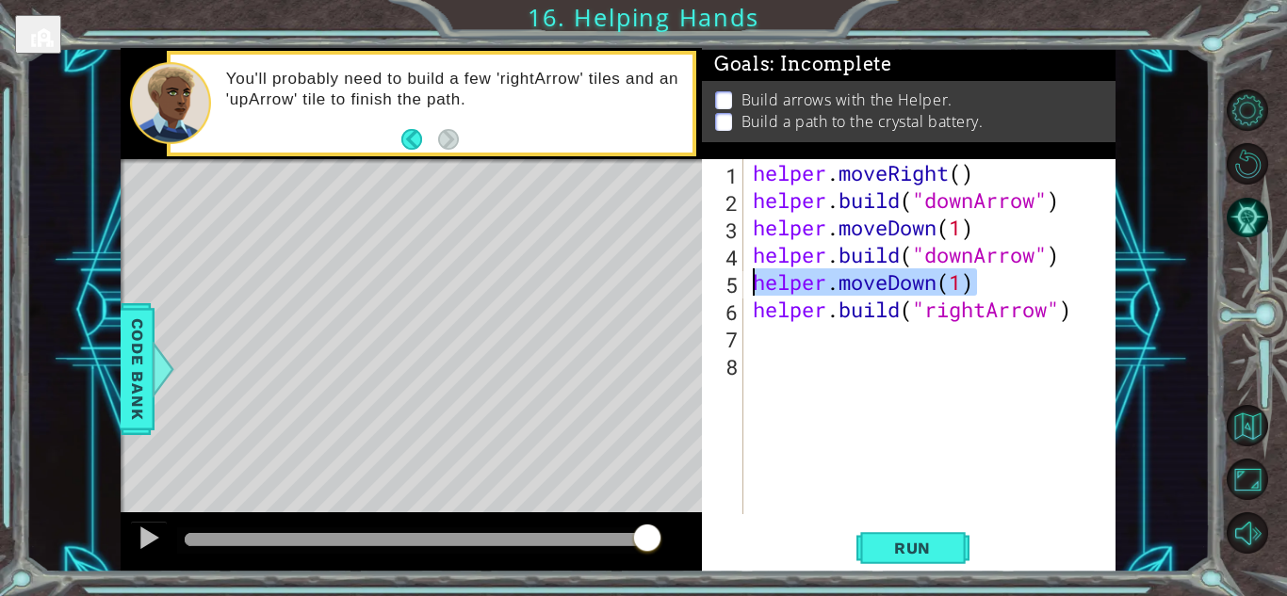
drag, startPoint x: 983, startPoint y: 281, endPoint x: 752, endPoint y: 288, distance: 231.8
click at [752, 288] on div "helper . moveRight ( ) helper . build ( "downArrow" ) helper . moveDown ( 1 ) h…" at bounding box center [934, 364] width 371 height 410
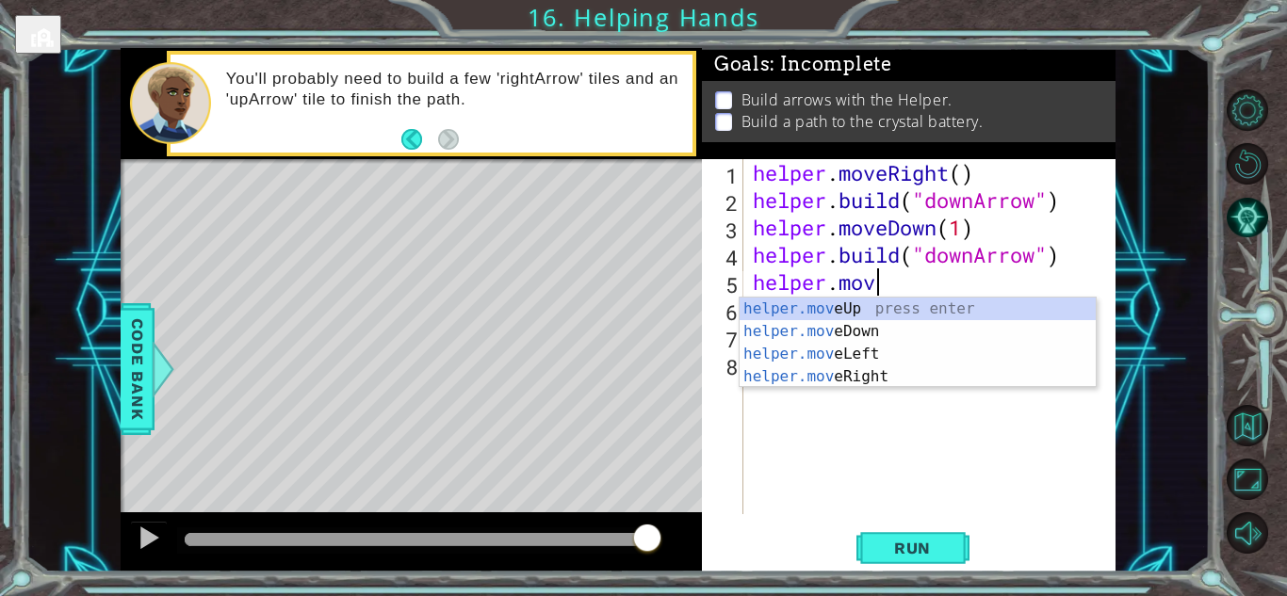
scroll to position [0, 5]
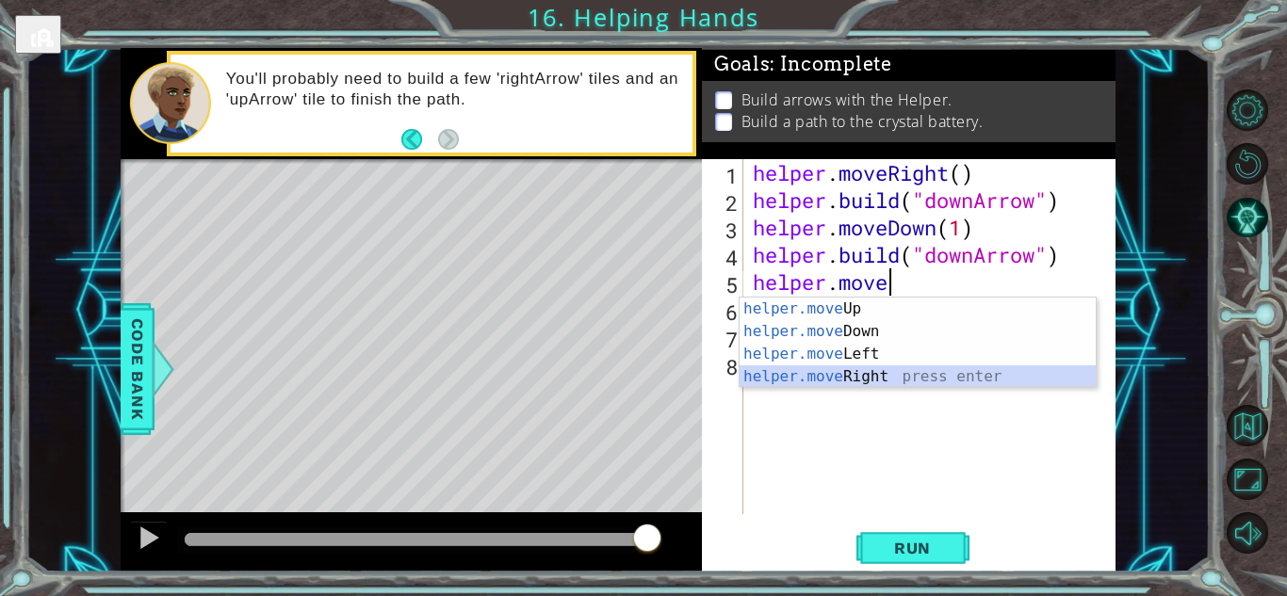
click at [823, 367] on div "helper.move Up press enter helper.move Down press enter helper.move Left press …" at bounding box center [917, 366] width 356 height 136
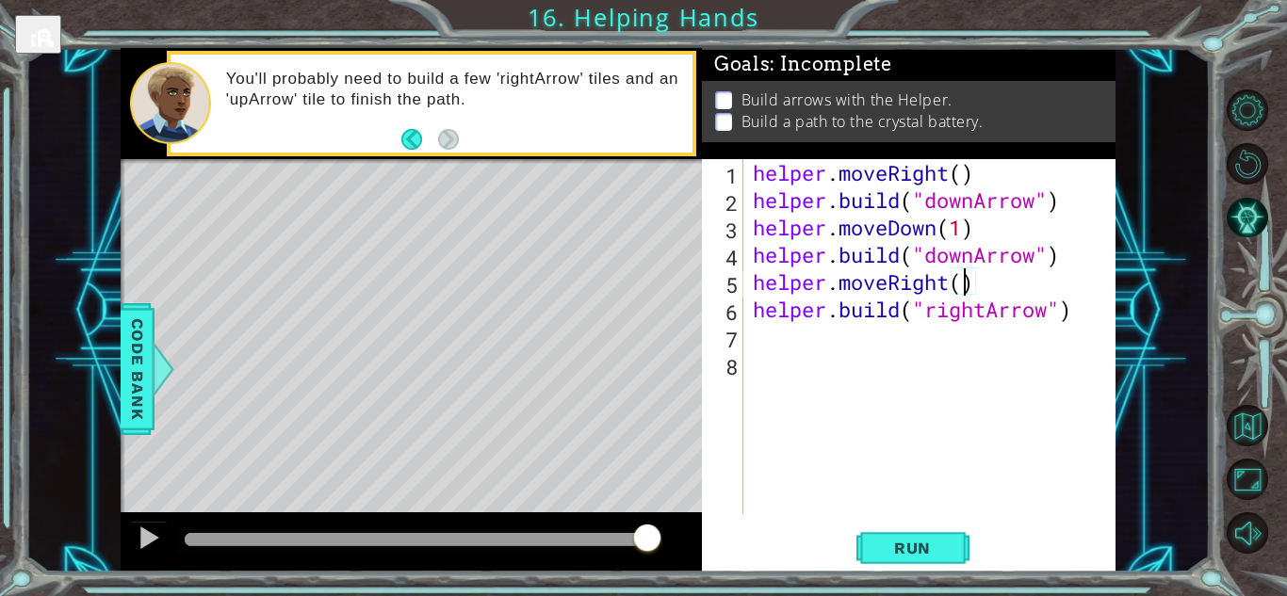
scroll to position [0, 9]
click at [932, 556] on span "Run" at bounding box center [912, 548] width 74 height 19
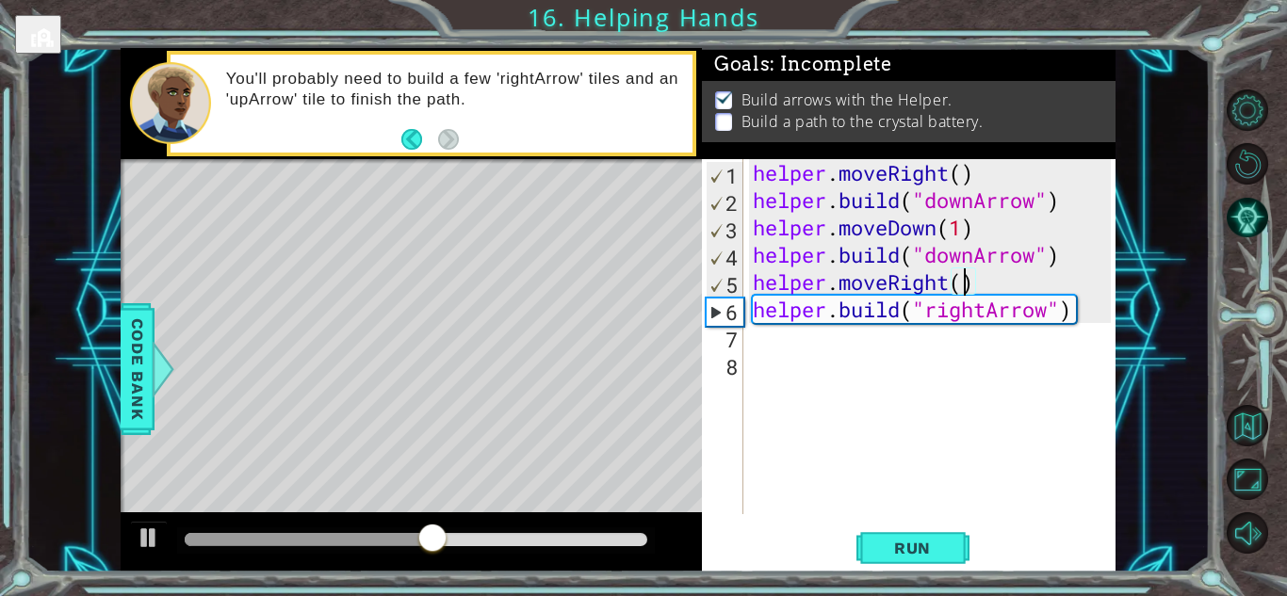
type textarea "helper.moveRight(1)"
click at [789, 345] on div "helper . moveRight ( ) helper . build ( "downArrow" ) helper . moveDown ( 1 ) h…" at bounding box center [934, 364] width 371 height 410
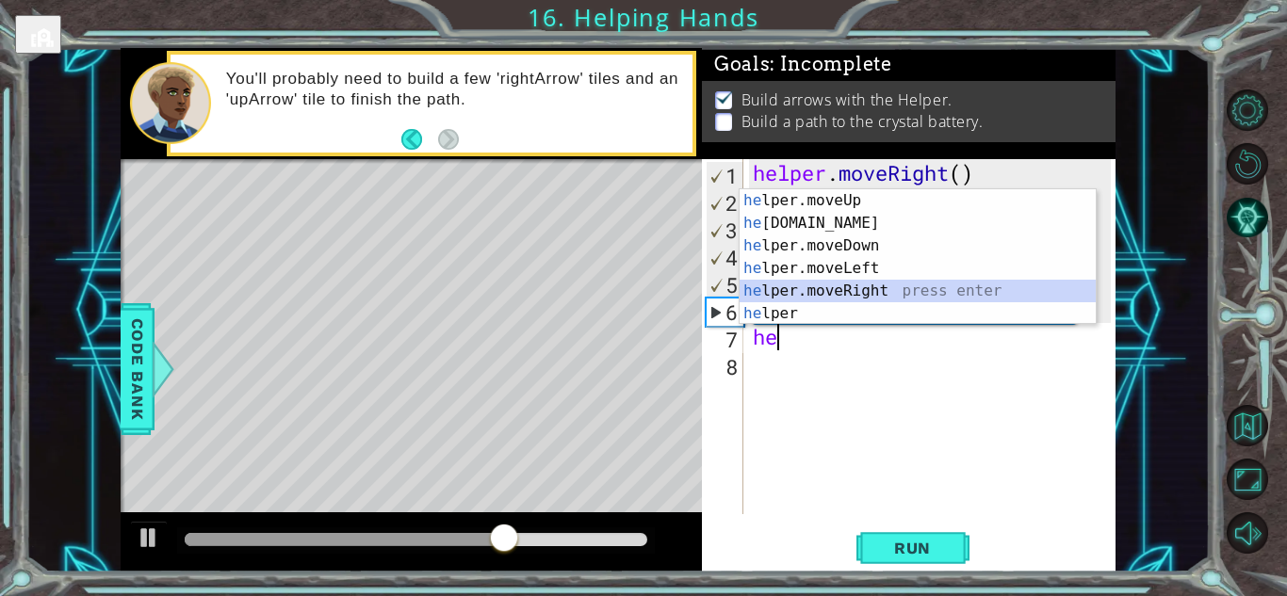
click at [826, 290] on div "he lper.moveUp press enter he [DOMAIN_NAME] press enter he lper.moveDown press …" at bounding box center [917, 279] width 356 height 181
type textarea "helper.moveRight(1)"
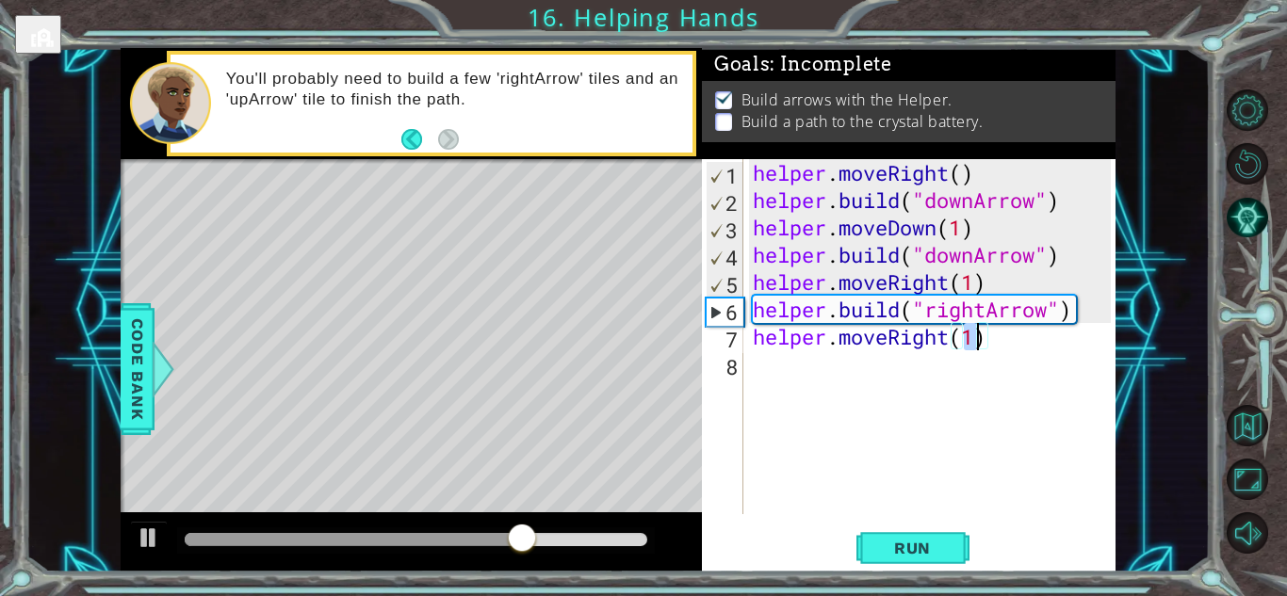
click at [768, 366] on div "helper . moveRight ( ) helper . build ( "downArrow" ) helper . moveDown ( 1 ) h…" at bounding box center [934, 364] width 371 height 410
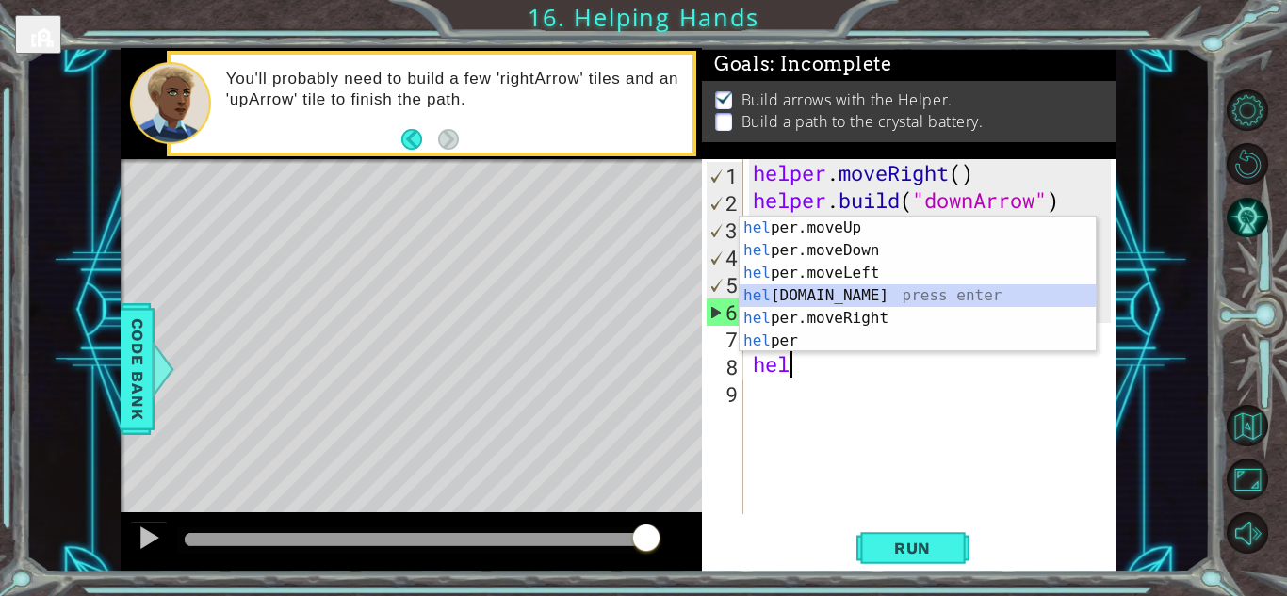
click at [854, 294] on div "hel per.moveUp press enter hel per.moveDown press enter hel per.moveLeft press …" at bounding box center [917, 307] width 356 height 181
type textarea "[DOMAIN_NAME]("rightArrow")"
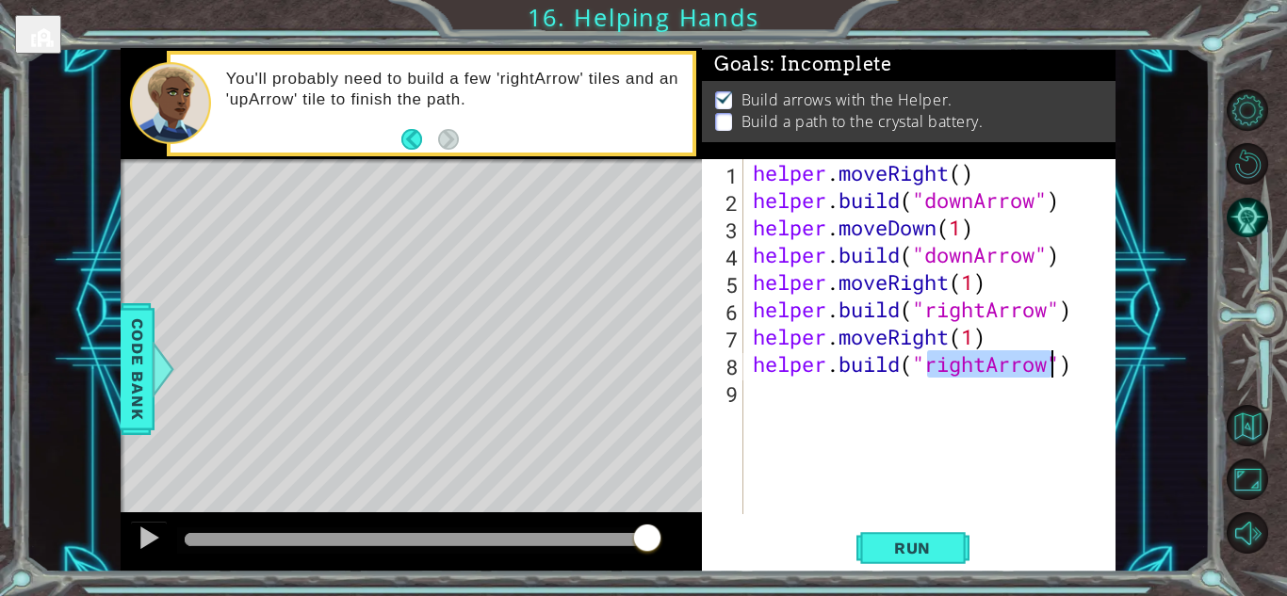
click at [918, 433] on div "helper . moveRight ( ) helper . build ( "downArrow" ) helper . moveDown ( 1 ) h…" at bounding box center [934, 364] width 371 height 410
click at [929, 541] on span "Run" at bounding box center [912, 548] width 74 height 19
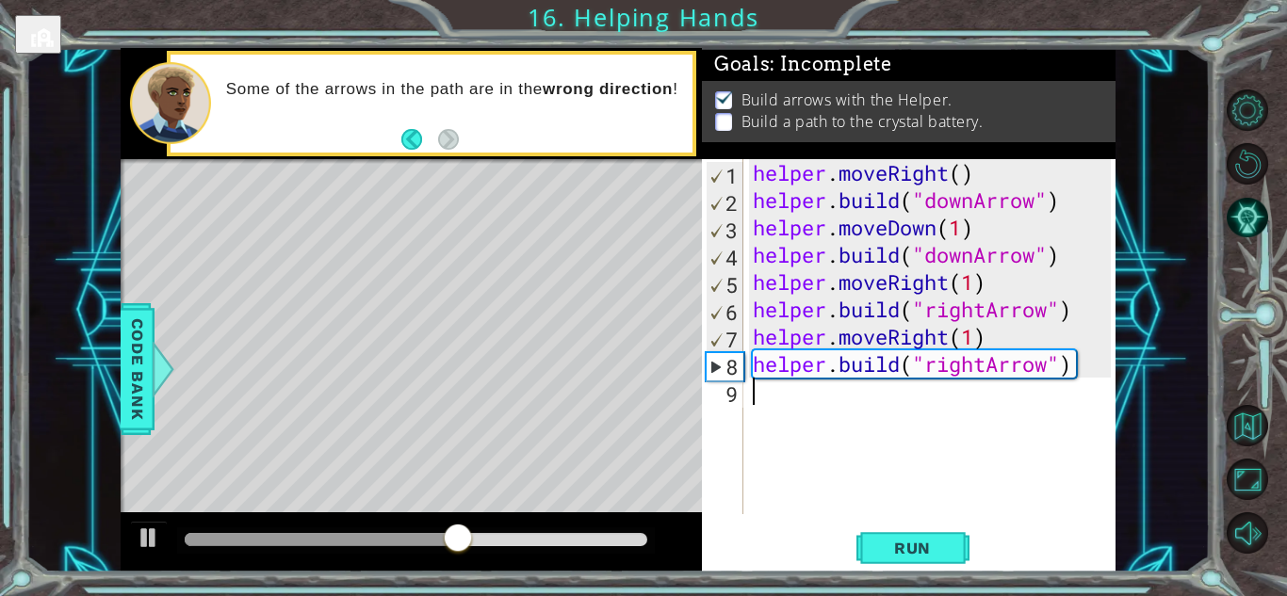
click at [1021, 258] on div "helper . moveRight ( ) helper . build ( "downArrow" ) helper . moveDown ( 1 ) h…" at bounding box center [934, 364] width 371 height 410
click at [1039, 255] on div "helper . moveRight ( ) helper . build ( "downArrow" ) helper . moveDown ( 1 ) h…" at bounding box center [934, 364] width 371 height 410
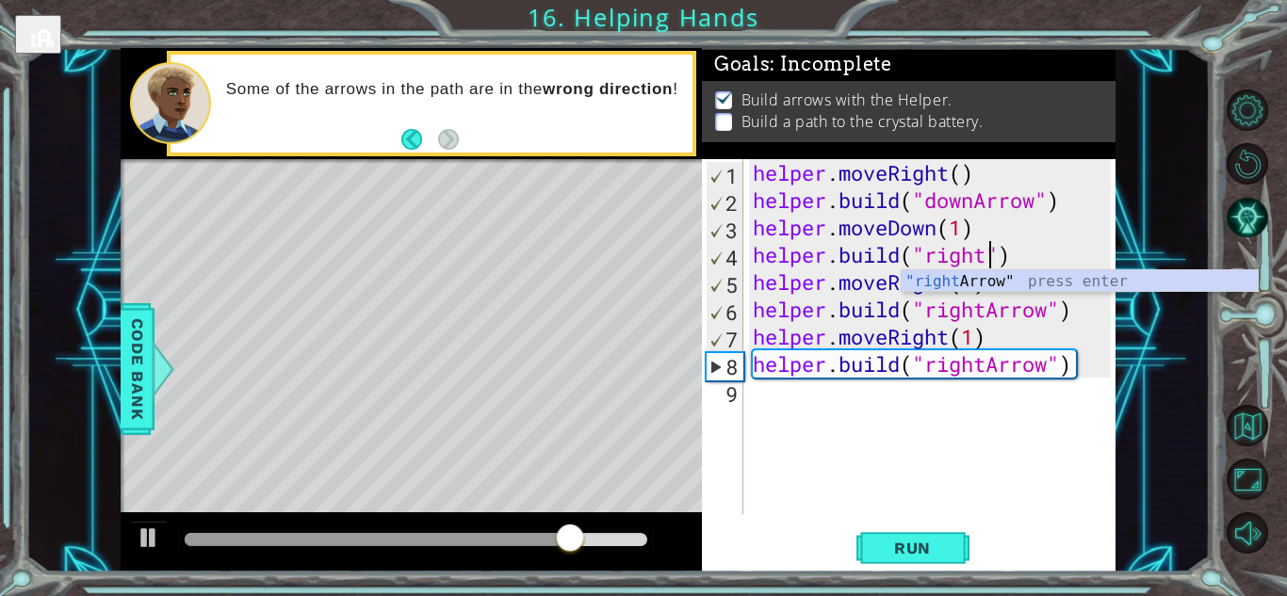
scroll to position [0, 10]
click at [1041, 279] on div ""right Arrow" press enter" at bounding box center [1079, 304] width 356 height 68
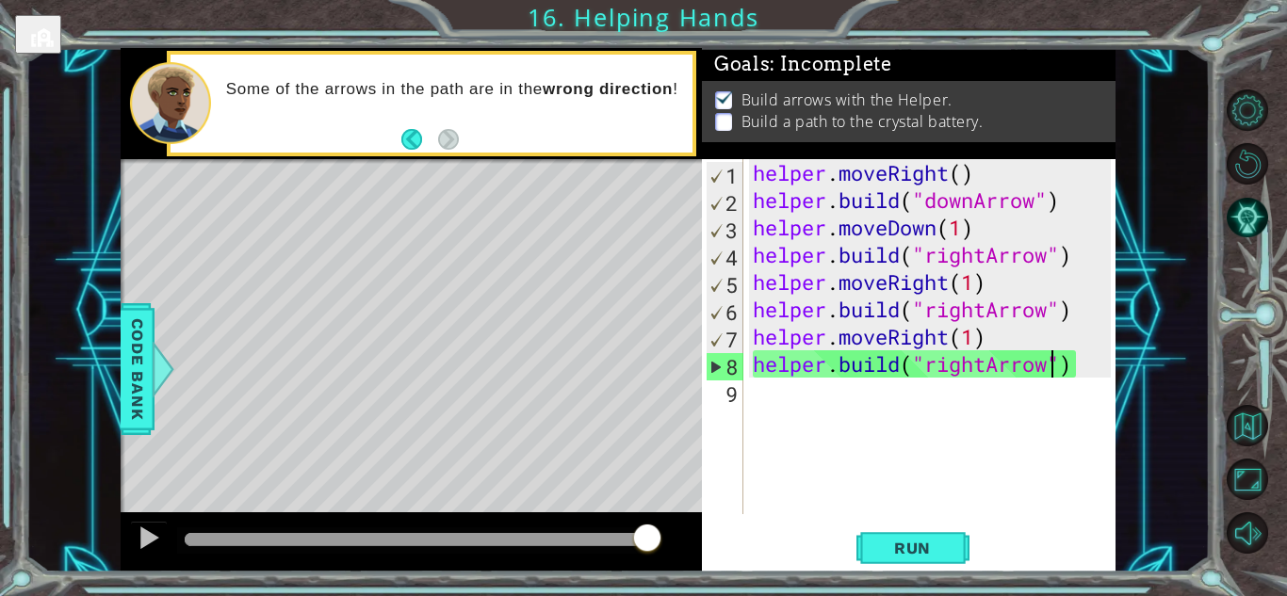
click at [1052, 364] on div "helper . moveRight ( ) helper . build ( "downArrow" ) helper . moveDown ( 1 ) h…" at bounding box center [934, 364] width 371 height 410
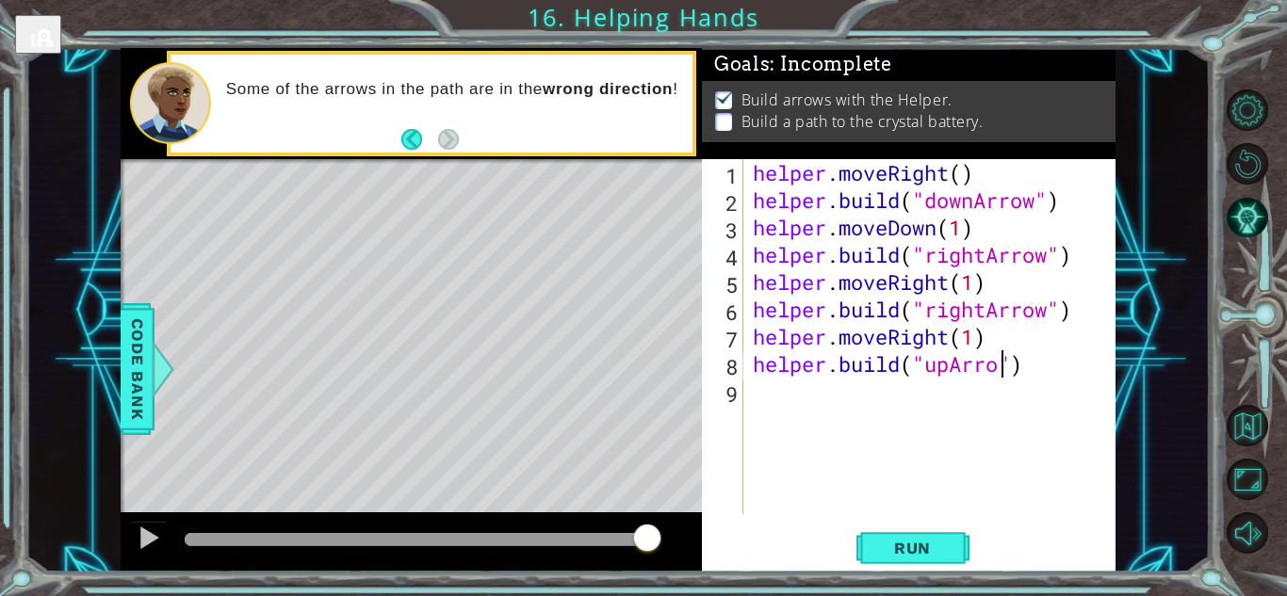
scroll to position [0, 11]
type textarea "[DOMAIN_NAME]("upArrow")"
click at [913, 554] on span "Run" at bounding box center [912, 548] width 74 height 19
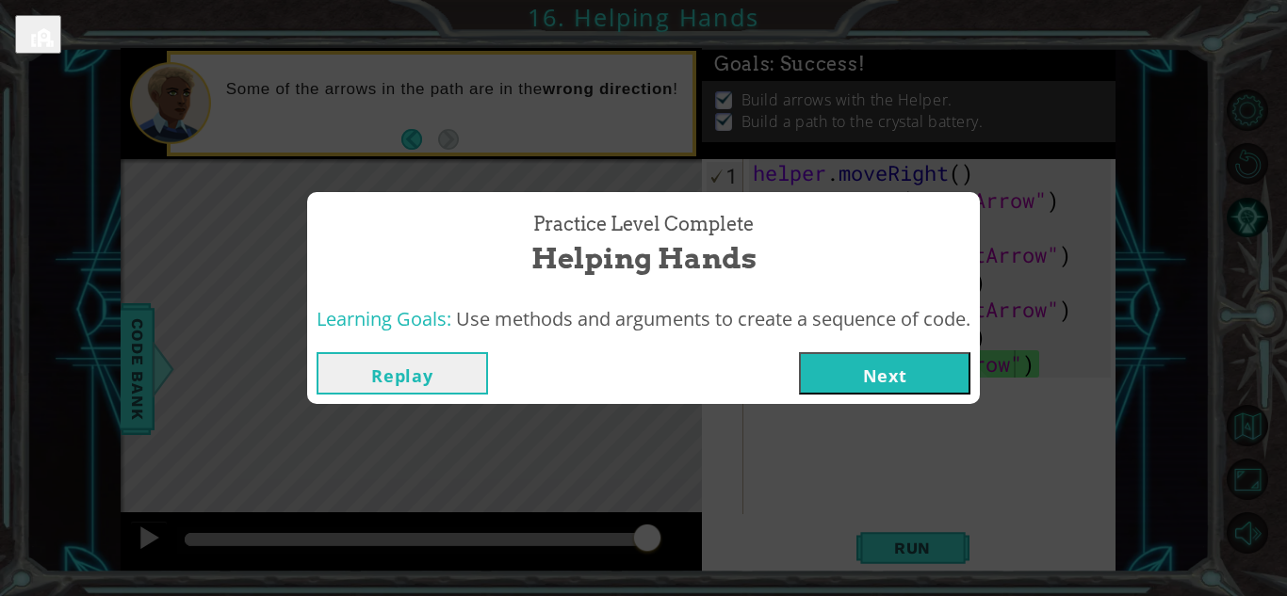
click at [903, 363] on button "Next" at bounding box center [884, 373] width 171 height 42
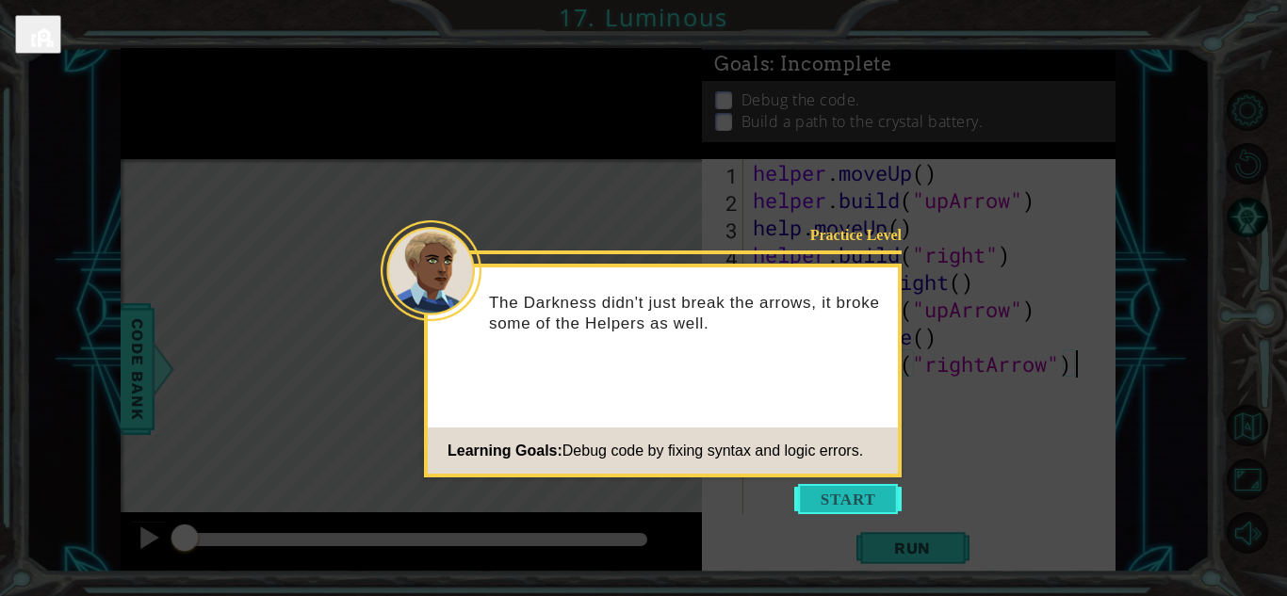
click at [861, 505] on button "Start" at bounding box center [847, 499] width 107 height 30
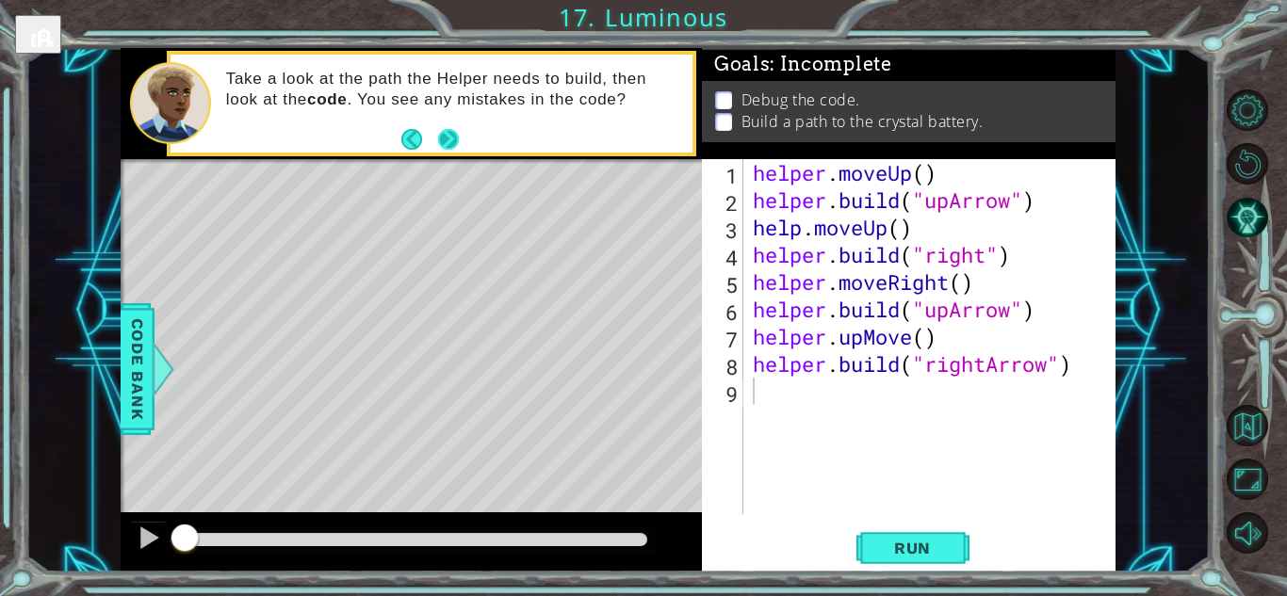
click at [451, 144] on button "Next" at bounding box center [448, 139] width 34 height 34
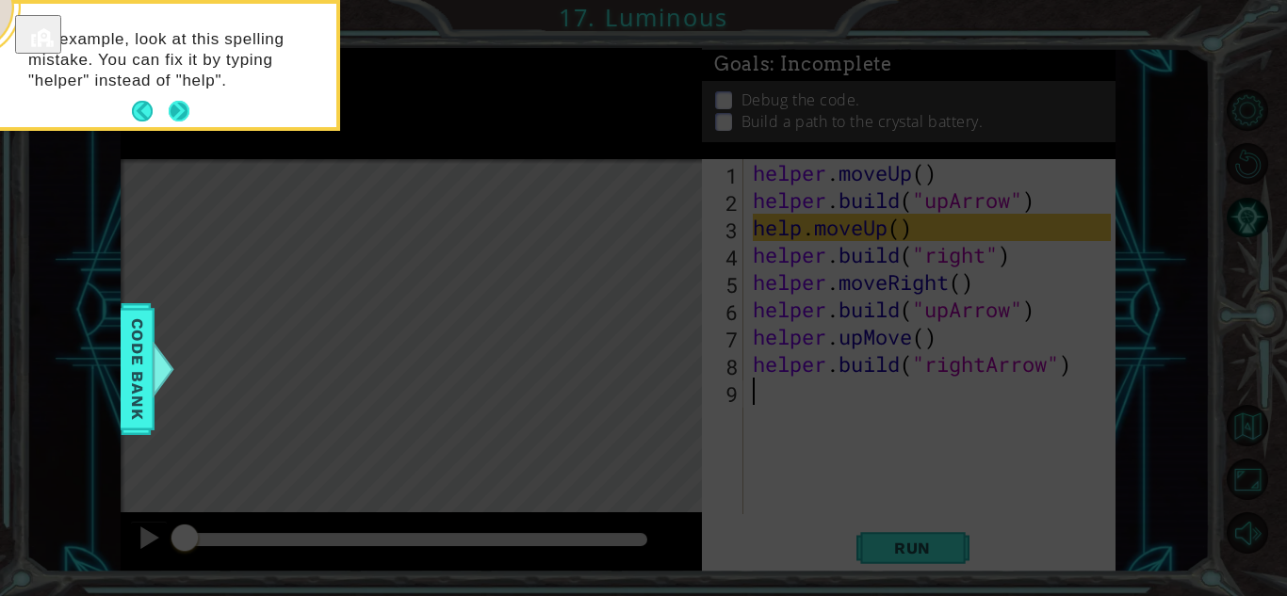
click at [177, 107] on button "Next" at bounding box center [179, 111] width 34 height 34
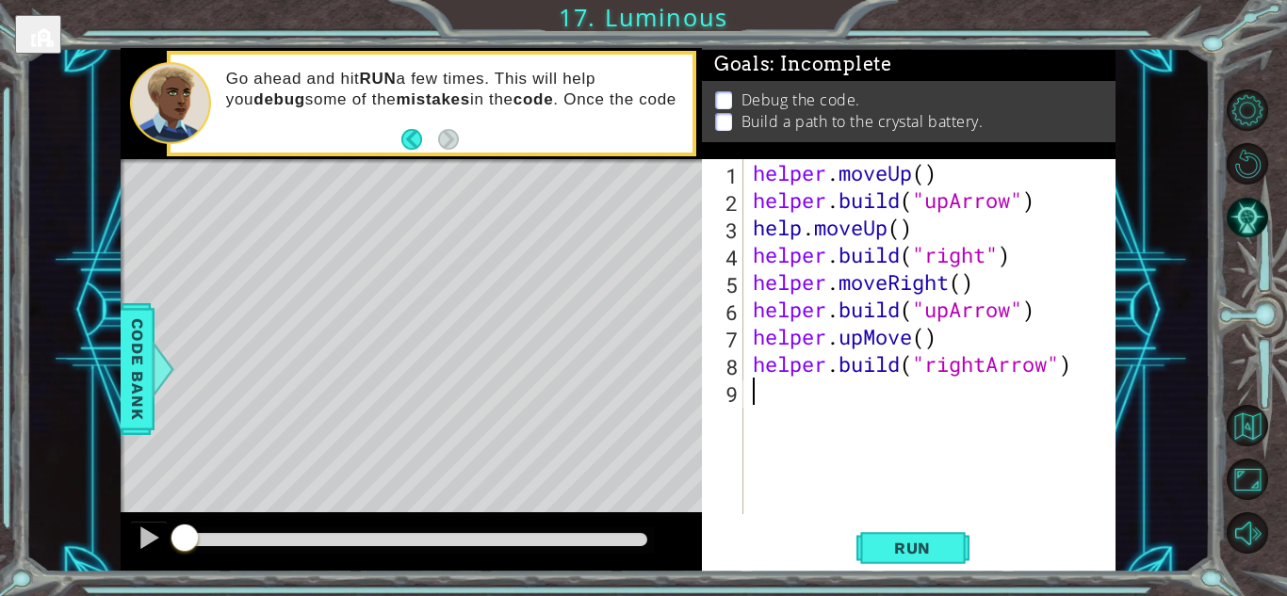
click at [803, 235] on div "helper . moveUp ( ) helper . build ( "upArrow" ) help . moveUp ( ) helper . bui…" at bounding box center [934, 364] width 371 height 410
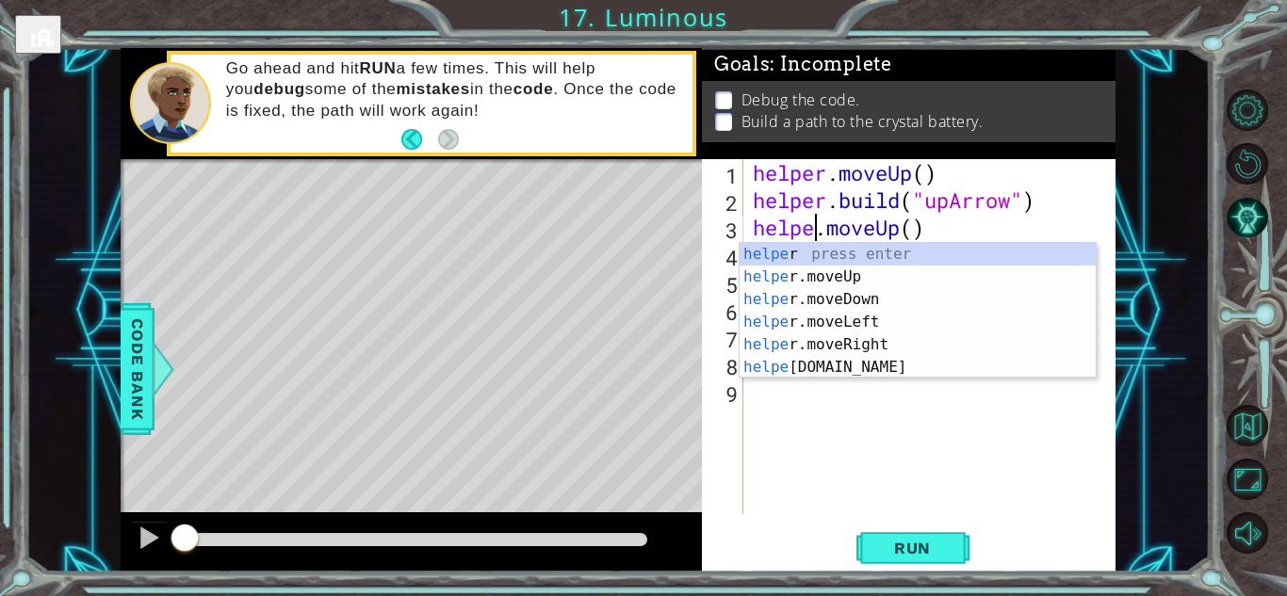
scroll to position [0, 3]
type textarea "helper.moveUp()"
click at [794, 405] on div "helper . moveUp ( ) helper . build ( "upArrow" ) helper . moveUp ( ) helper . b…" at bounding box center [934, 364] width 371 height 410
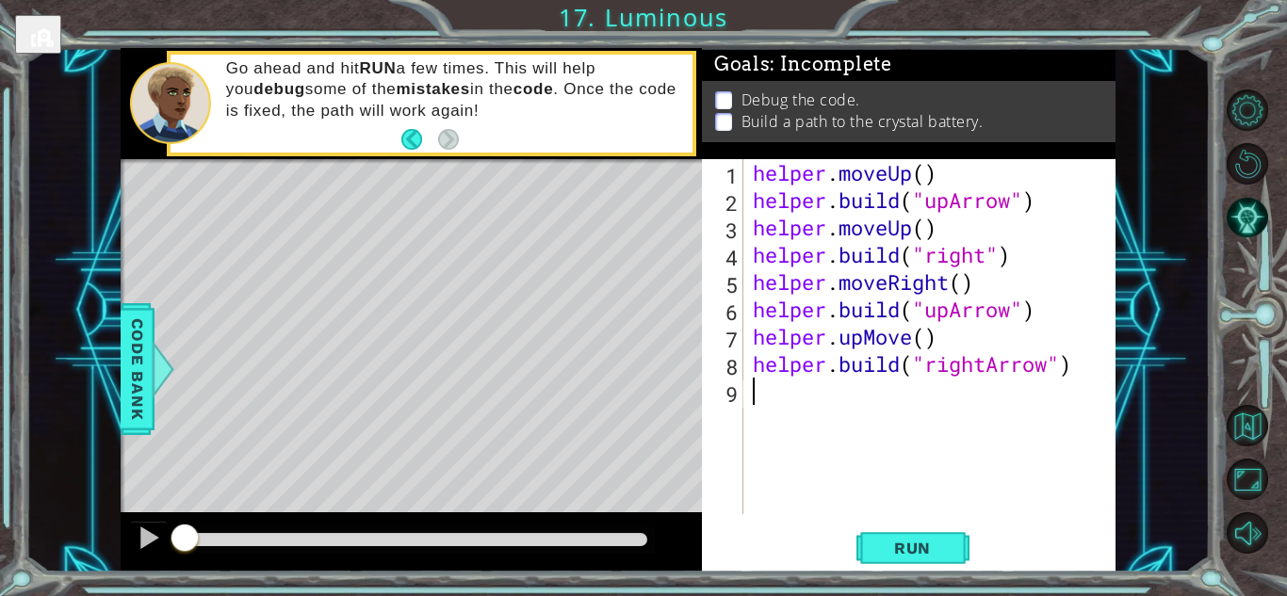
click at [855, 260] on div "helper . moveUp ( ) helper . build ( "upArrow" ) helper . moveUp ( ) helper . b…" at bounding box center [934, 364] width 371 height 410
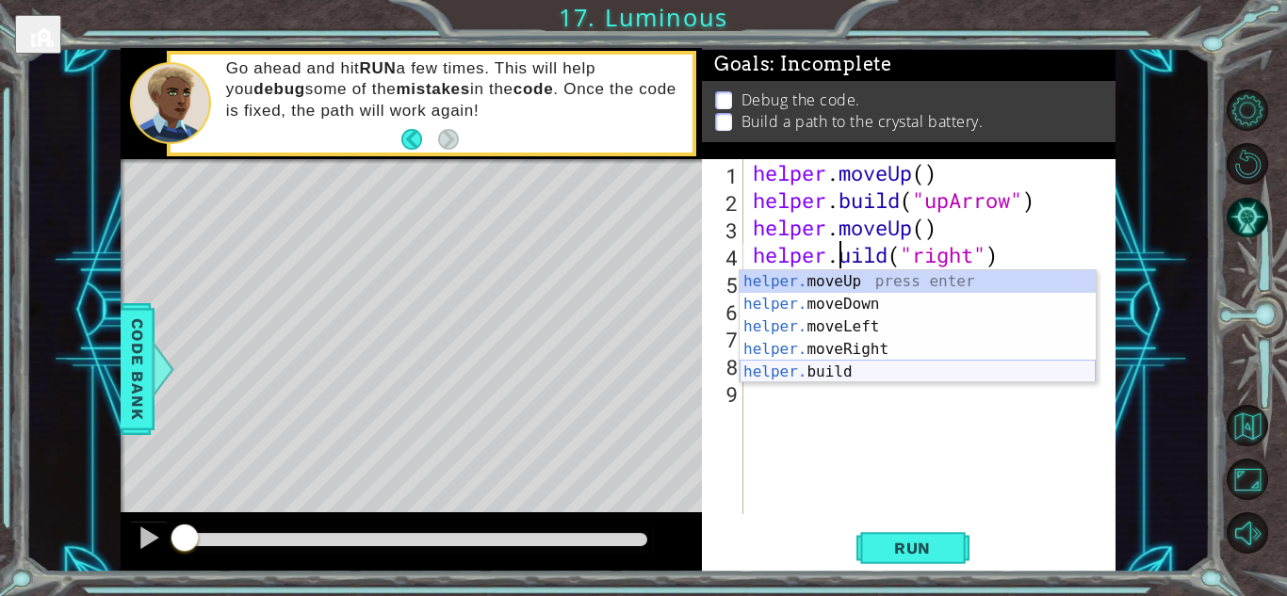
type textarea "[DOMAIN_NAME]("right")"
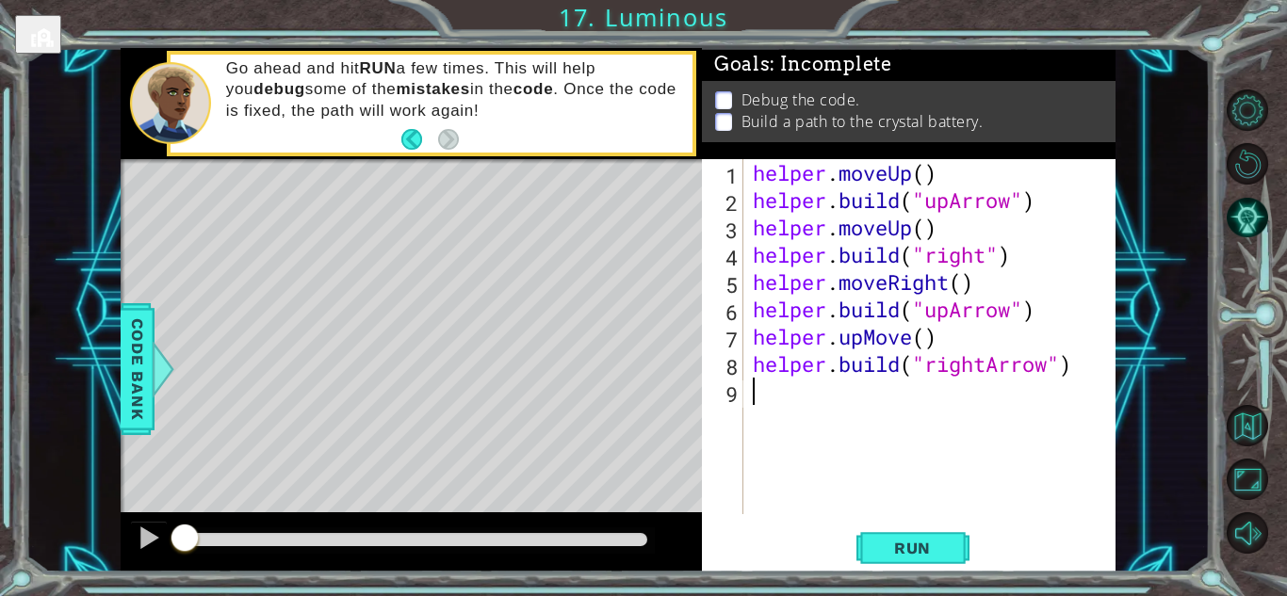
click at [853, 461] on div "helper . moveUp ( ) helper . build ( "upArrow" ) helper . moveUp ( ) helper . b…" at bounding box center [934, 364] width 371 height 410
click at [935, 554] on span "Run" at bounding box center [912, 548] width 74 height 19
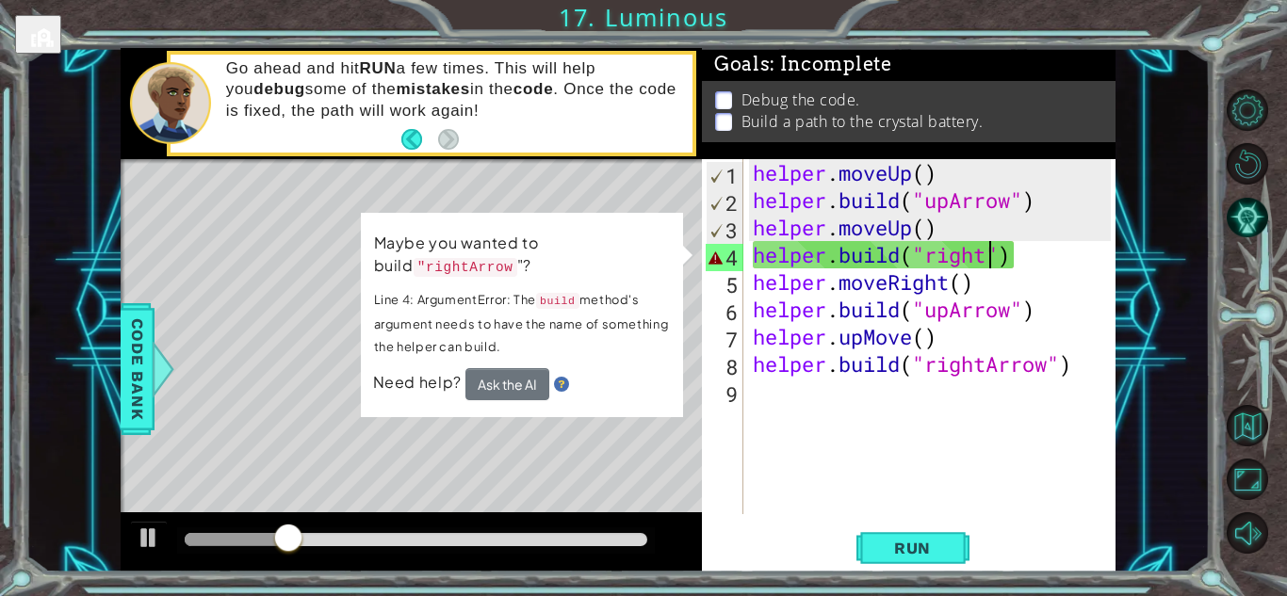
click at [986, 257] on div "helper . moveUp ( ) helper . build ( "upArrow" ) helper . moveUp ( ) helper . b…" at bounding box center [934, 364] width 371 height 410
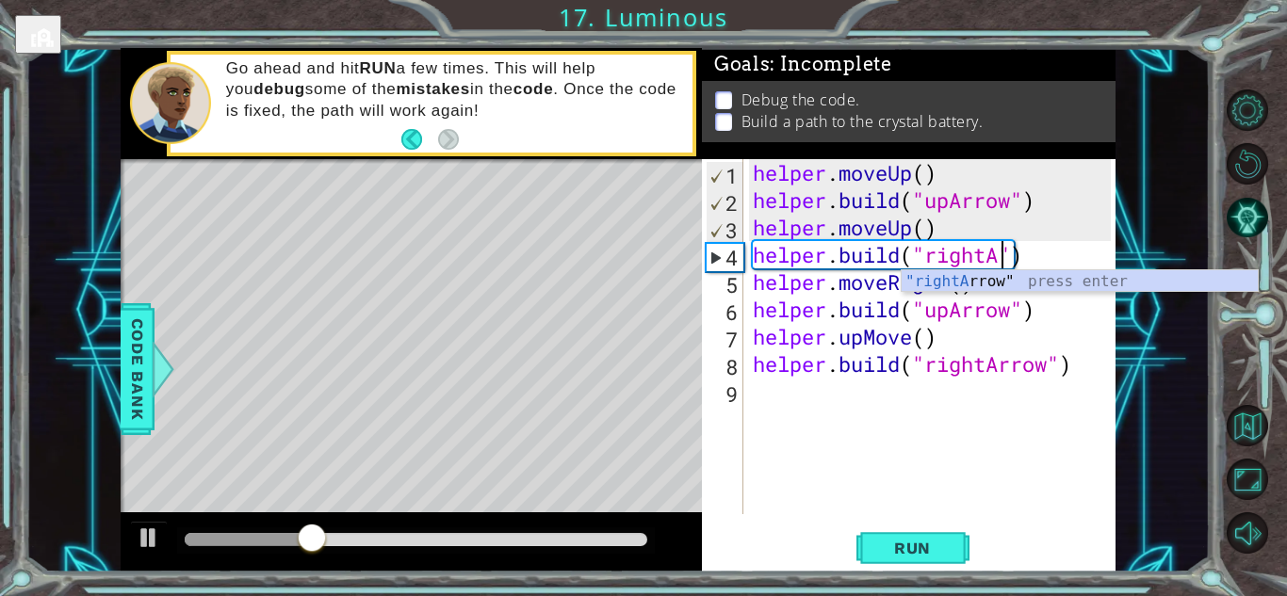
scroll to position [0, 11]
click at [982, 277] on div ""rightA rrow" press enter" at bounding box center [1079, 304] width 356 height 68
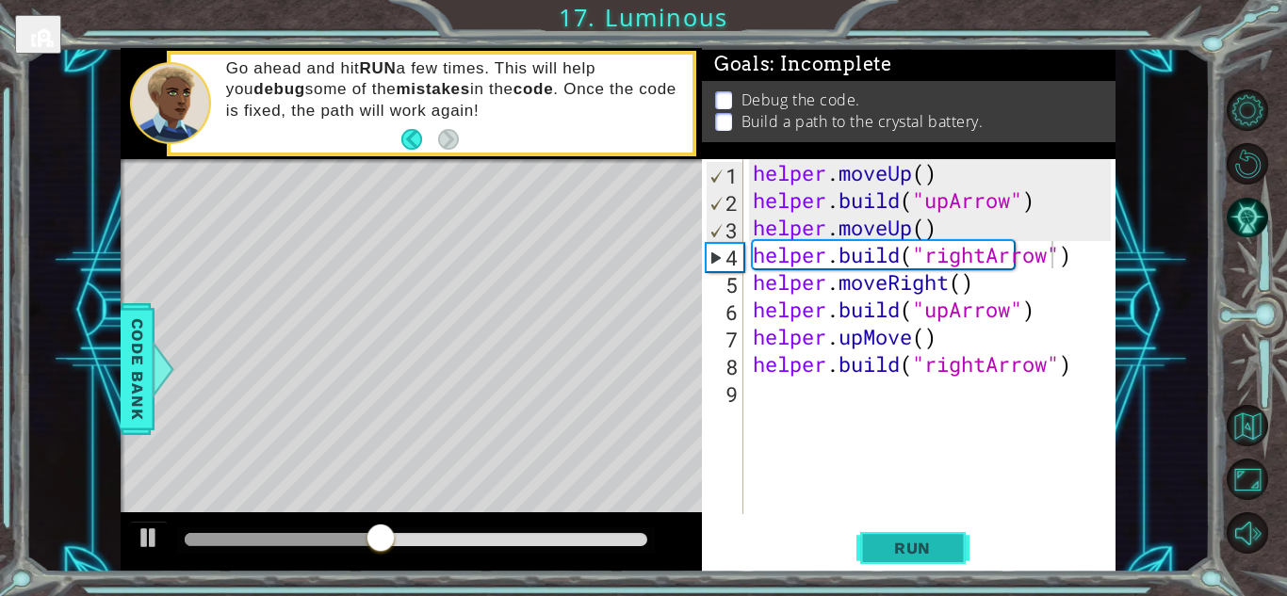
click at [914, 557] on button "Run" at bounding box center [912, 547] width 113 height 41
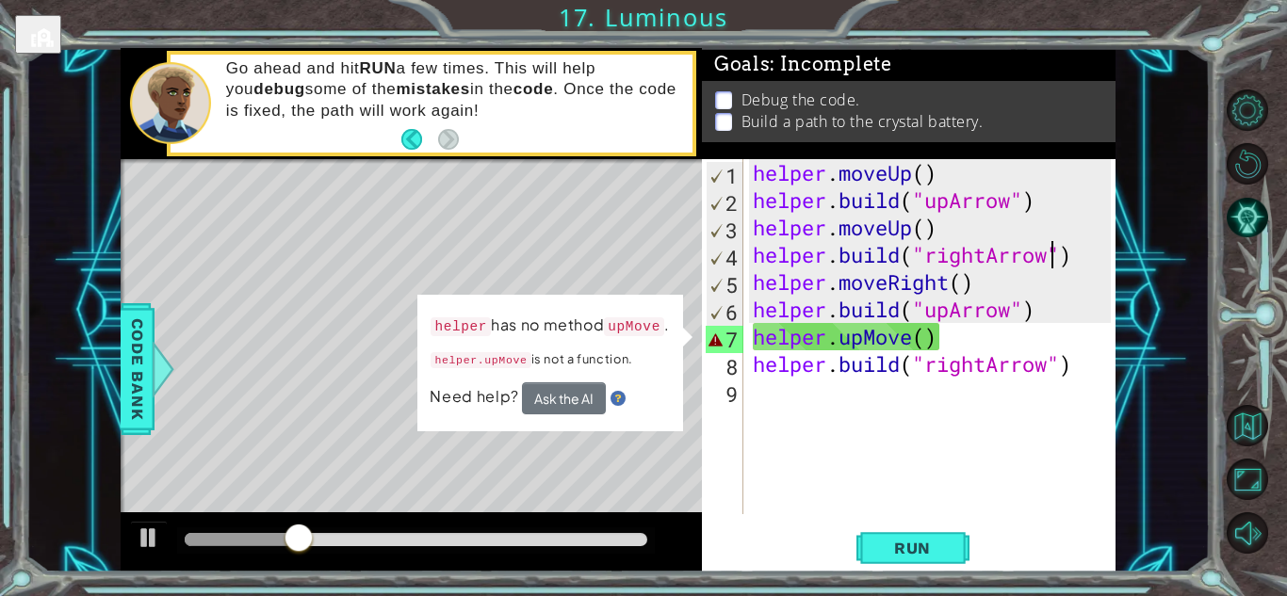
click at [909, 336] on div "helper . moveUp ( ) helper . build ( "upArrow" ) helper . moveUp ( ) helper . b…" at bounding box center [934, 364] width 371 height 410
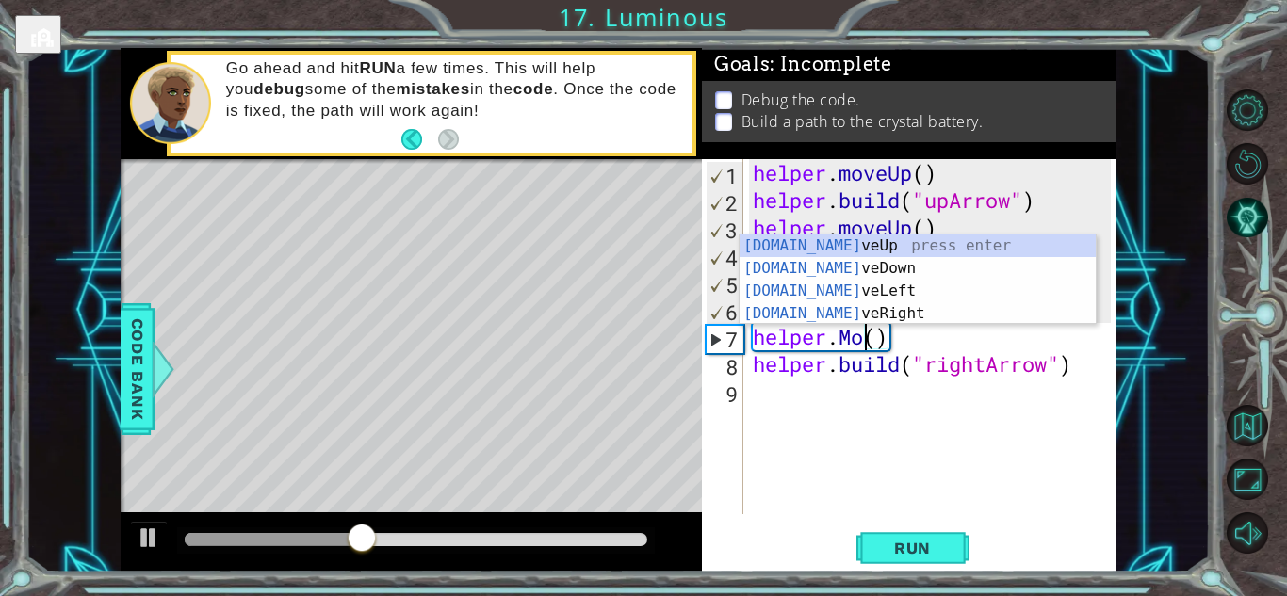
scroll to position [0, 6]
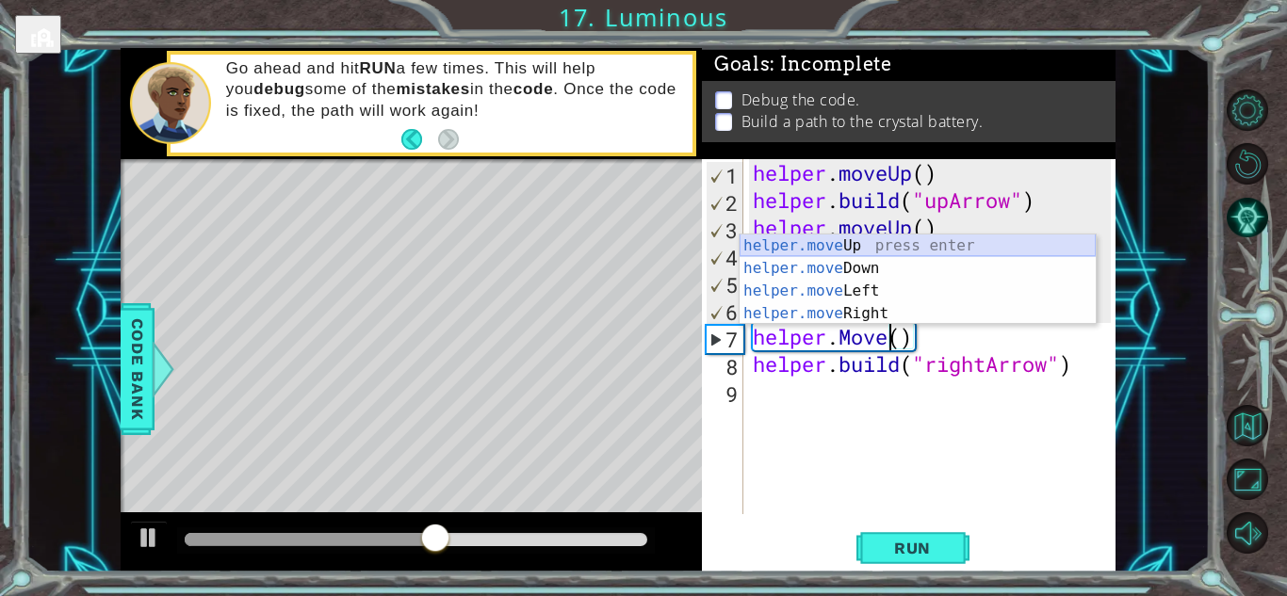
click at [909, 250] on div "helper.move Up press enter helper.move Down press enter helper.move Left press …" at bounding box center [917, 303] width 356 height 136
type textarea "helper.moveUp(1)"
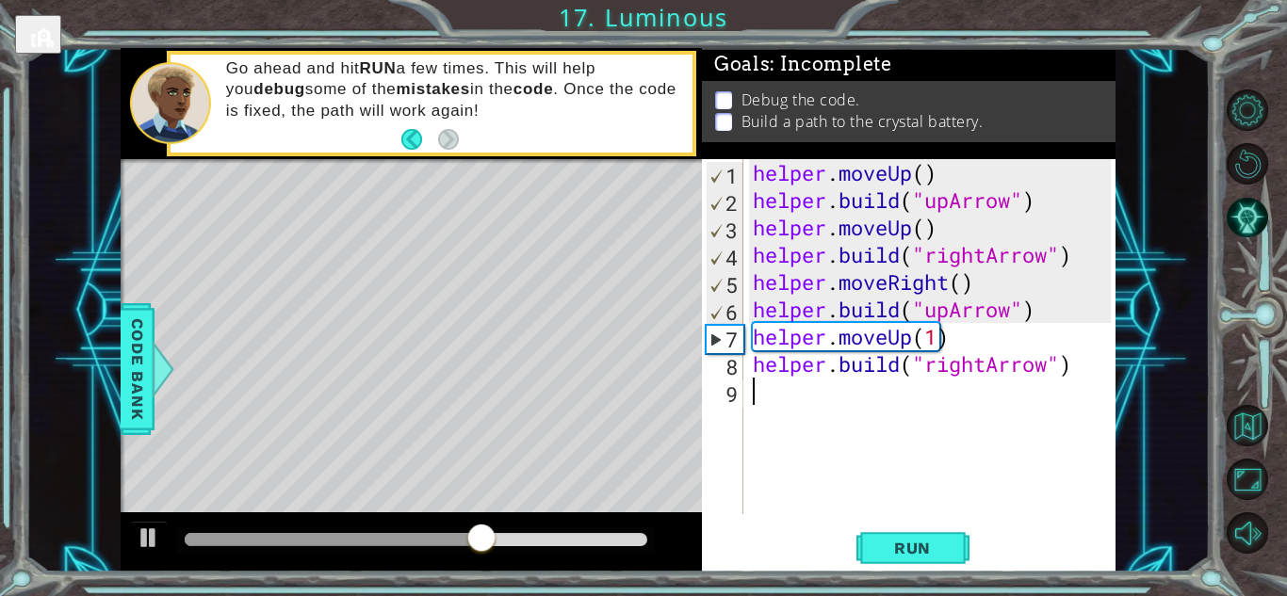
click at [888, 462] on div "helper . moveUp ( ) helper . build ( "upArrow" ) helper . moveUp ( ) helper . b…" at bounding box center [934, 364] width 371 height 410
click at [883, 549] on span "Run" at bounding box center [912, 548] width 74 height 19
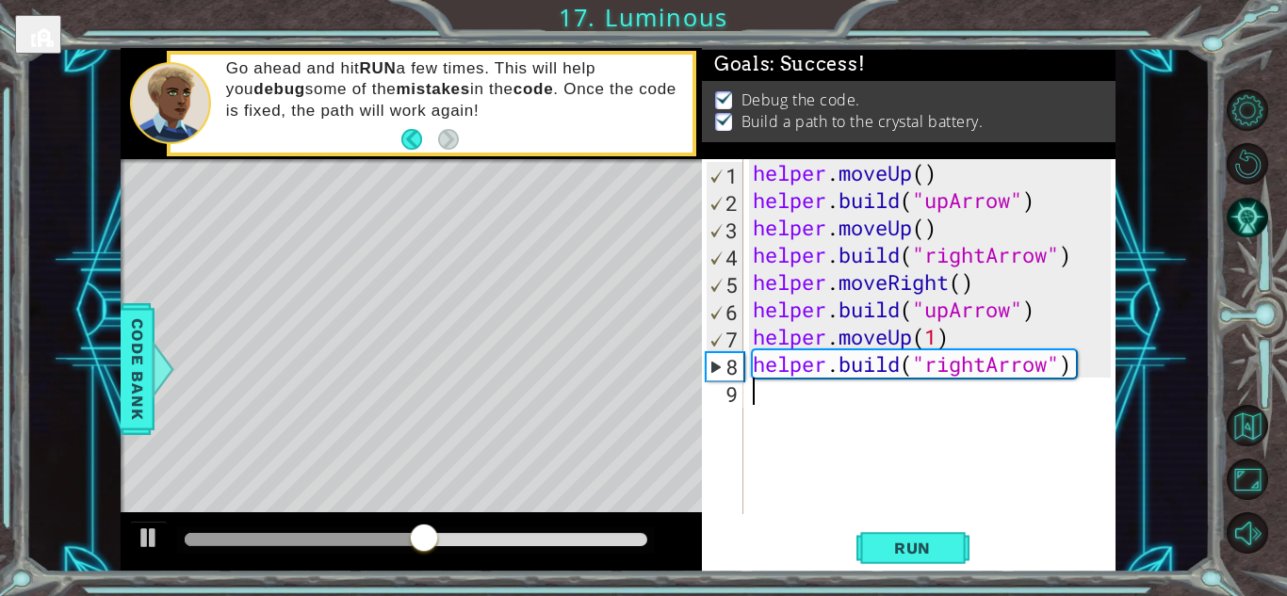
click at [1011, 309] on div "helper . moveUp ( ) helper . build ( "upArrow" ) helper . moveUp ( ) helper . b…" at bounding box center [934, 364] width 371 height 410
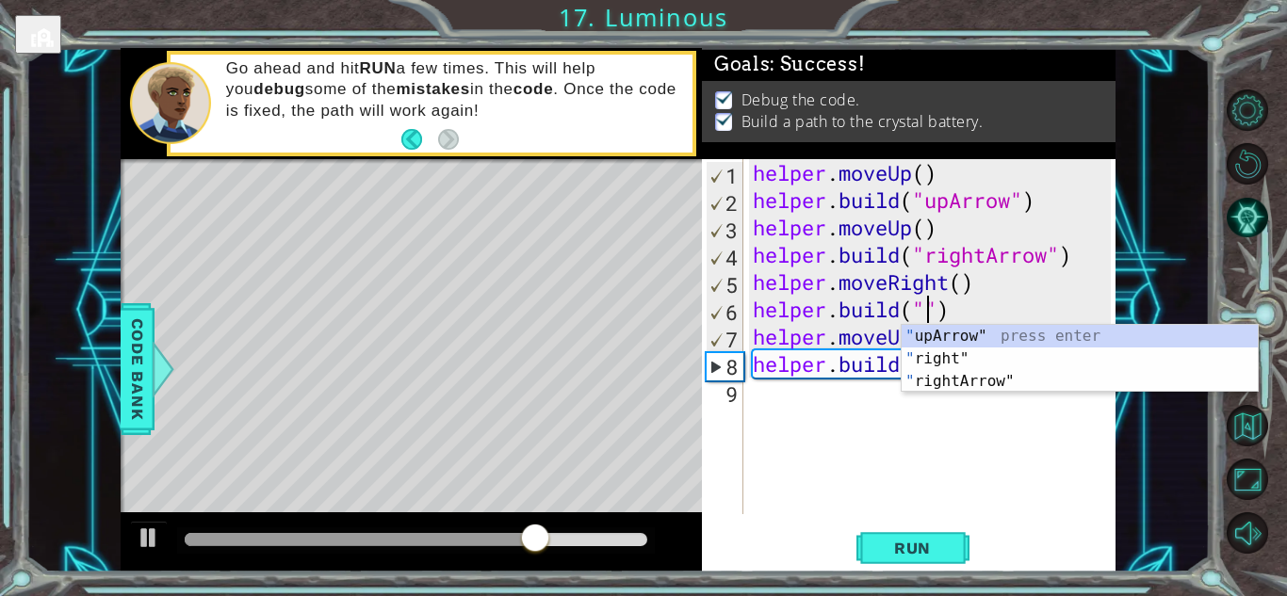
click at [996, 388] on div "" upArrow" press enter " right" press enter " rightArrow" press enter" at bounding box center [1079, 381] width 356 height 113
type textarea "[DOMAIN_NAME]("rightArrow")"
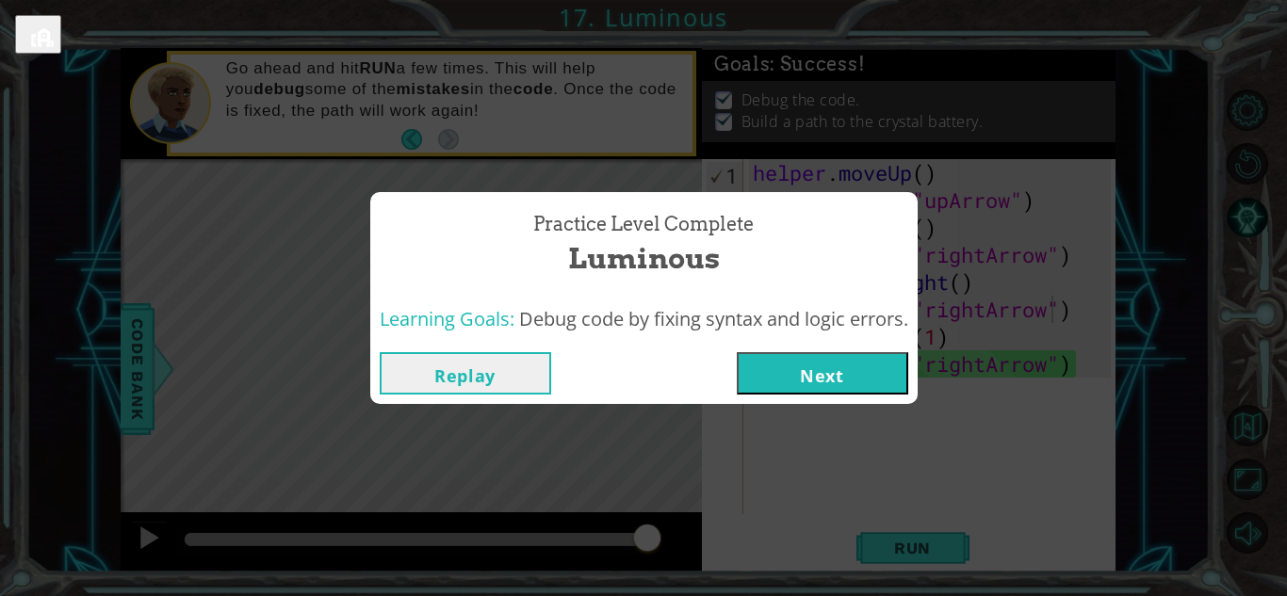
click at [803, 367] on button "Next" at bounding box center [822, 373] width 171 height 42
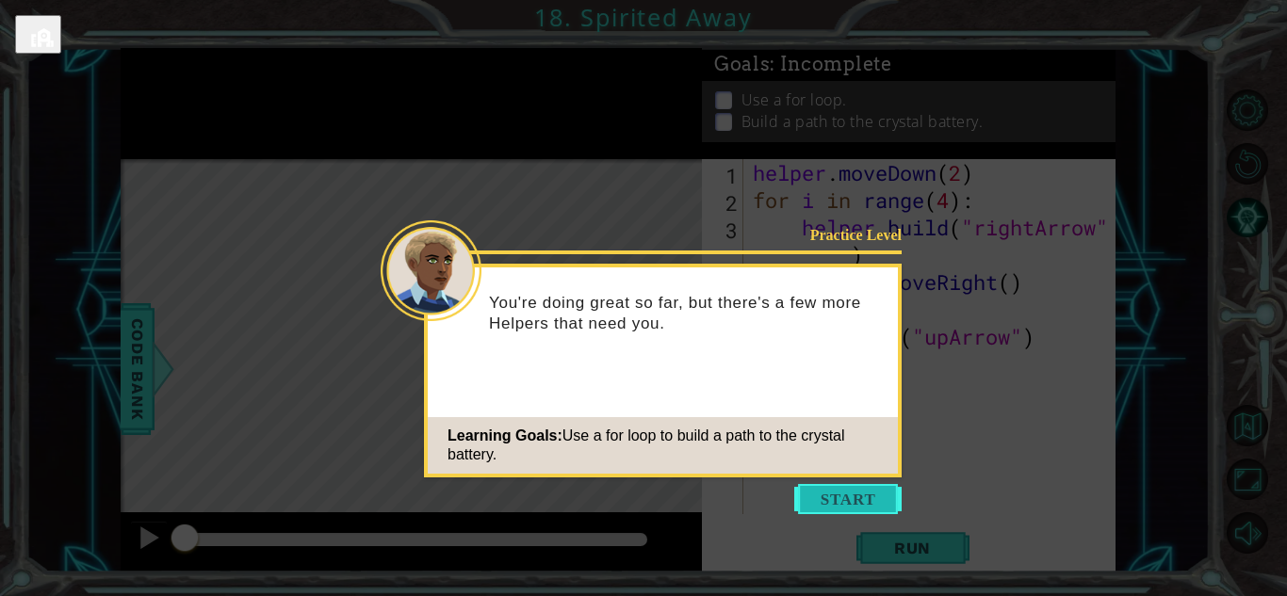
click at [817, 493] on button "Start" at bounding box center [847, 499] width 107 height 30
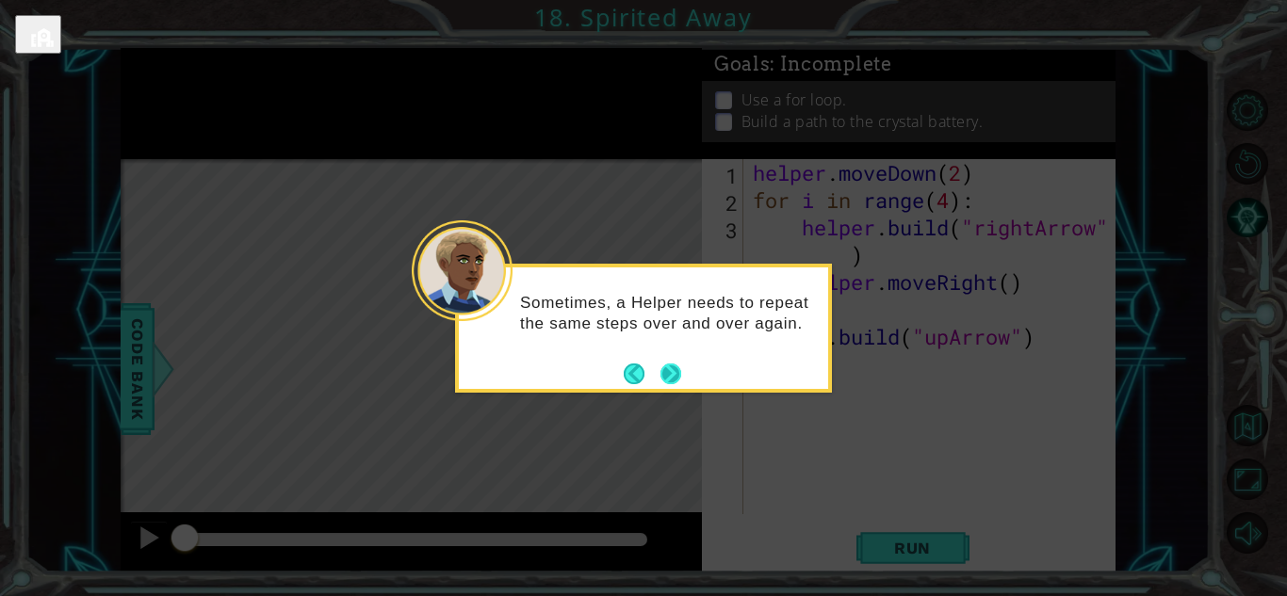
click at [669, 376] on button "Next" at bounding box center [670, 373] width 27 height 27
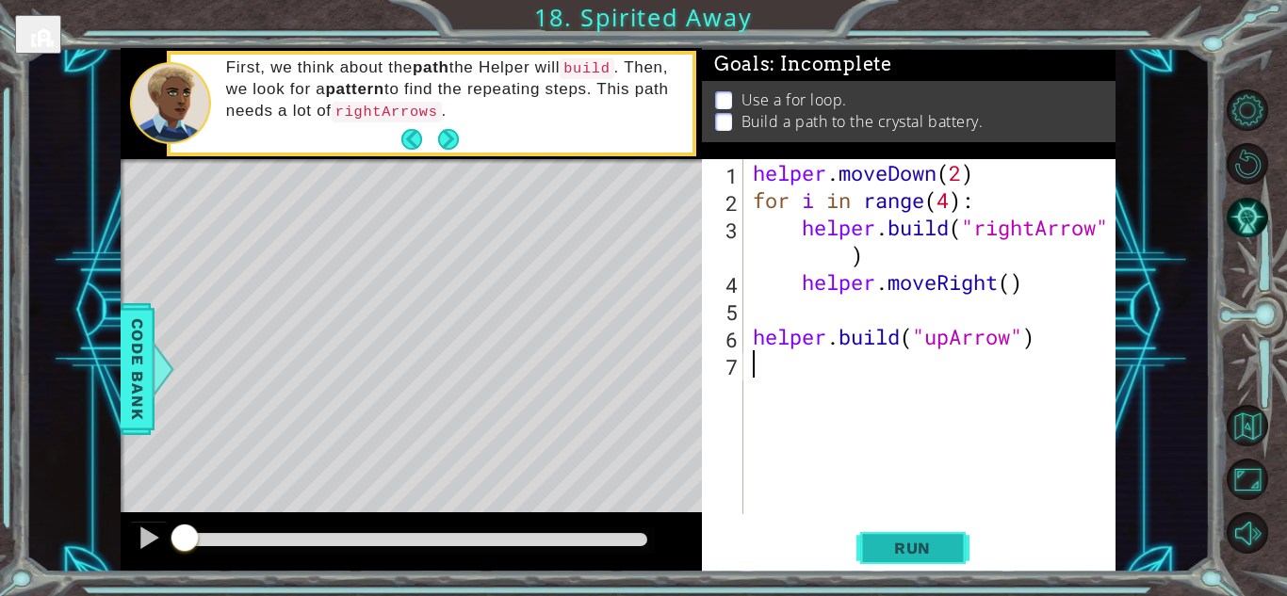
click at [893, 560] on button "Run" at bounding box center [912, 547] width 113 height 41
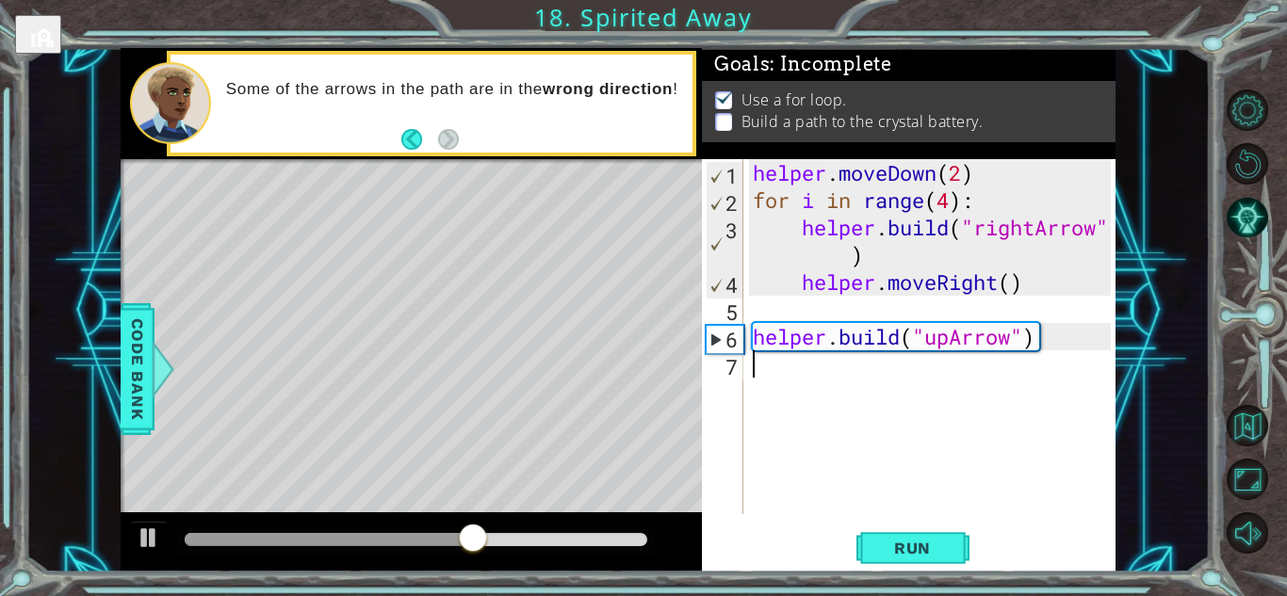
click at [782, 313] on div "helper . moveDown ( 2 ) for i in range ( 4 ) : helper . build ( "rightArrow" ) …" at bounding box center [934, 364] width 371 height 410
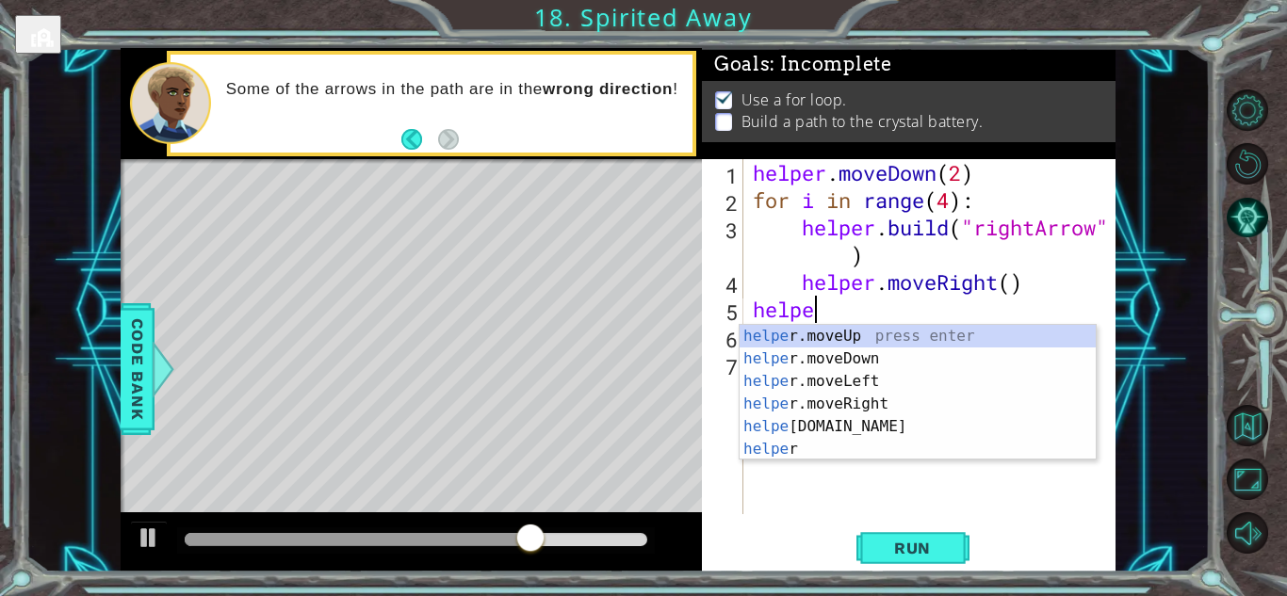
scroll to position [0, 2]
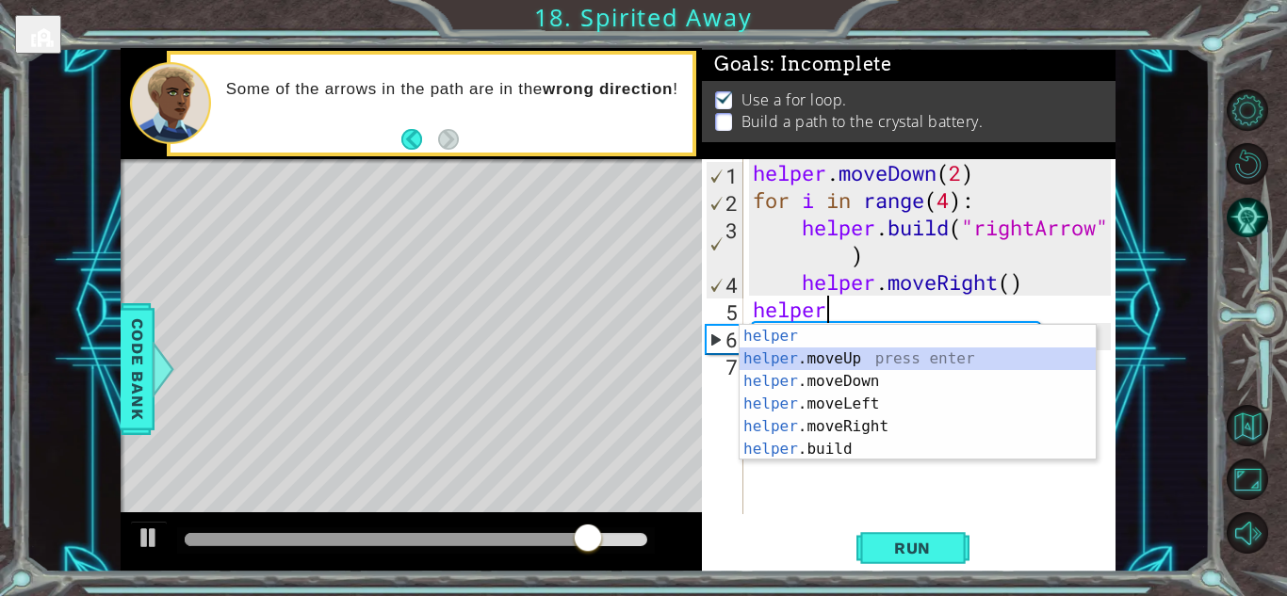
click at [831, 355] on div "helper press enter helper .moveUp press enter helper .moveDown press enter help…" at bounding box center [917, 415] width 356 height 181
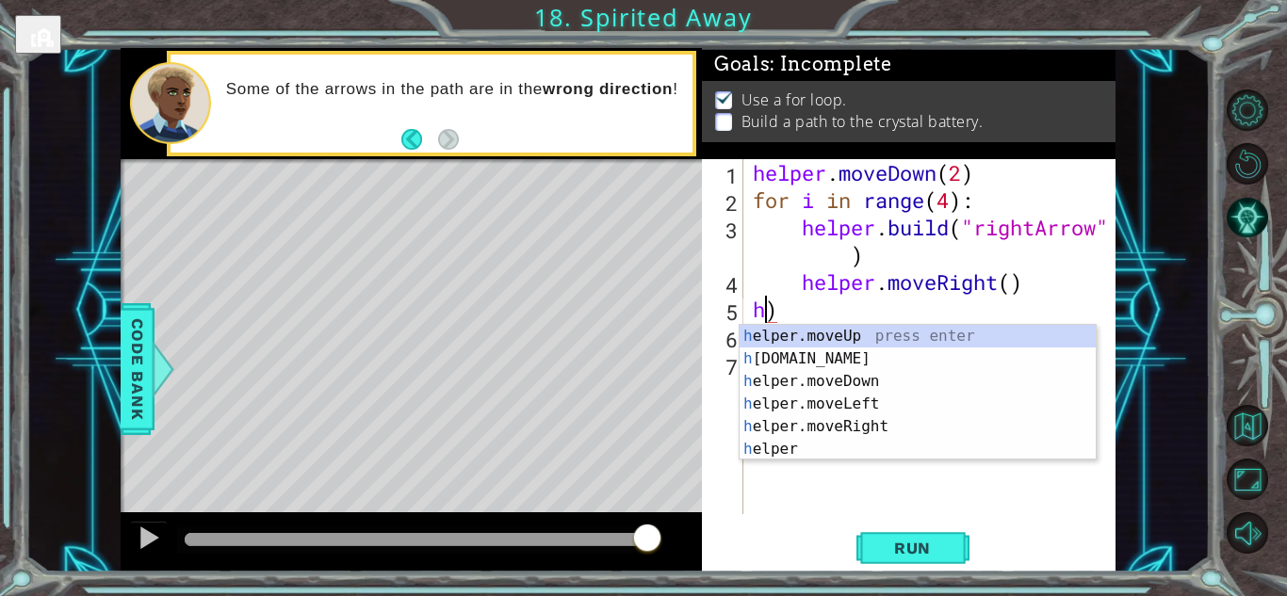
scroll to position [0, 0]
type textarea ")"
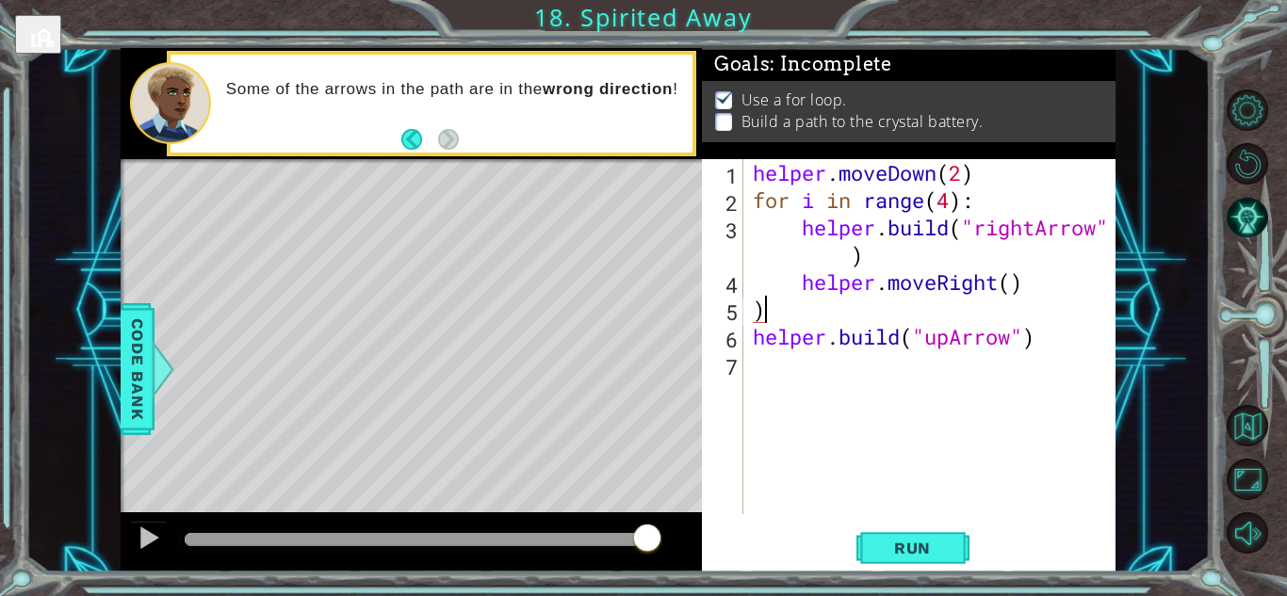
click at [769, 308] on div "helper . moveDown ( 2 ) for i in range ( 4 ) : helper . build ( "rightArrow" ) …" at bounding box center [934, 364] width 371 height 410
click at [756, 363] on div "helper . moveDown ( 2 ) for i in range ( 4 ) : helper . build ( "rightArrow" ) …" at bounding box center [934, 364] width 371 height 410
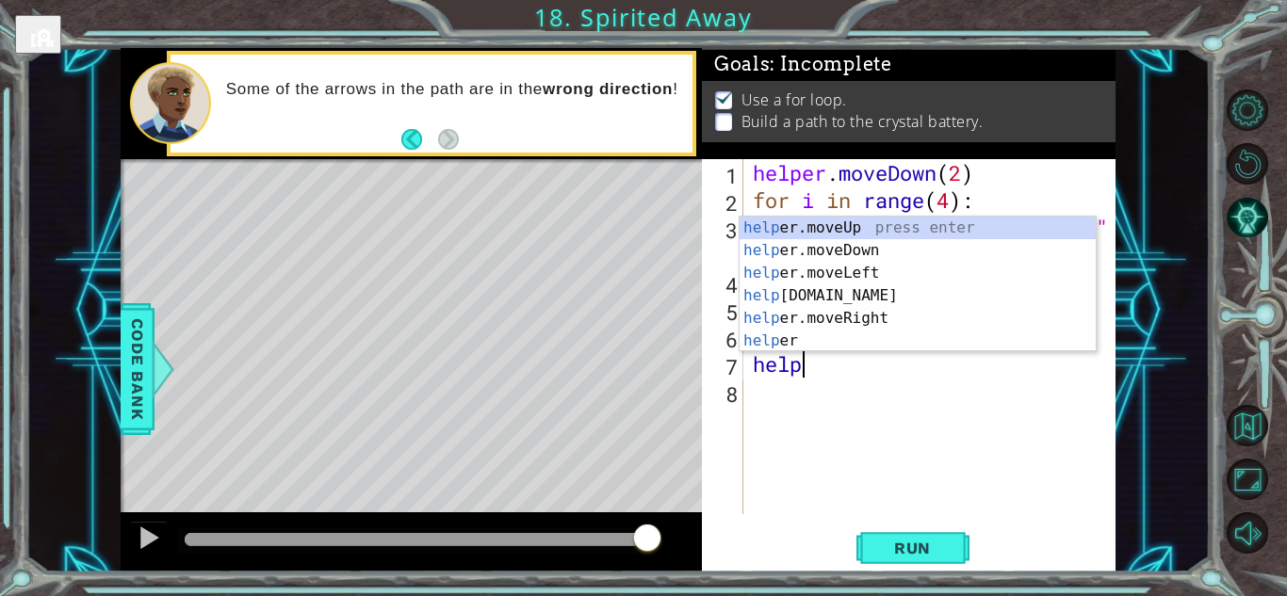
scroll to position [0, 2]
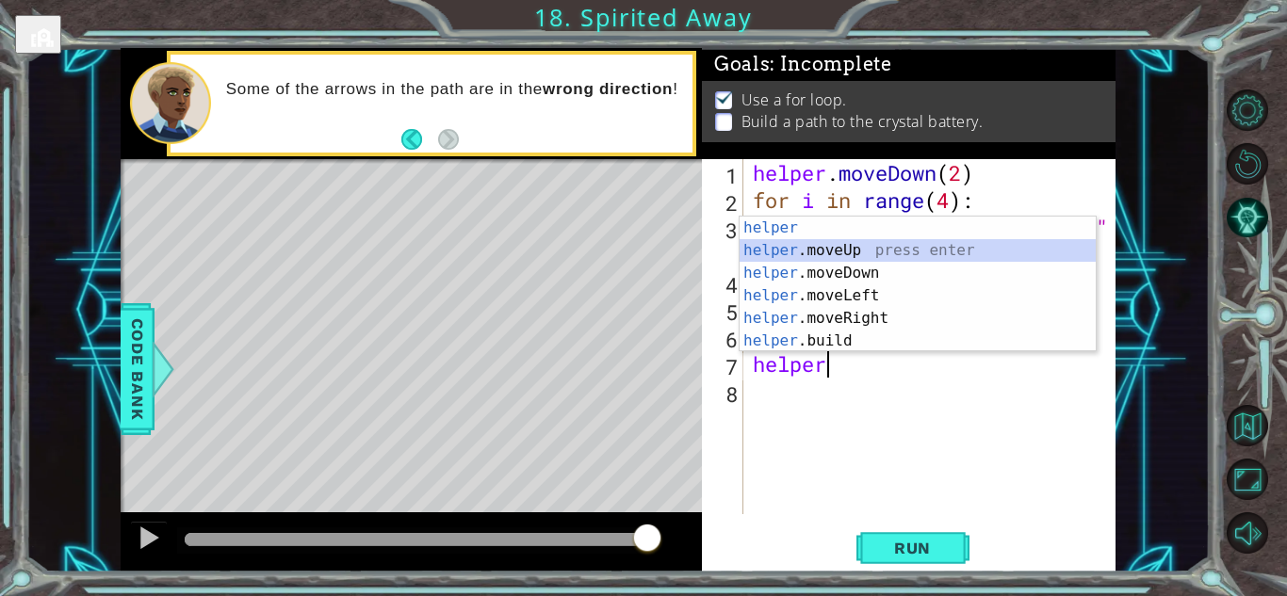
click at [819, 251] on div "helper press enter helper .moveUp press enter helper .moveDown press enter help…" at bounding box center [917, 307] width 356 height 181
type textarea "helper.moveUp(1)"
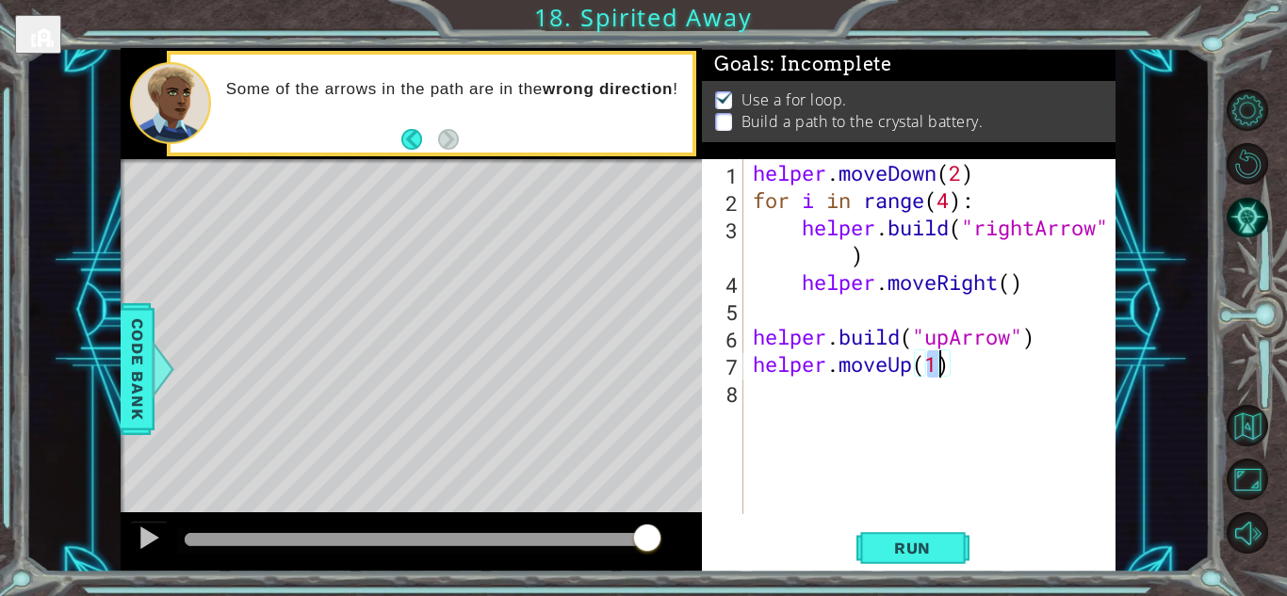
click at [781, 389] on div "helper . moveDown ( 2 ) for i in range ( 4 ) : helper . build ( "rightArrow" ) …" at bounding box center [934, 364] width 371 height 410
type textarea "h"
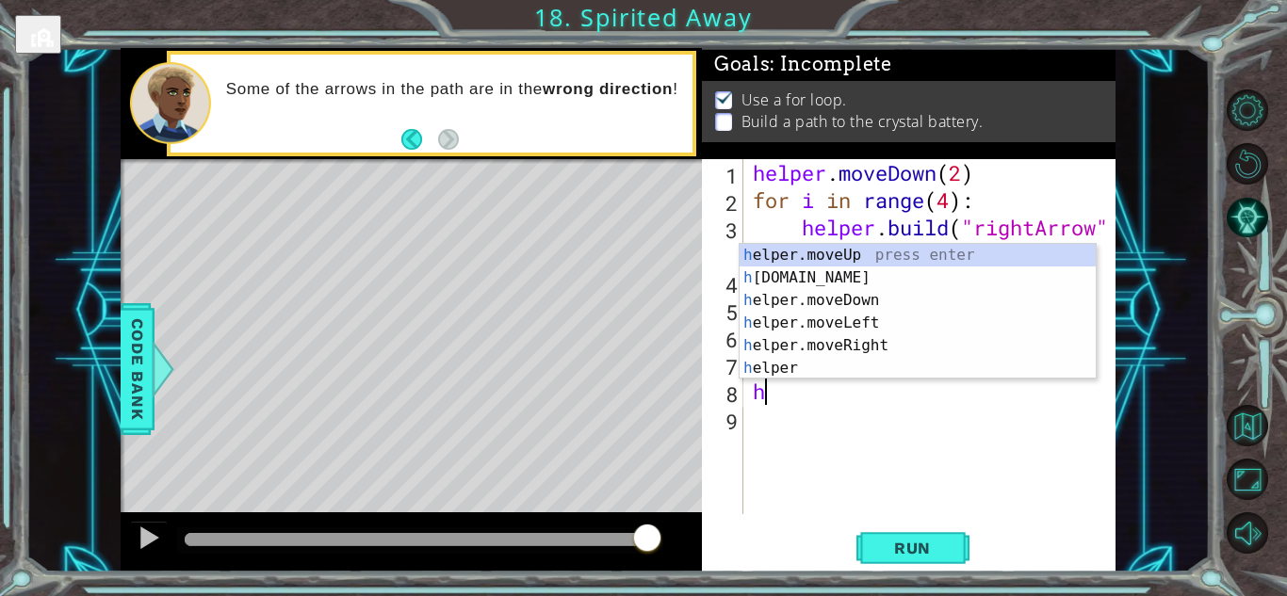
click at [784, 448] on div "helper . moveDown ( 2 ) for i in range ( 4 ) : helper . build ( "rightArrow" ) …" at bounding box center [934, 364] width 371 height 410
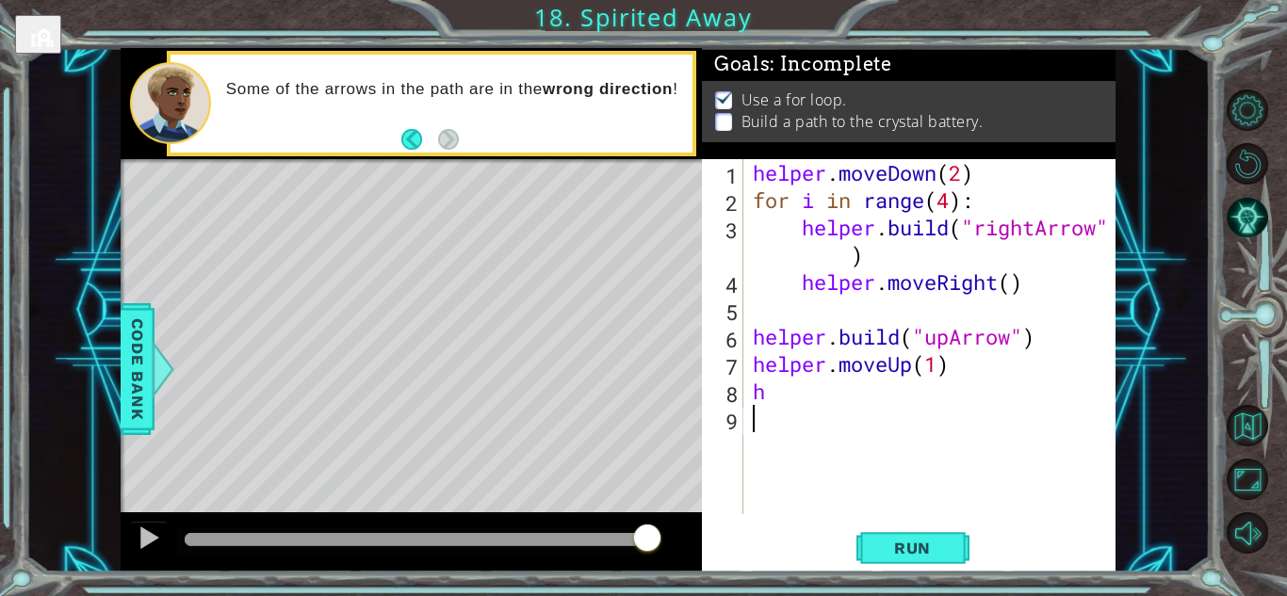
click at [802, 396] on div "helper . moveDown ( 2 ) for i in range ( 4 ) : helper . build ( "rightArrow" ) …" at bounding box center [934, 364] width 371 height 410
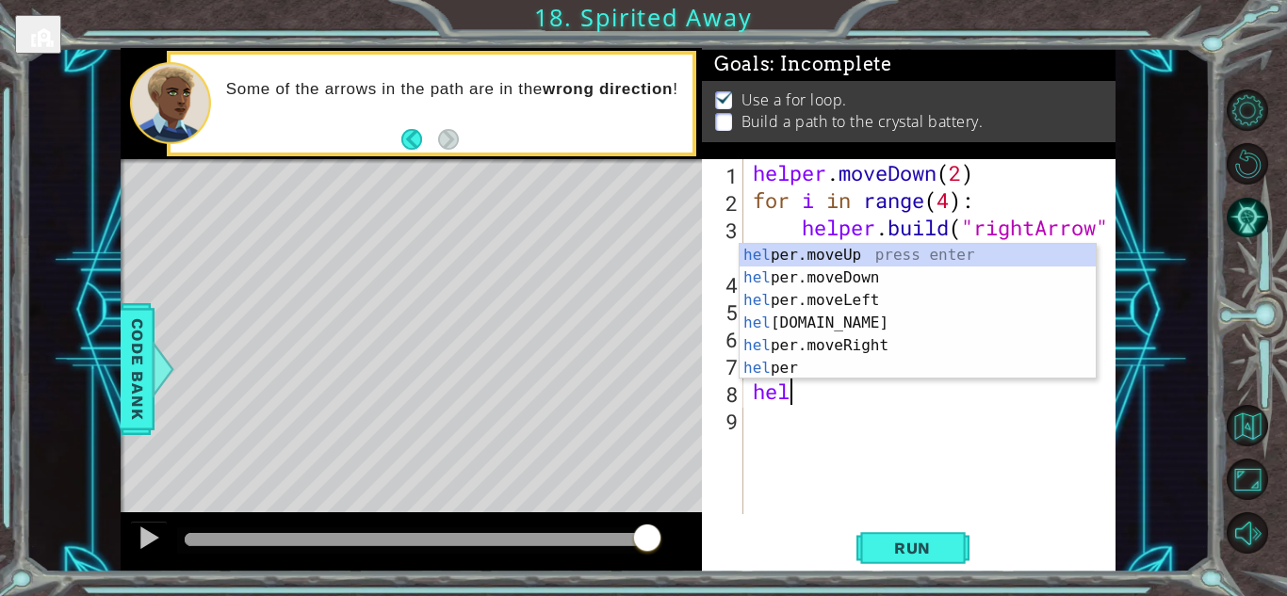
scroll to position [0, 2]
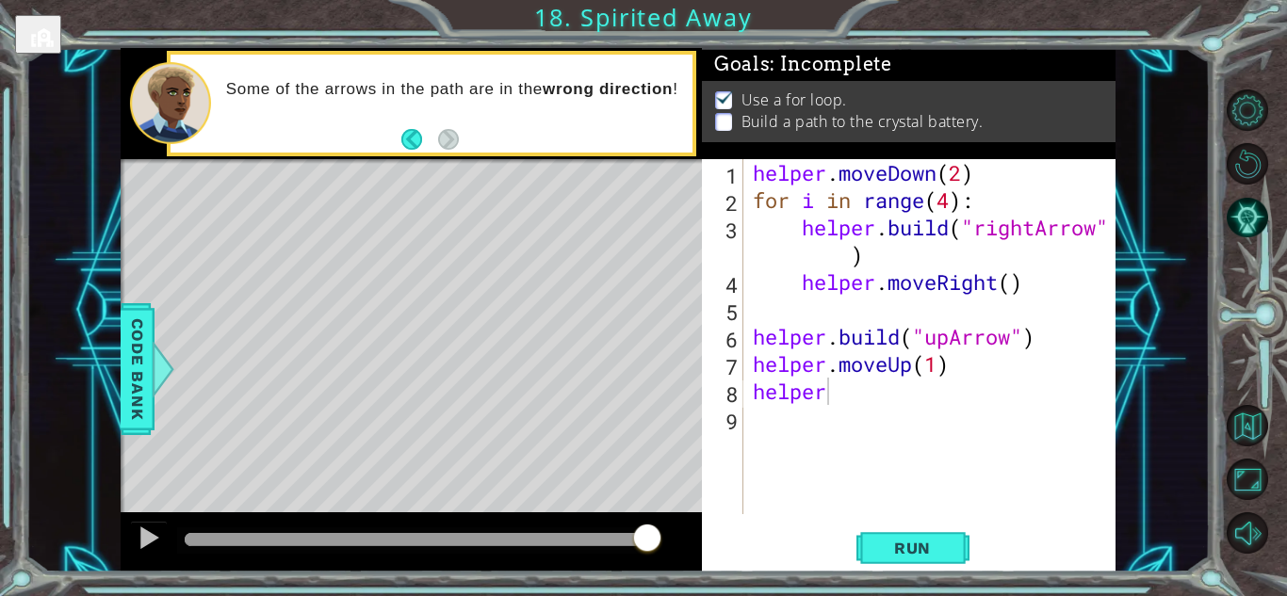
click at [833, 379] on body "1 ההההההההההההההההההההההההההההההההההההההההההההההההההההההההההההההההההההההההההההה…" at bounding box center [643, 298] width 1287 height 596
click at [831, 396] on div "helper . moveDown ( 2 ) for i in range ( 4 ) : helper . build ( "rightArrow" ) …" at bounding box center [934, 364] width 371 height 410
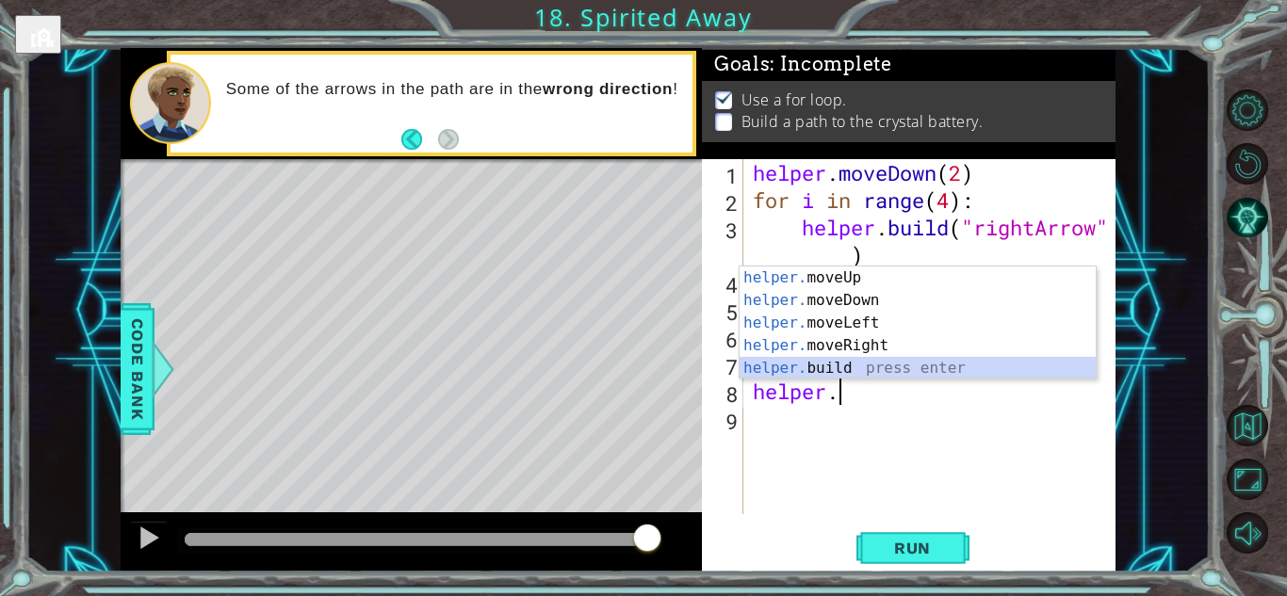
click at [833, 369] on div "helper. moveUp press enter helper. moveDown press enter helper. moveLeft press …" at bounding box center [917, 346] width 356 height 158
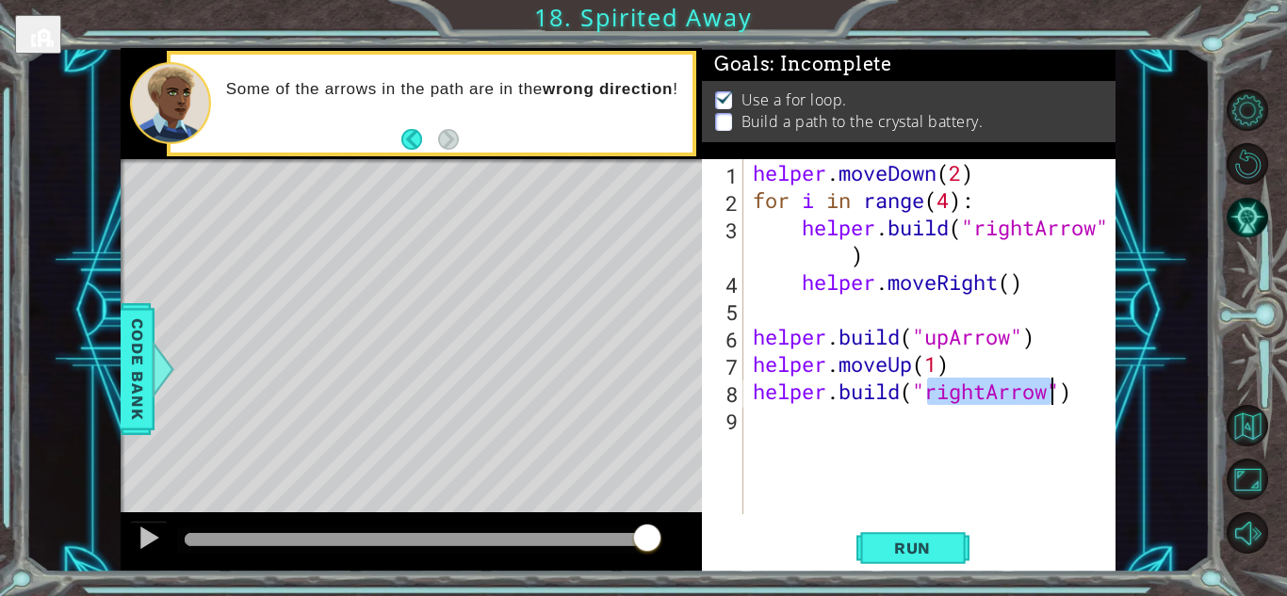
click at [938, 519] on div "[DOMAIN_NAME]("rightArrow") 1 2 3 4 5 6 7 8 9 helper . moveDown ( 2 ) for i in …" at bounding box center [909, 365] width 414 height 413
click at [914, 556] on span "Run" at bounding box center [912, 548] width 74 height 19
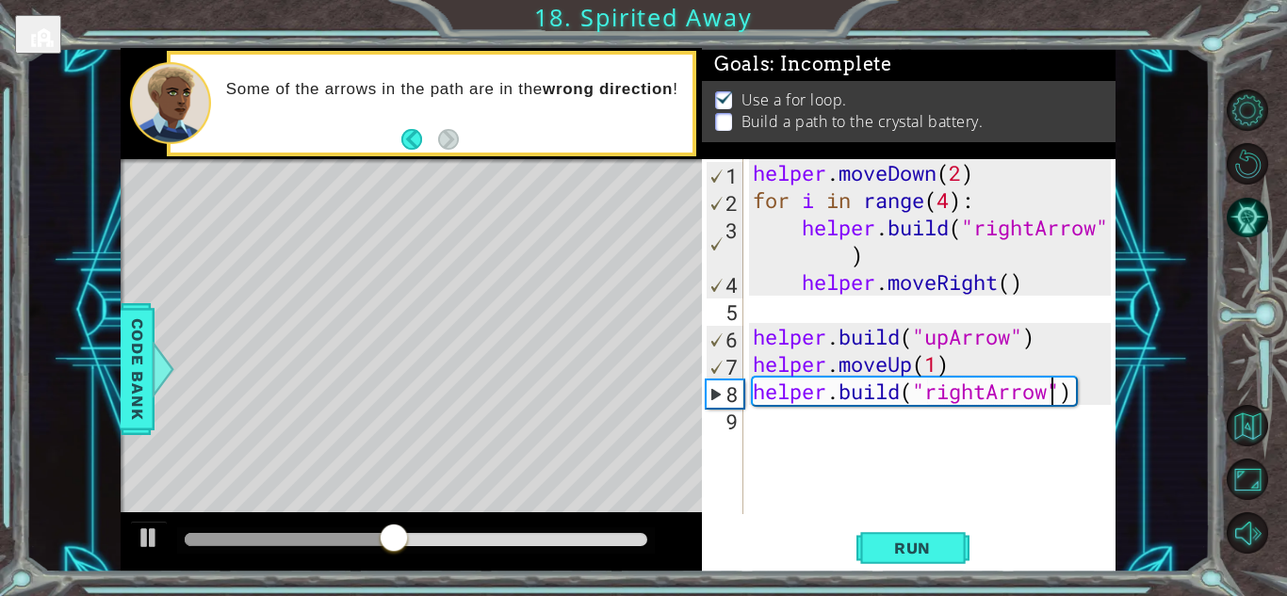
click at [987, 403] on div "helper . moveDown ( 2 ) for i in range ( 4 ) : helper . build ( "rightArrow" ) …" at bounding box center [934, 364] width 371 height 410
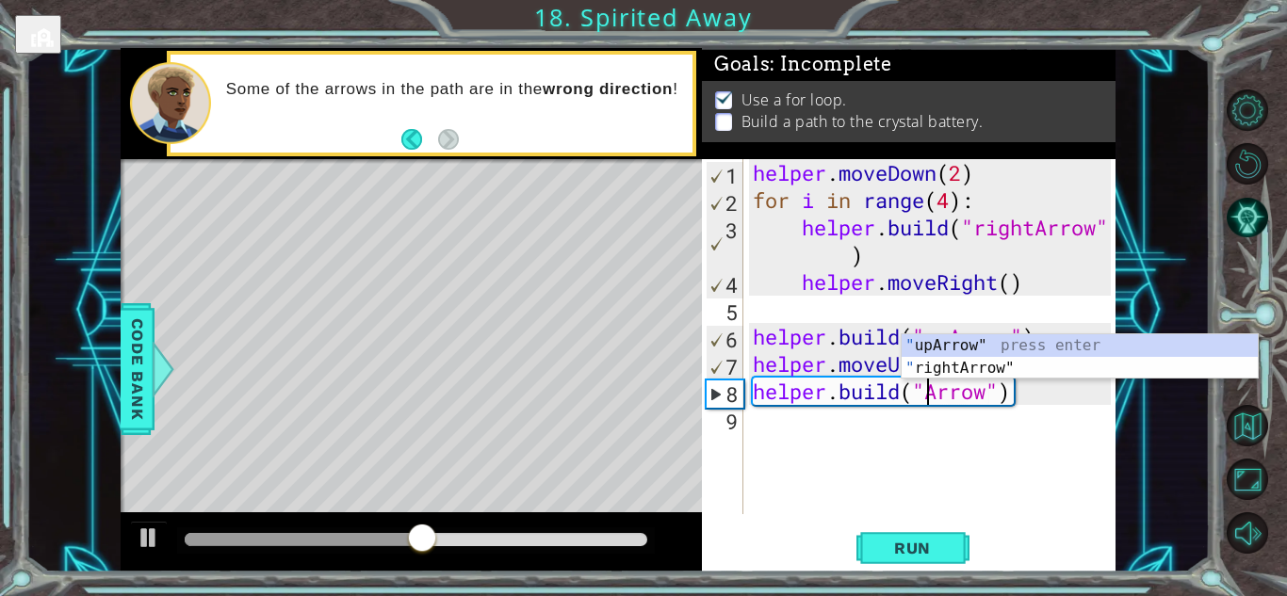
scroll to position [0, 8]
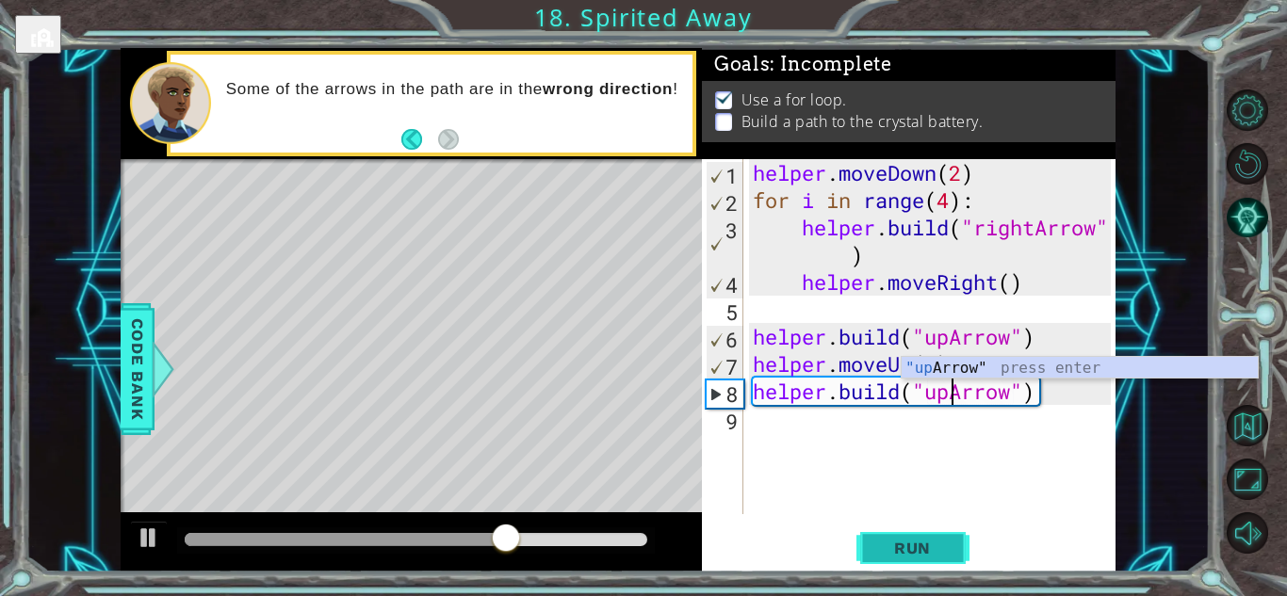
type textarea "[DOMAIN_NAME]("upArrow")"
click at [937, 546] on span "Run" at bounding box center [912, 548] width 74 height 19
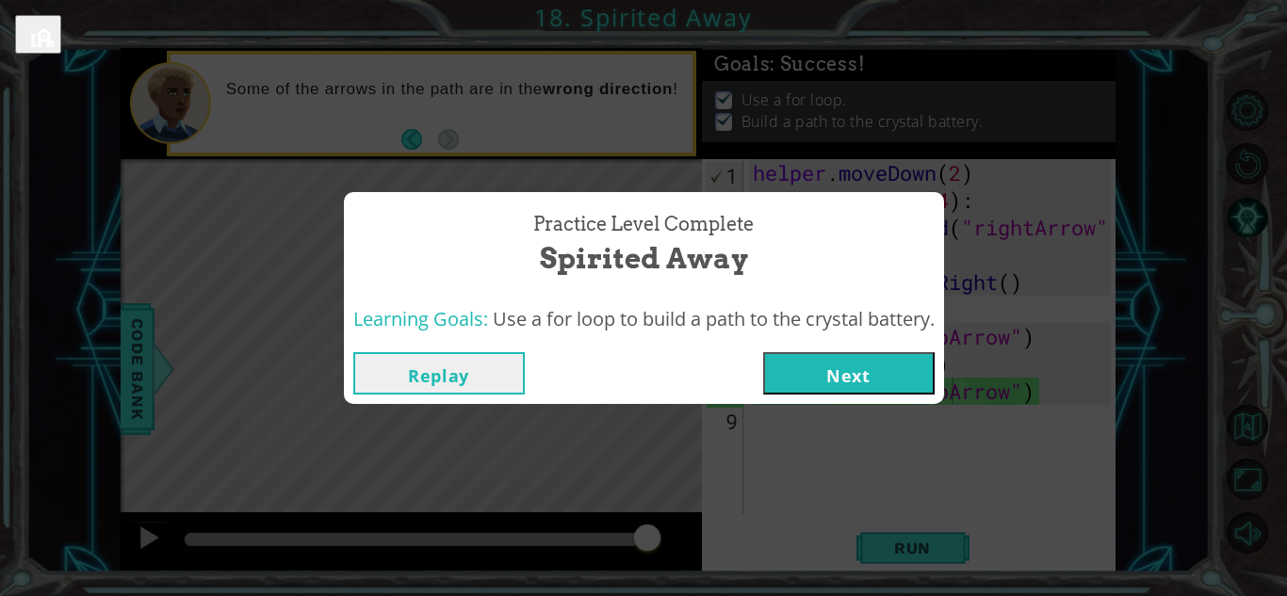
click at [845, 375] on button "Next" at bounding box center [848, 373] width 171 height 42
